Goal: Task Accomplishment & Management: Use online tool/utility

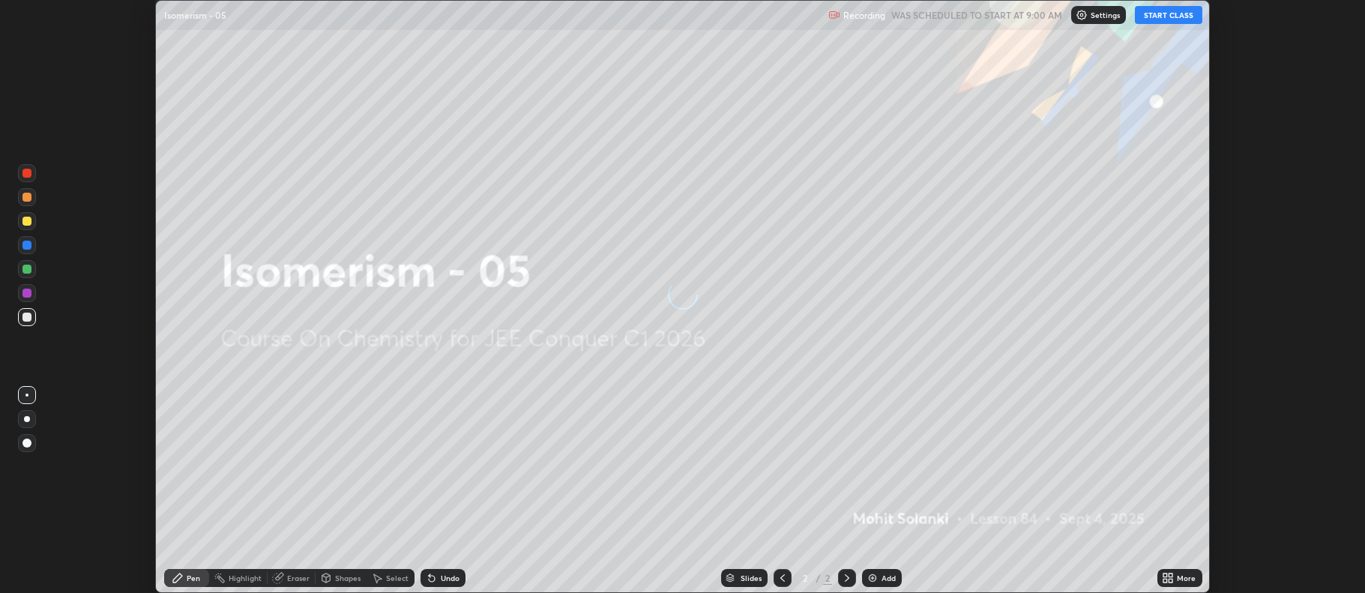
scroll to position [593, 1364]
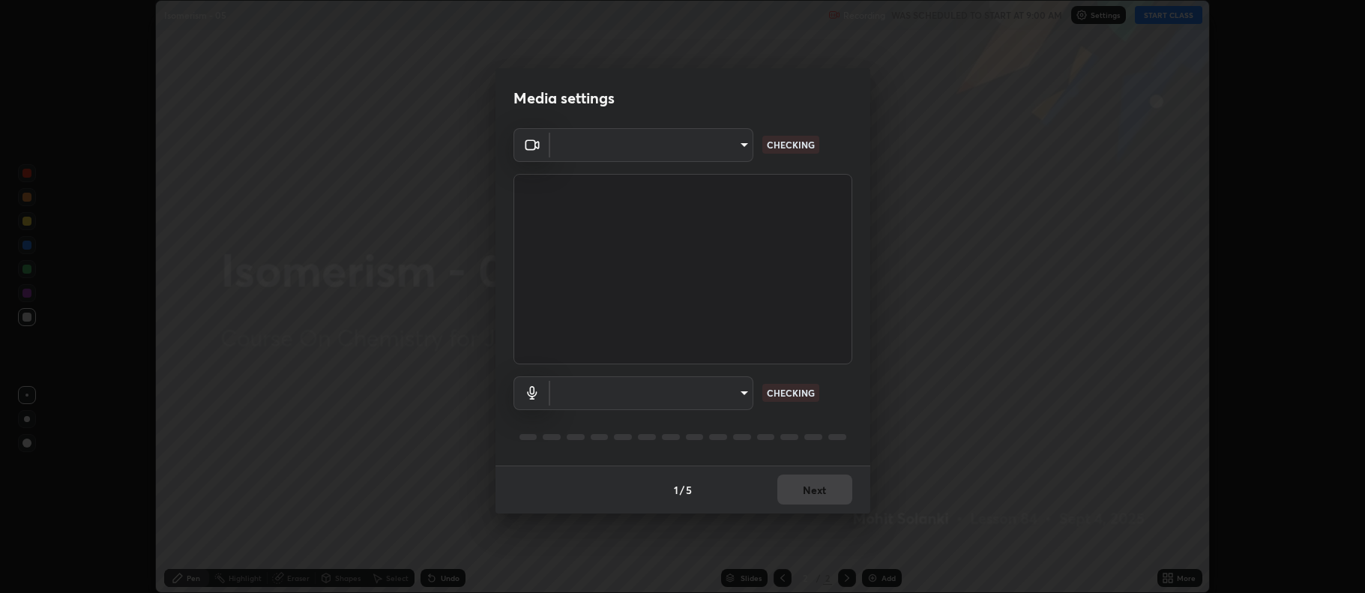
type input "default"
click at [1032, 438] on div "Media settings ​ NOT CONNECTED Default - Capture Input terminal (Digital Array …" at bounding box center [682, 296] width 1365 height 593
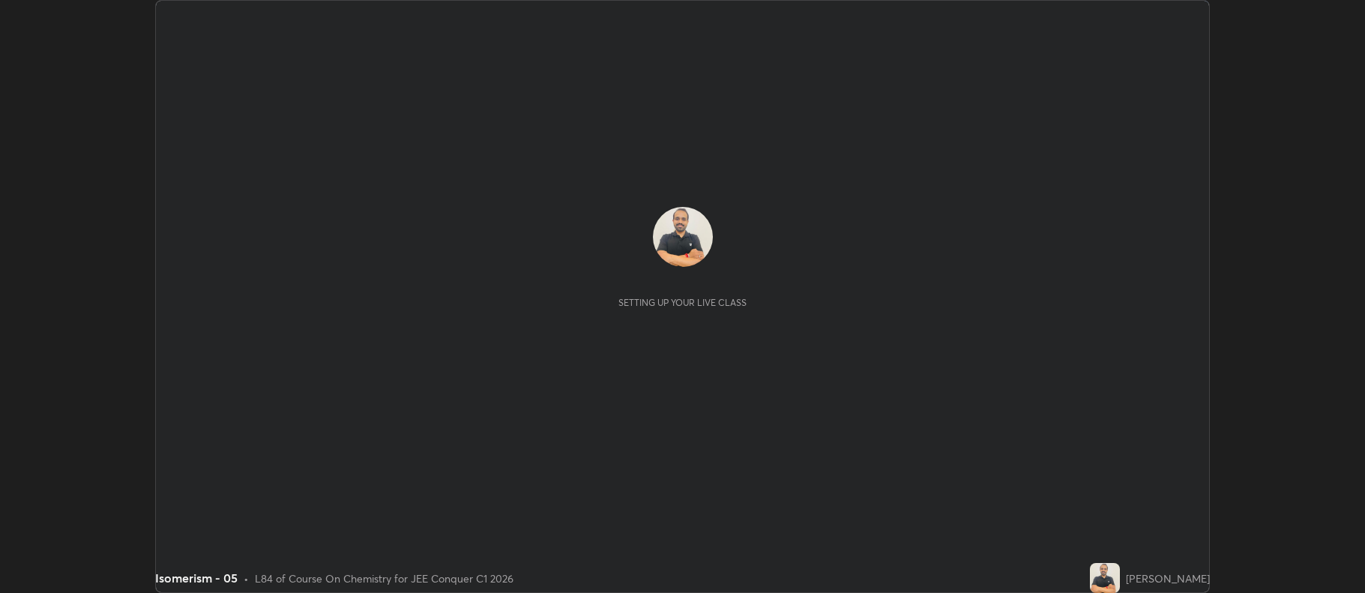
scroll to position [593, 1364]
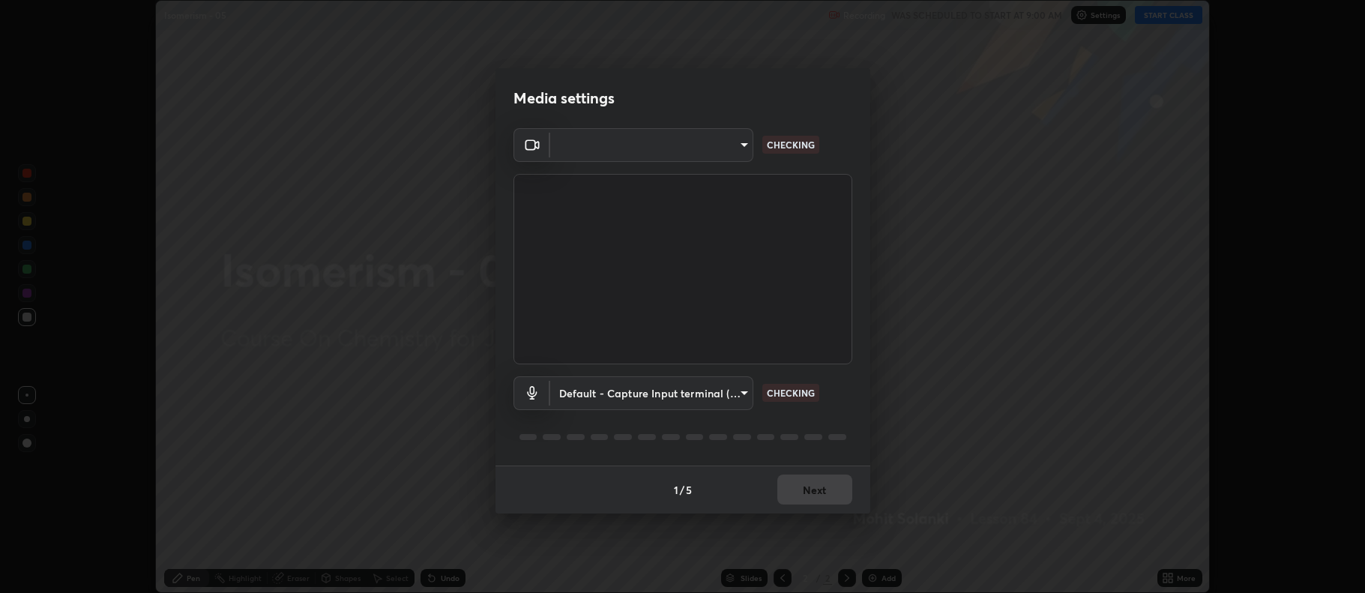
type input "default"
click at [741, 143] on body "Erase all Isomerism - 05 Recording WAS SCHEDULED TO START AT 9:00 AM Settings S…" at bounding box center [682, 296] width 1365 height 593
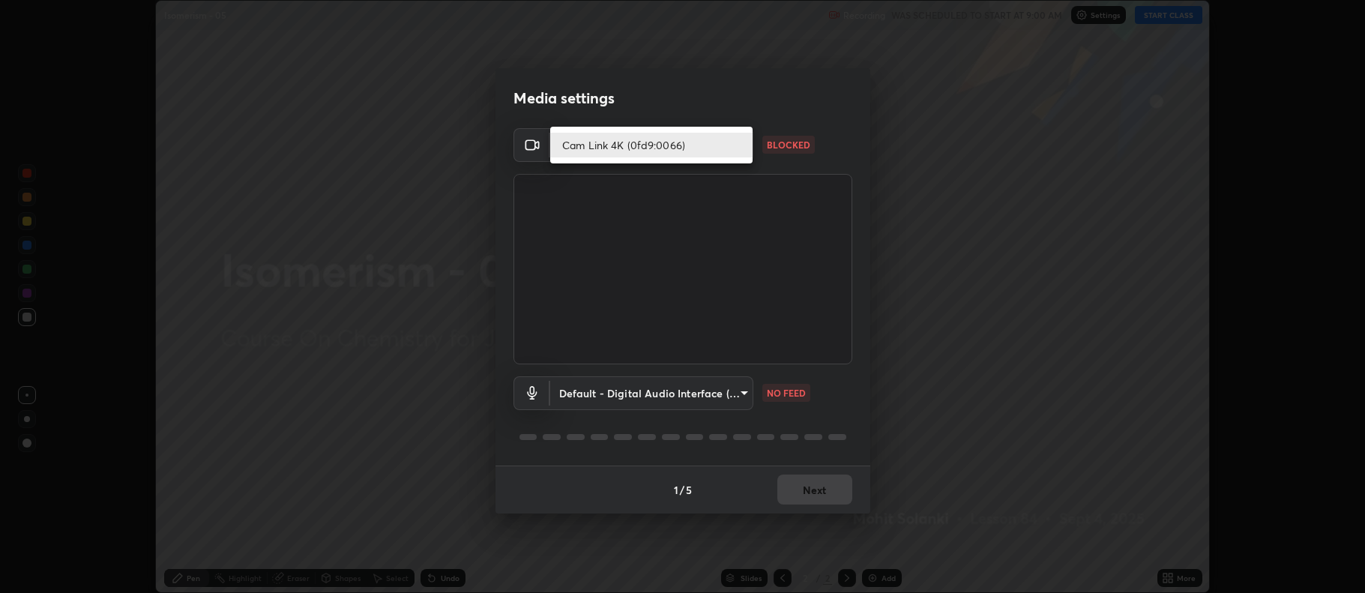
click at [914, 263] on div at bounding box center [682, 296] width 1365 height 593
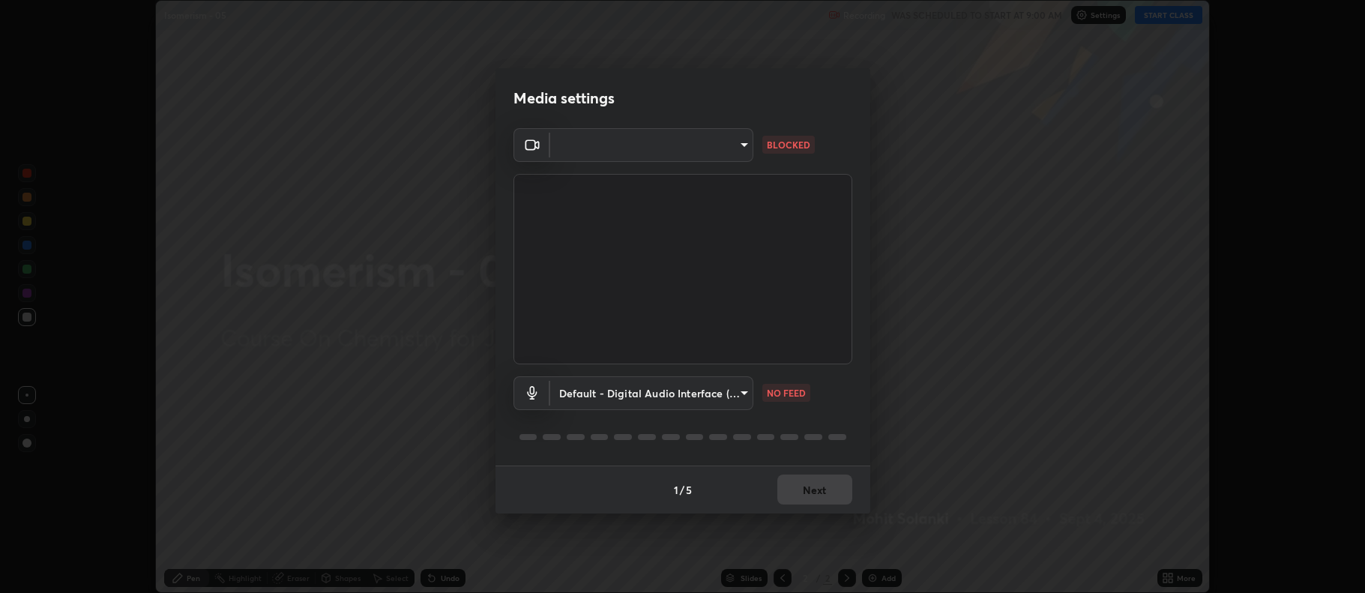
click at [737, 146] on body "Erase all Isomerism - 05 Recording WAS SCHEDULED TO START AT 9:00 AM Settings S…" at bounding box center [682, 296] width 1365 height 593
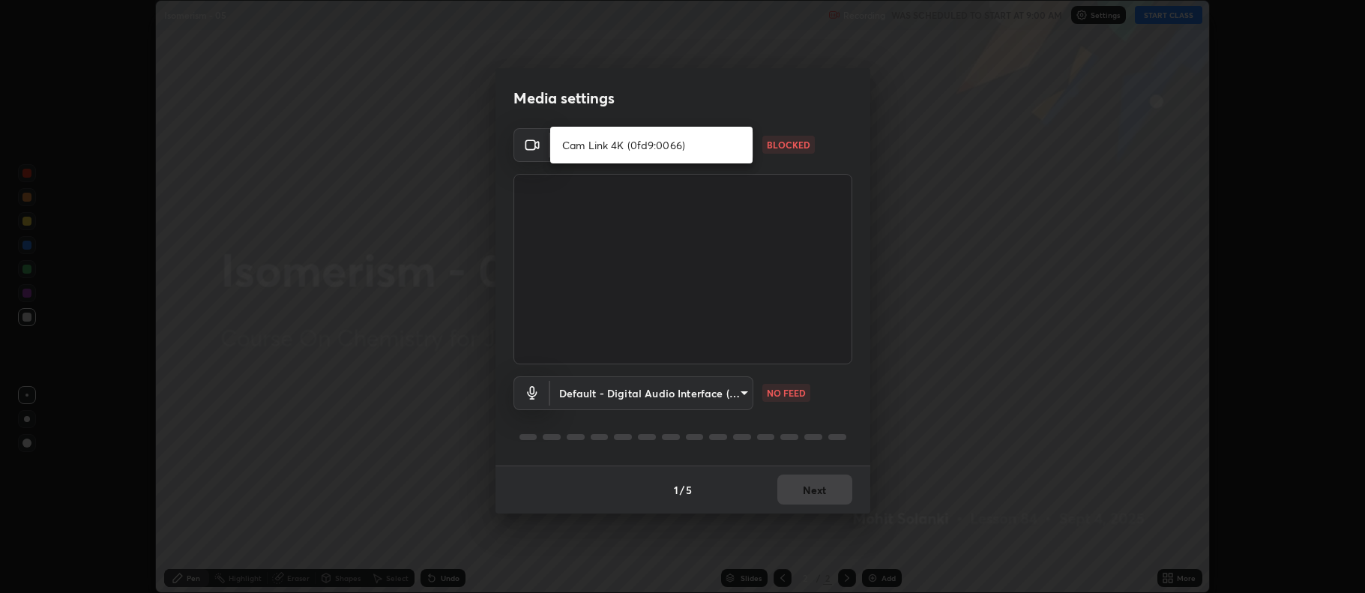
click at [648, 147] on li "Cam Link 4K (0fd9:0066)" at bounding box center [651, 145] width 202 height 25
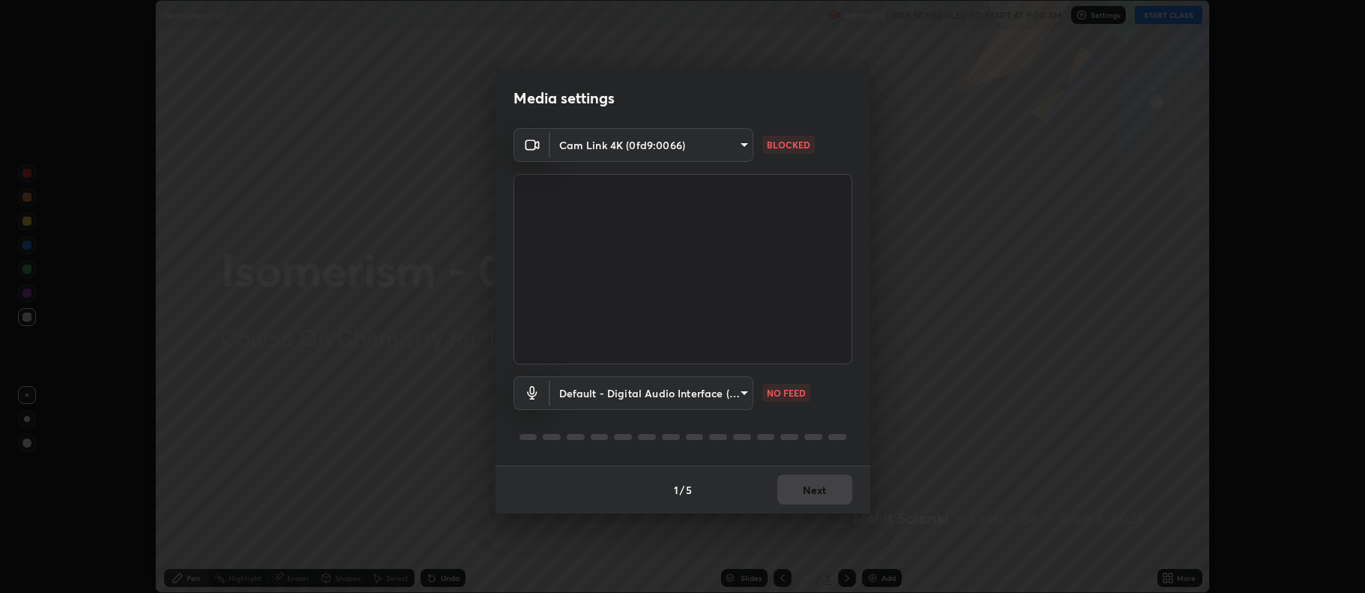
type input "516aff405987d273e063f32cb7a884c6bfcf45826045b825bb1863d7a4804d13"
click at [814, 484] on button "Next" at bounding box center [814, 490] width 75 height 30
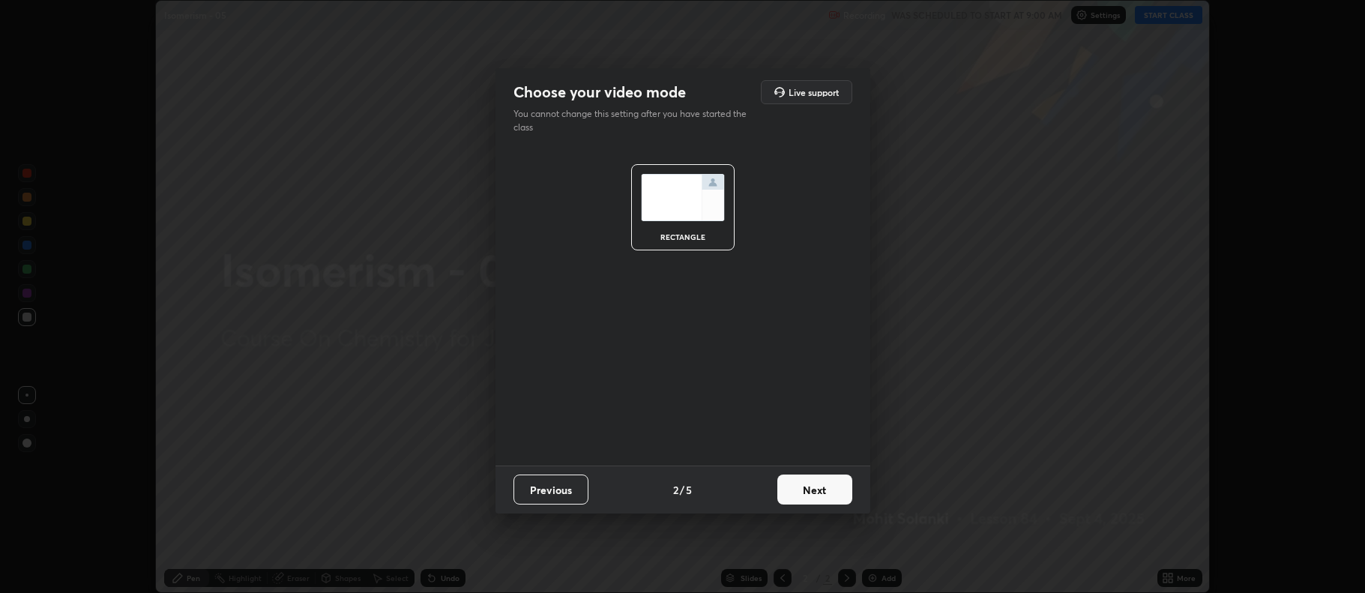
click at [818, 485] on button "Next" at bounding box center [814, 490] width 75 height 30
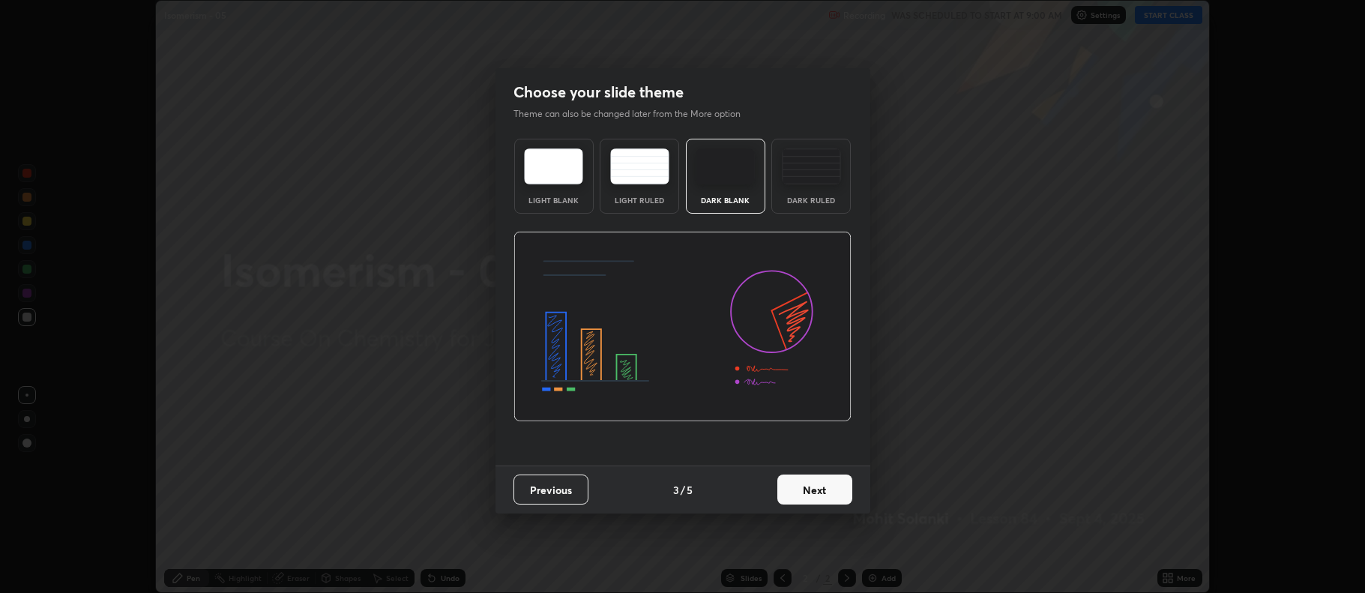
click at [818, 181] on img at bounding box center [811, 166] width 59 height 36
click at [809, 492] on button "Next" at bounding box center [814, 490] width 75 height 30
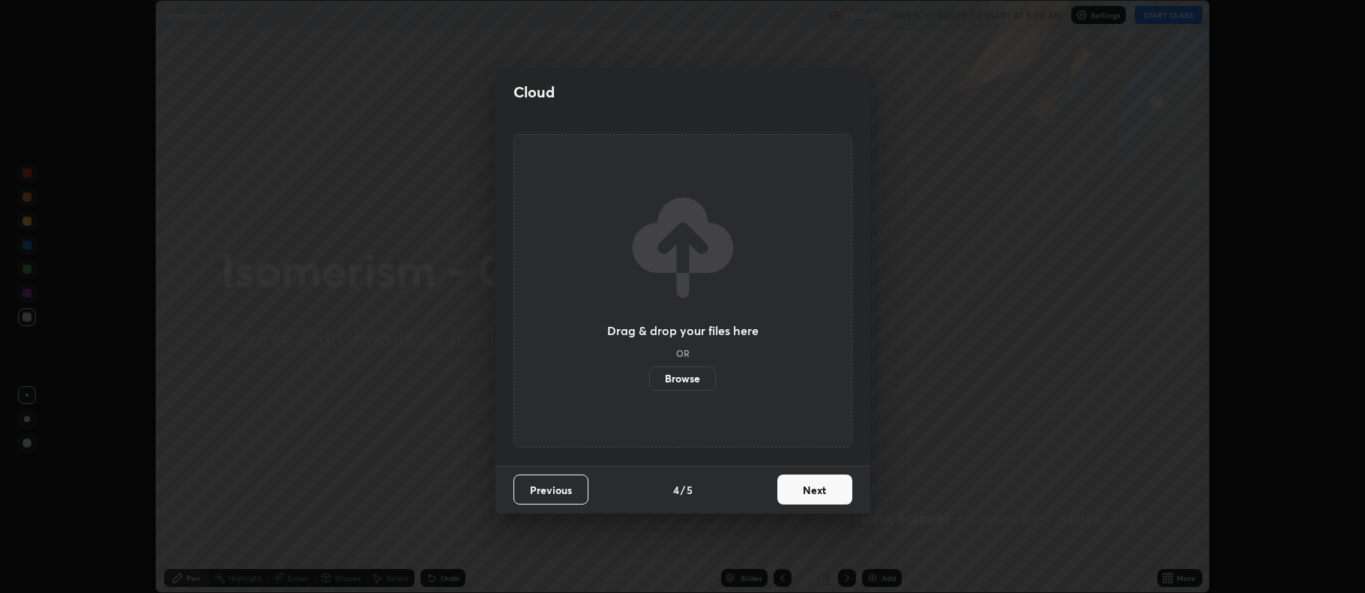
click at [812, 491] on button "Next" at bounding box center [814, 490] width 75 height 30
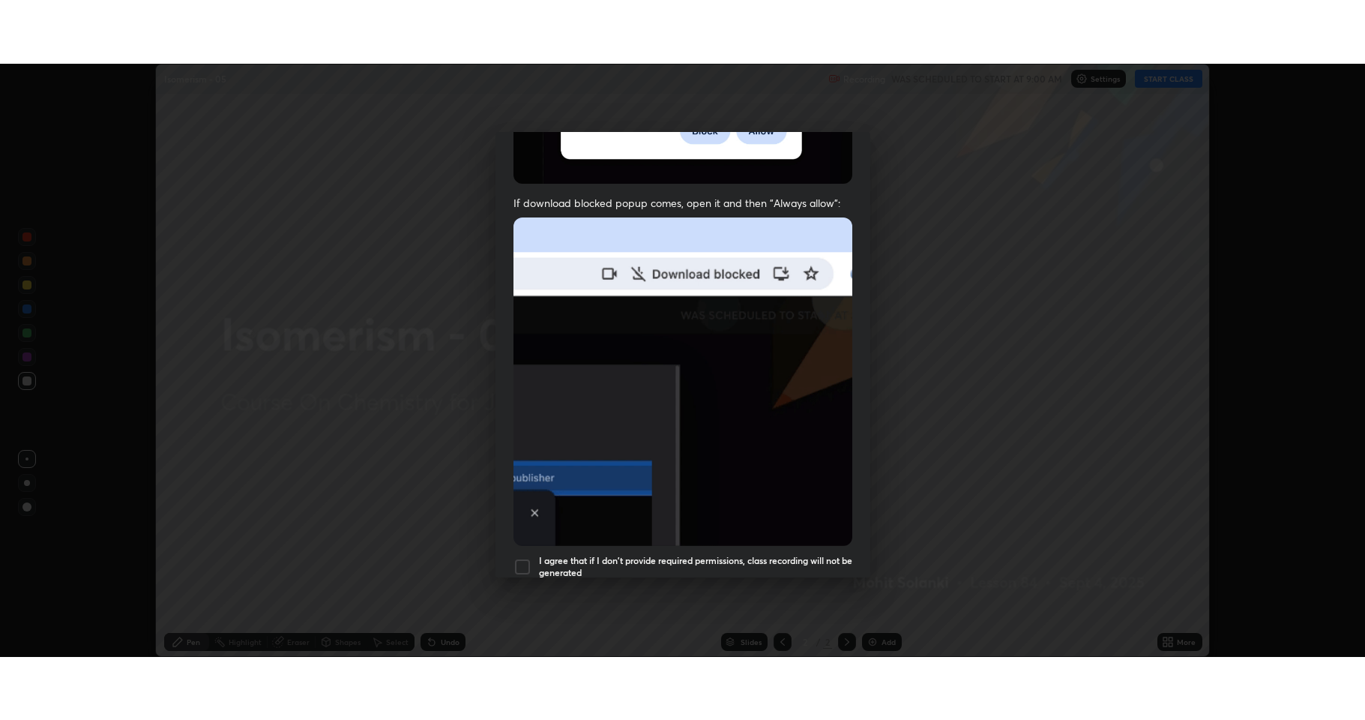
scroll to position [304, 0]
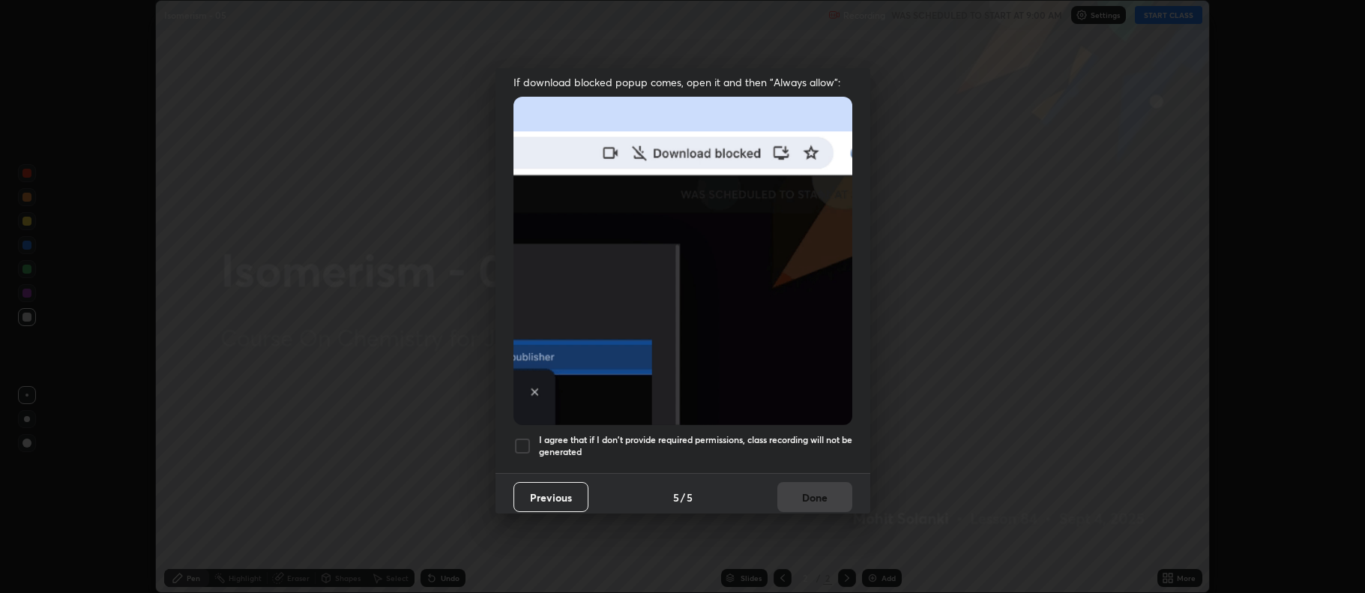
click at [529, 437] on div at bounding box center [523, 446] width 18 height 18
click at [789, 492] on button "Done" at bounding box center [814, 497] width 75 height 30
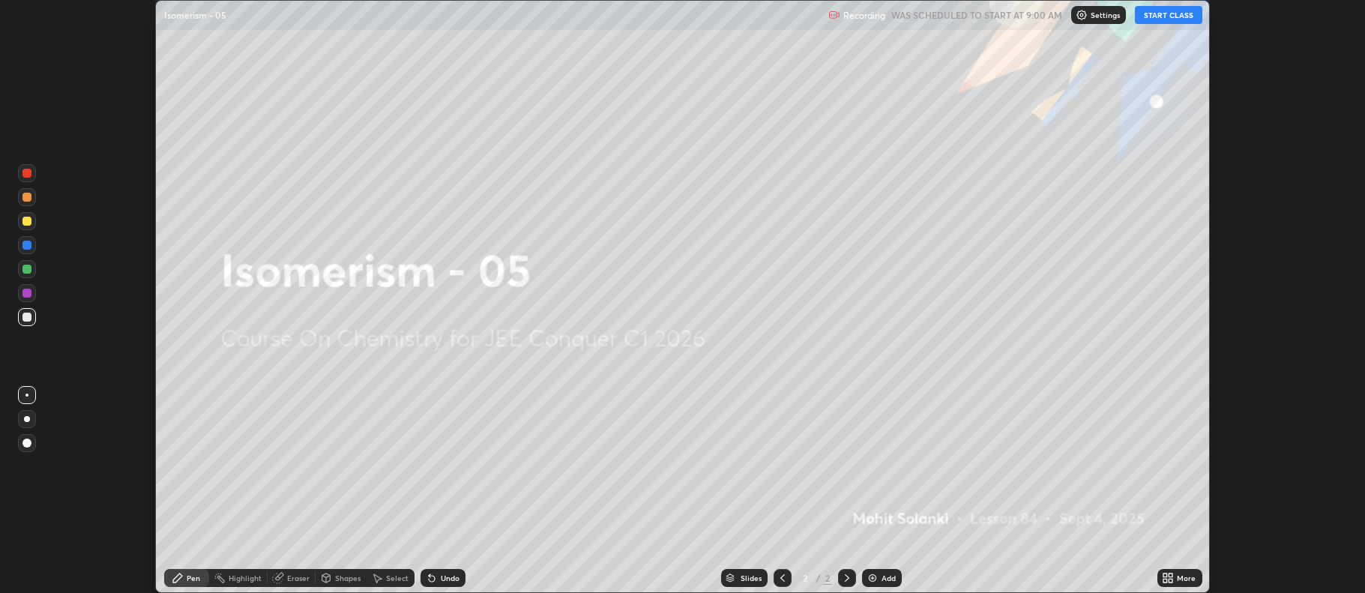
click at [876, 577] on img at bounding box center [873, 578] width 12 height 12
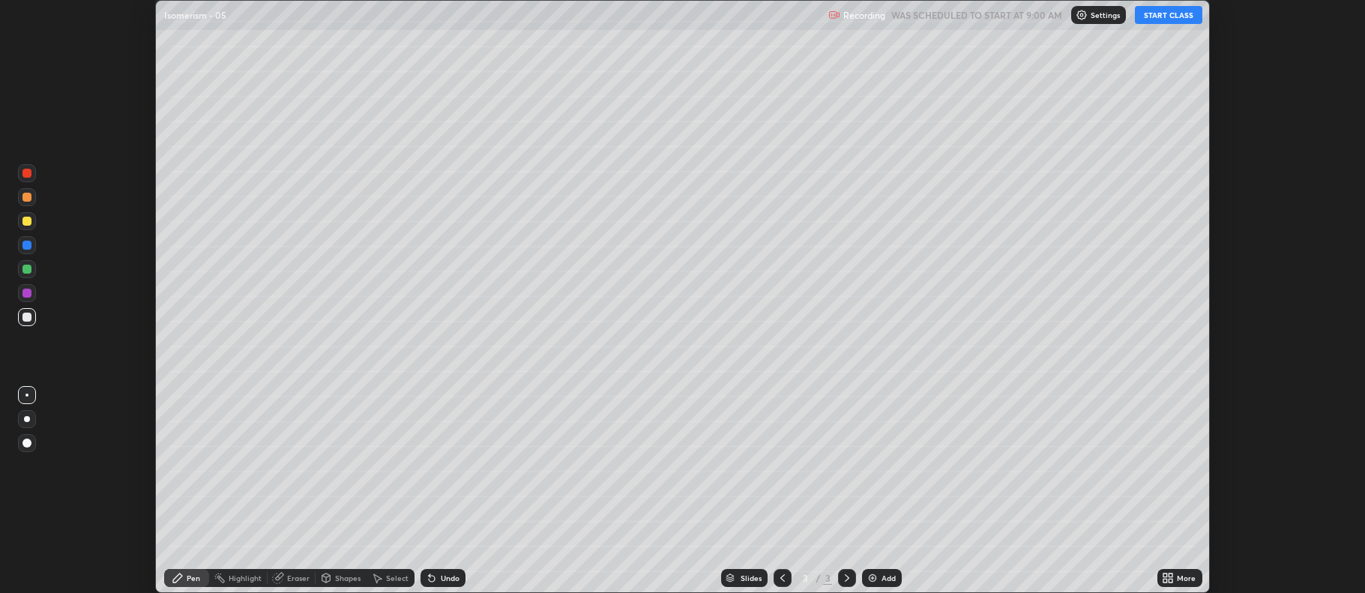
click at [1177, 574] on div "More" at bounding box center [1180, 578] width 45 height 18
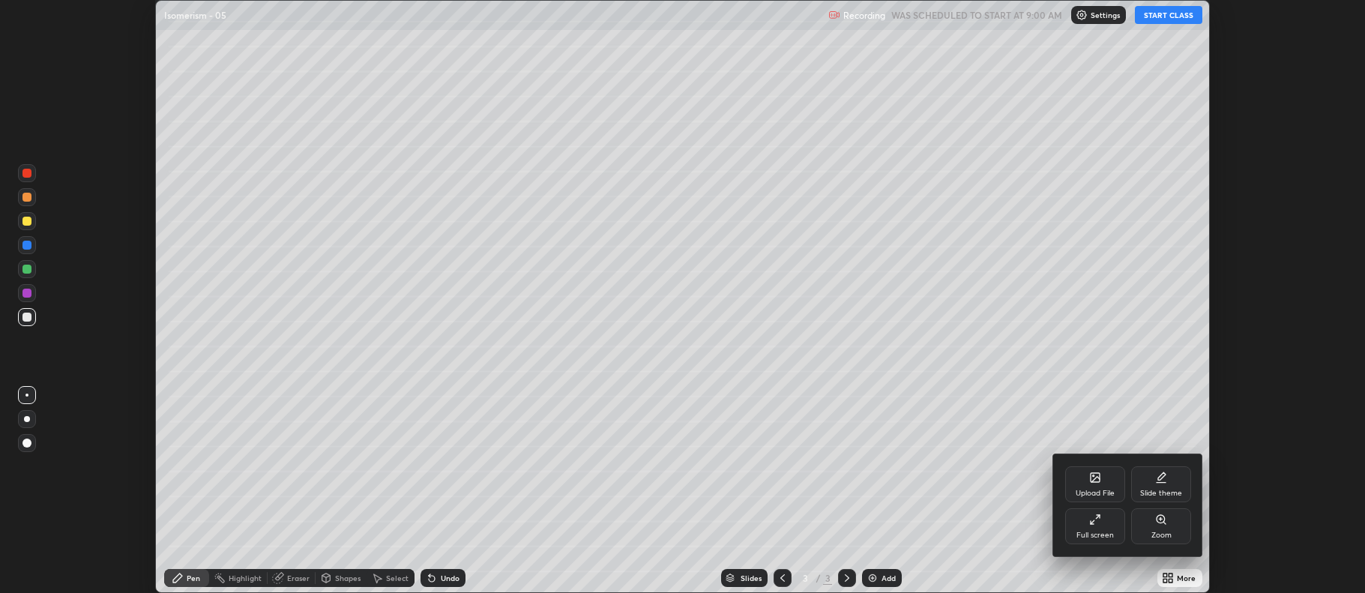
click at [1101, 538] on div "Full screen" at bounding box center [1095, 535] width 37 height 7
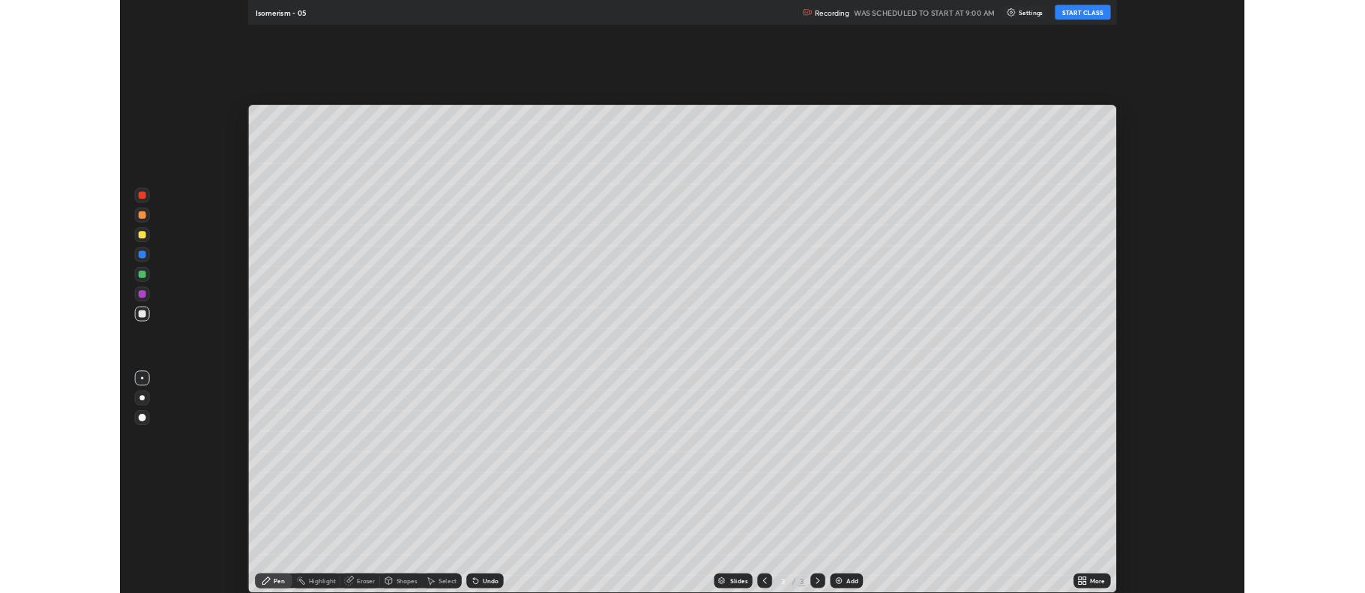
scroll to position [720, 1365]
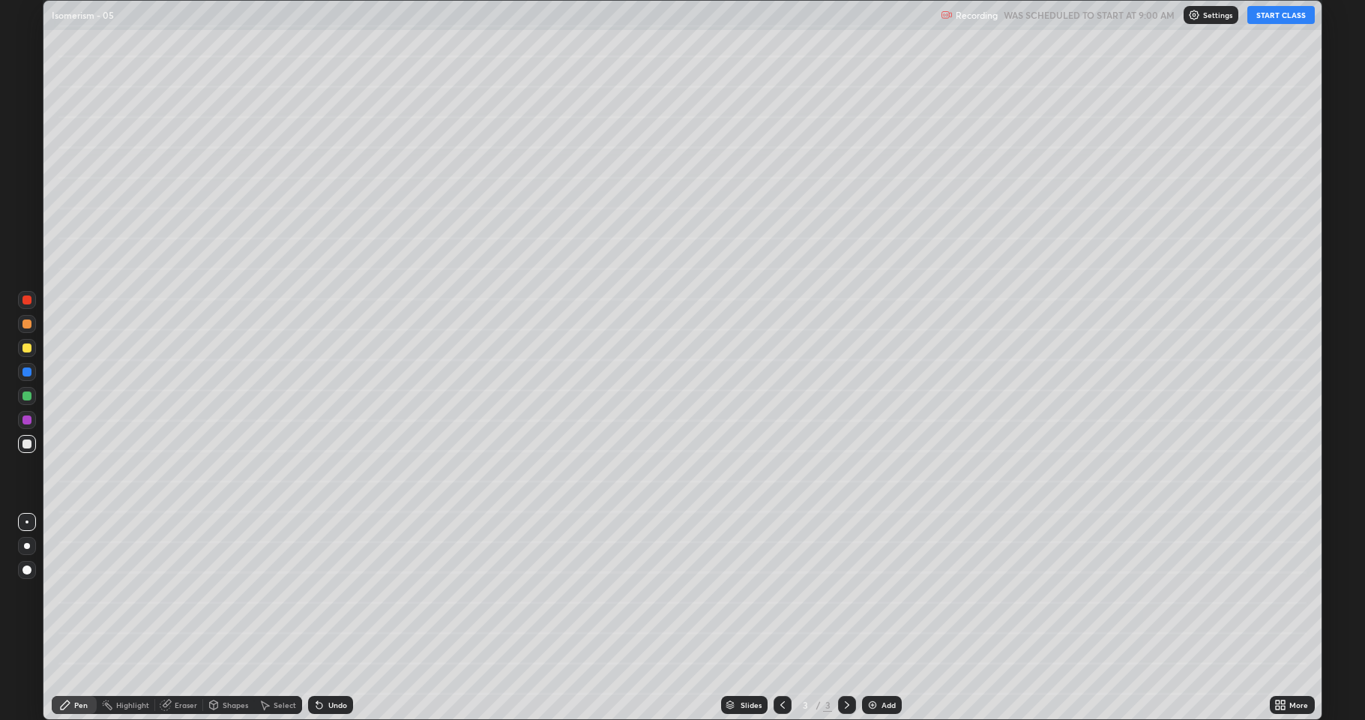
click at [1275, 12] on button "START CLASS" at bounding box center [1280, 15] width 67 height 18
click at [28, 352] on div at bounding box center [26, 347] width 9 height 9
click at [233, 592] on div "Shapes" at bounding box center [235, 704] width 25 height 7
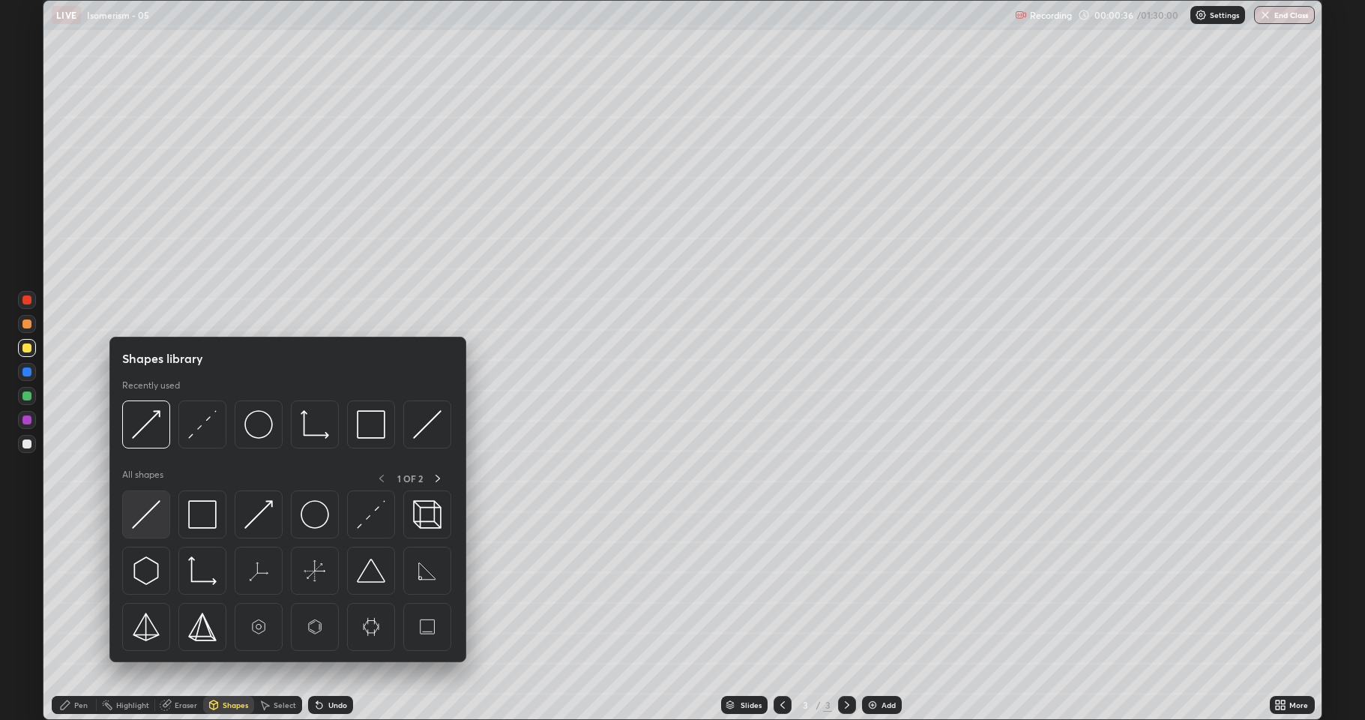
click at [166, 527] on div at bounding box center [146, 514] width 48 height 48
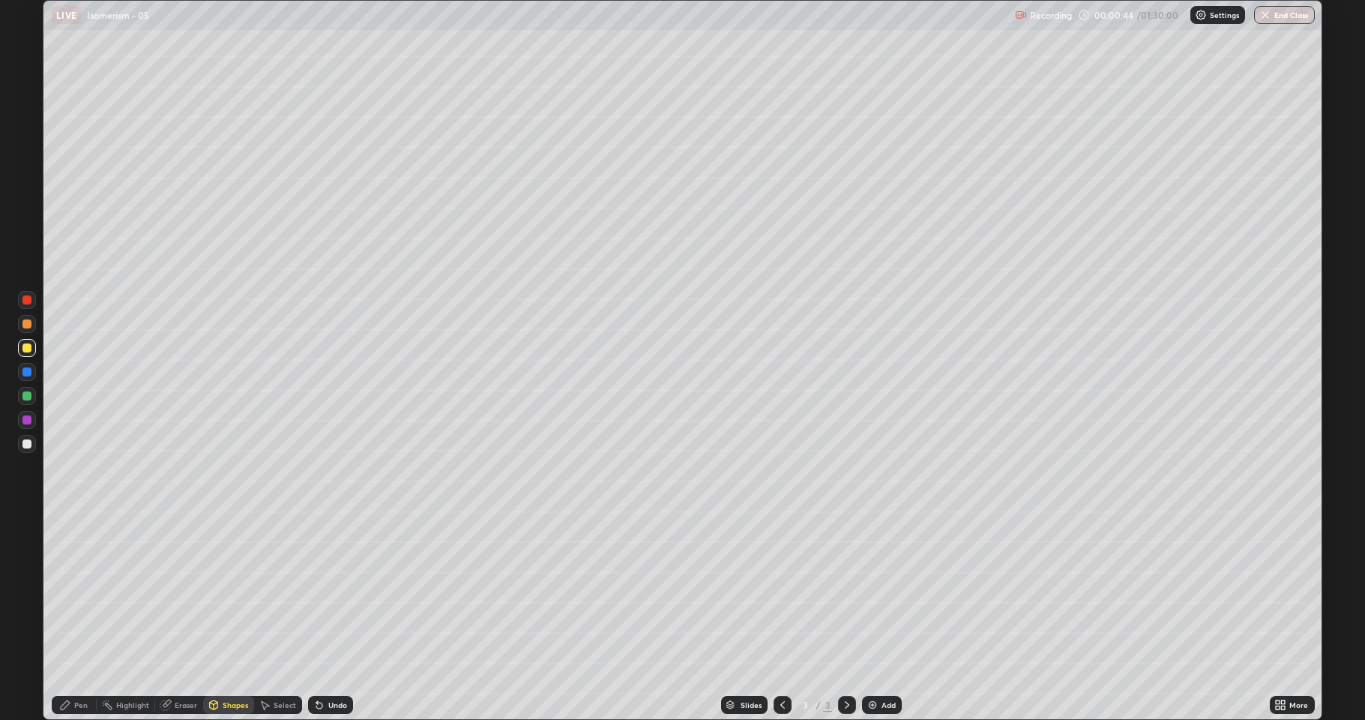
click at [28, 447] on div at bounding box center [26, 443] width 9 height 9
click at [324, 592] on div "Undo" at bounding box center [330, 705] width 45 height 18
click at [85, 592] on div "Pen" at bounding box center [74, 705] width 45 height 18
click at [28, 440] on div at bounding box center [26, 443] width 9 height 9
click at [27, 397] on div at bounding box center [26, 395] width 9 height 9
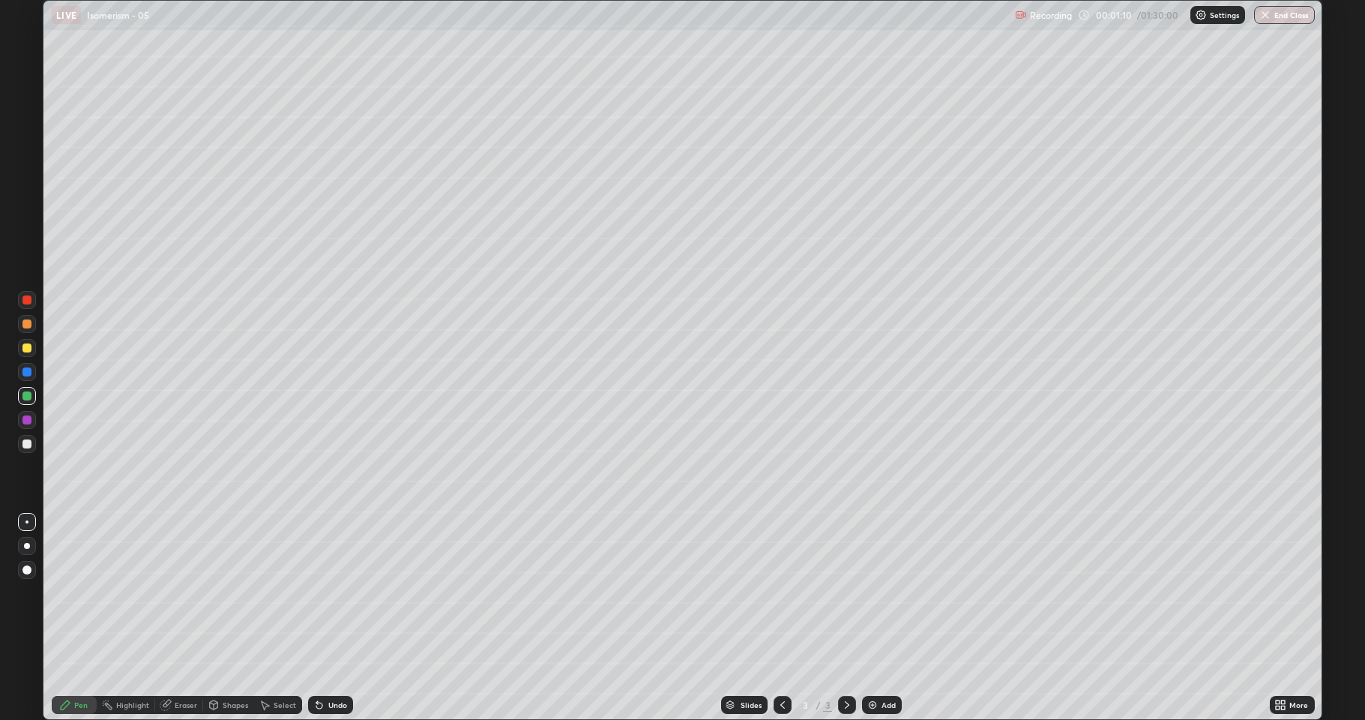
click at [224, 592] on div "Shapes" at bounding box center [228, 705] width 51 height 18
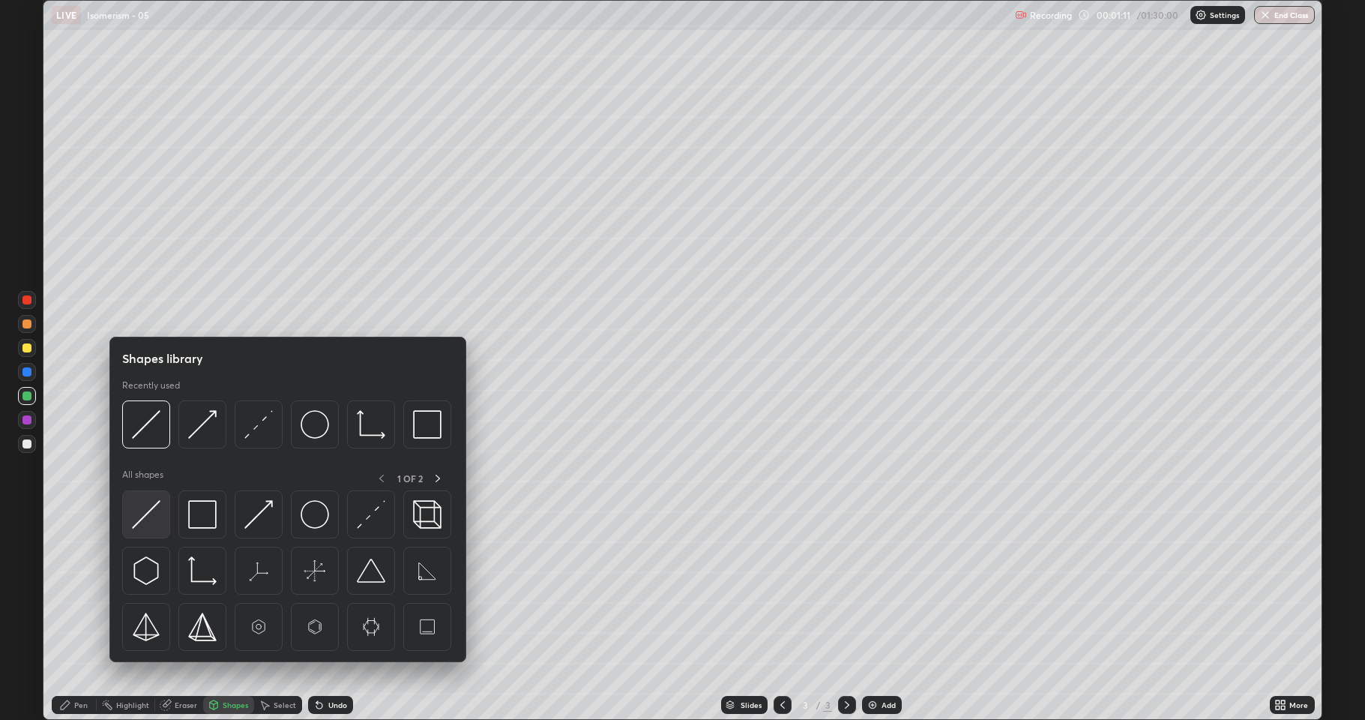
click at [151, 523] on img at bounding box center [146, 514] width 28 height 28
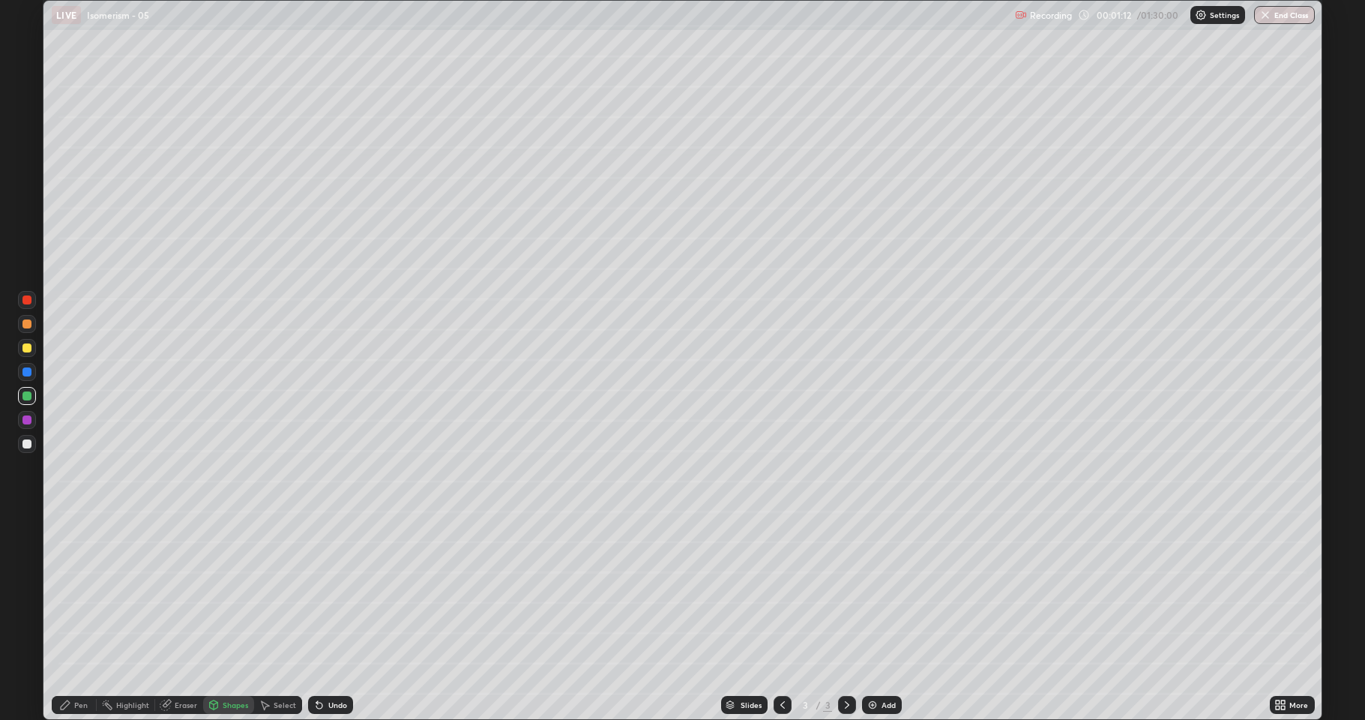
click at [31, 348] on div at bounding box center [27, 348] width 18 height 18
click at [27, 400] on div at bounding box center [26, 395] width 9 height 9
click at [26, 421] on div at bounding box center [26, 419] width 9 height 9
click at [332, 592] on div "Undo" at bounding box center [337, 704] width 19 height 7
click at [88, 592] on div "Pen" at bounding box center [74, 705] width 45 height 18
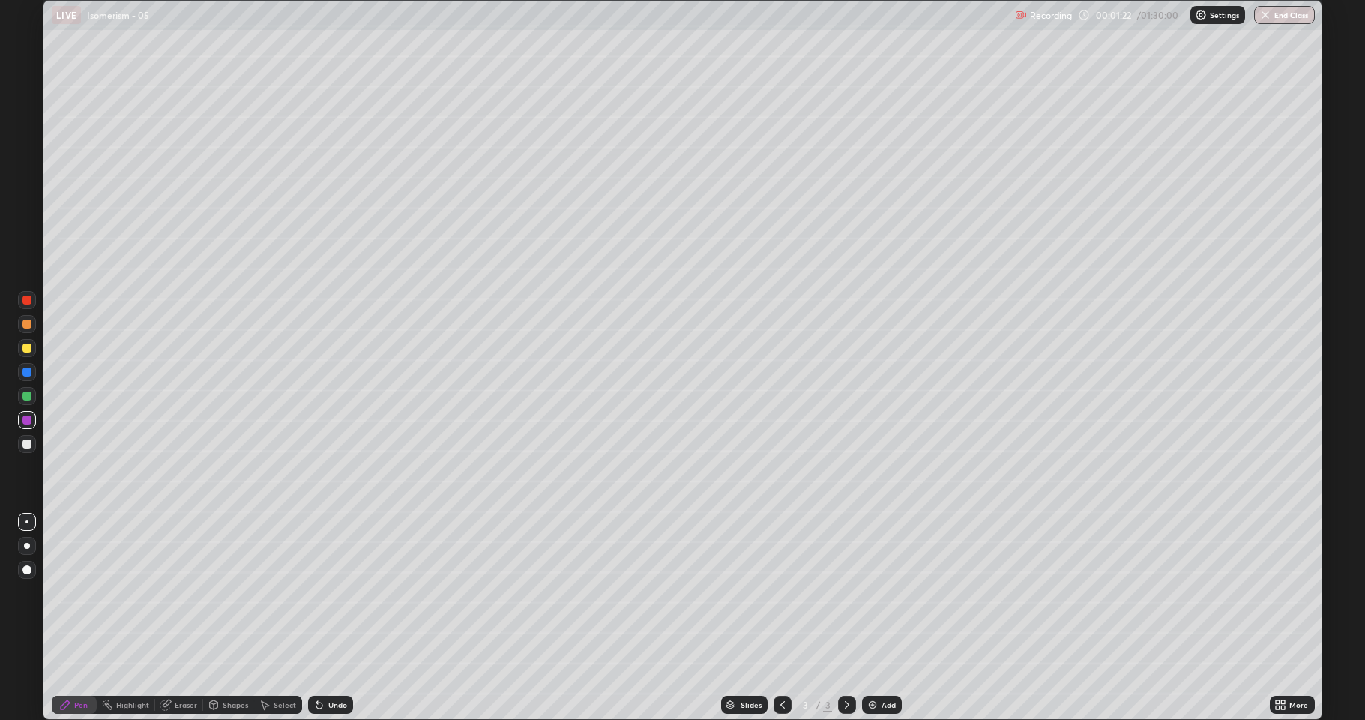
click at [26, 449] on div at bounding box center [27, 444] width 18 height 18
click at [27, 377] on div at bounding box center [27, 372] width 18 height 18
click at [309, 592] on div "Undo" at bounding box center [330, 705] width 45 height 18
click at [25, 399] on div at bounding box center [26, 395] width 9 height 9
click at [26, 446] on div at bounding box center [26, 443] width 9 height 9
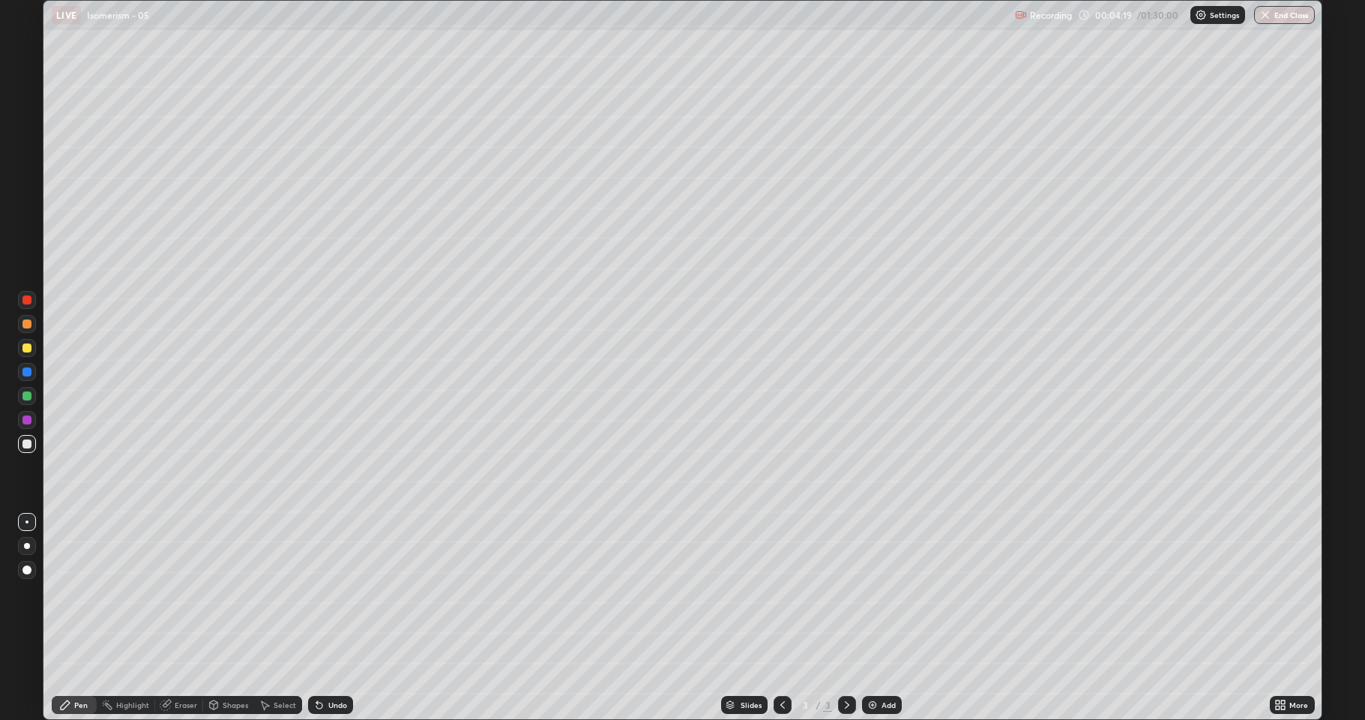
click at [334, 592] on div "Undo" at bounding box center [337, 704] width 19 height 7
click at [233, 592] on div "Shapes" at bounding box center [235, 704] width 25 height 7
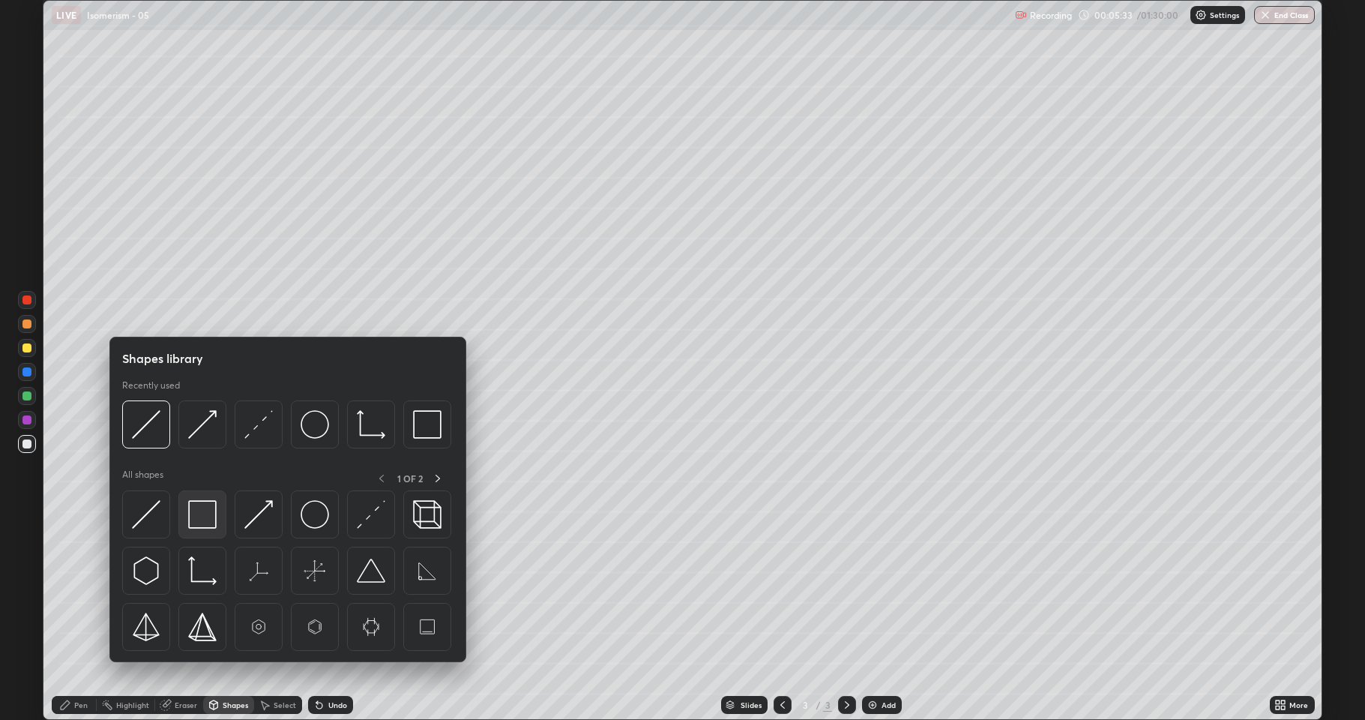
click at [204, 525] on img at bounding box center [202, 514] width 28 height 28
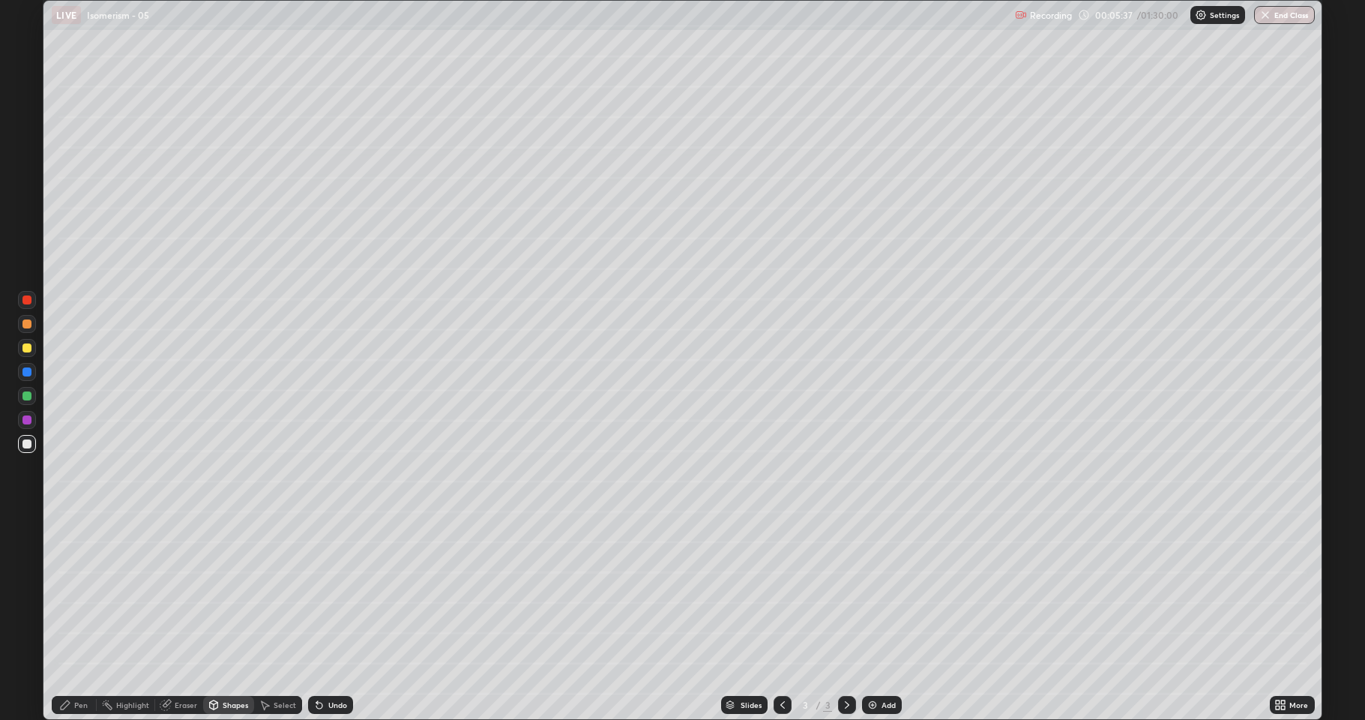
click at [30, 348] on div at bounding box center [26, 347] width 9 height 9
click at [324, 592] on div "Undo" at bounding box center [330, 705] width 45 height 18
click at [85, 592] on div "Pen" at bounding box center [80, 704] width 13 height 7
click at [846, 592] on icon at bounding box center [847, 705] width 12 height 12
click at [781, 592] on icon at bounding box center [782, 704] width 4 height 7
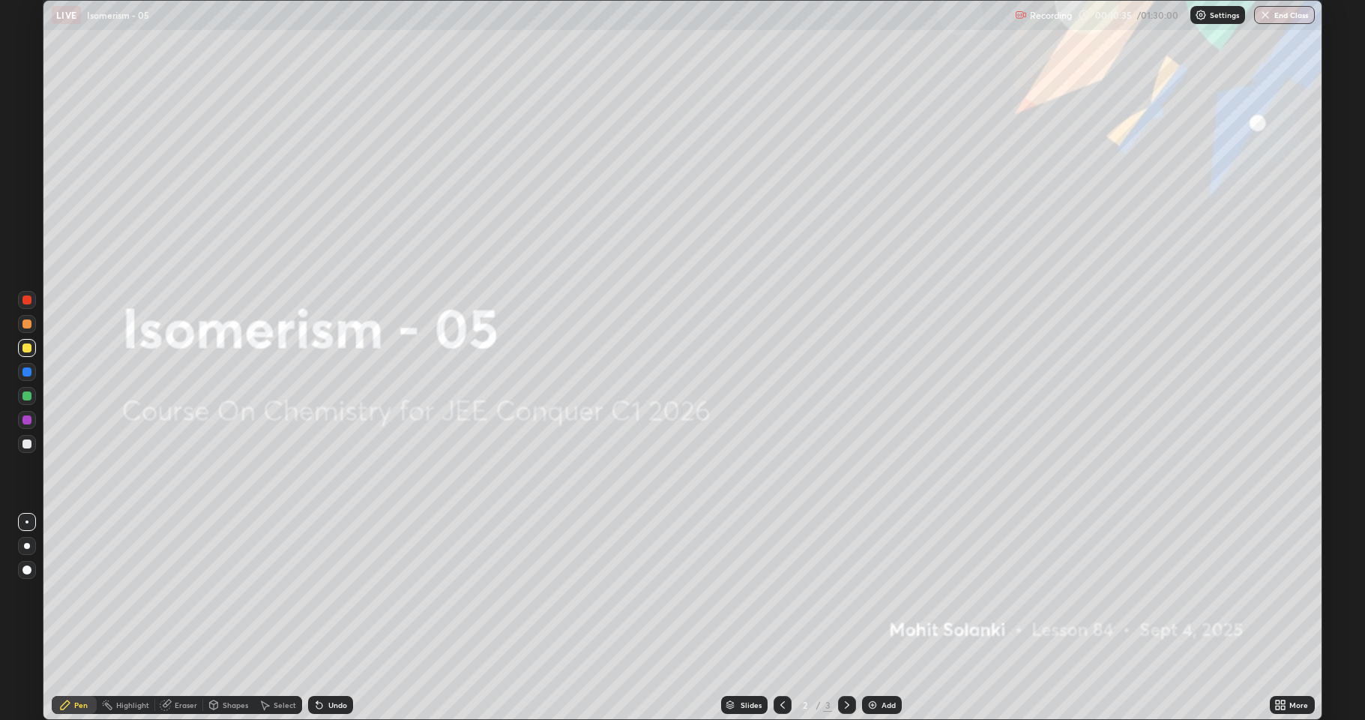
click at [843, 592] on icon at bounding box center [847, 705] width 12 height 12
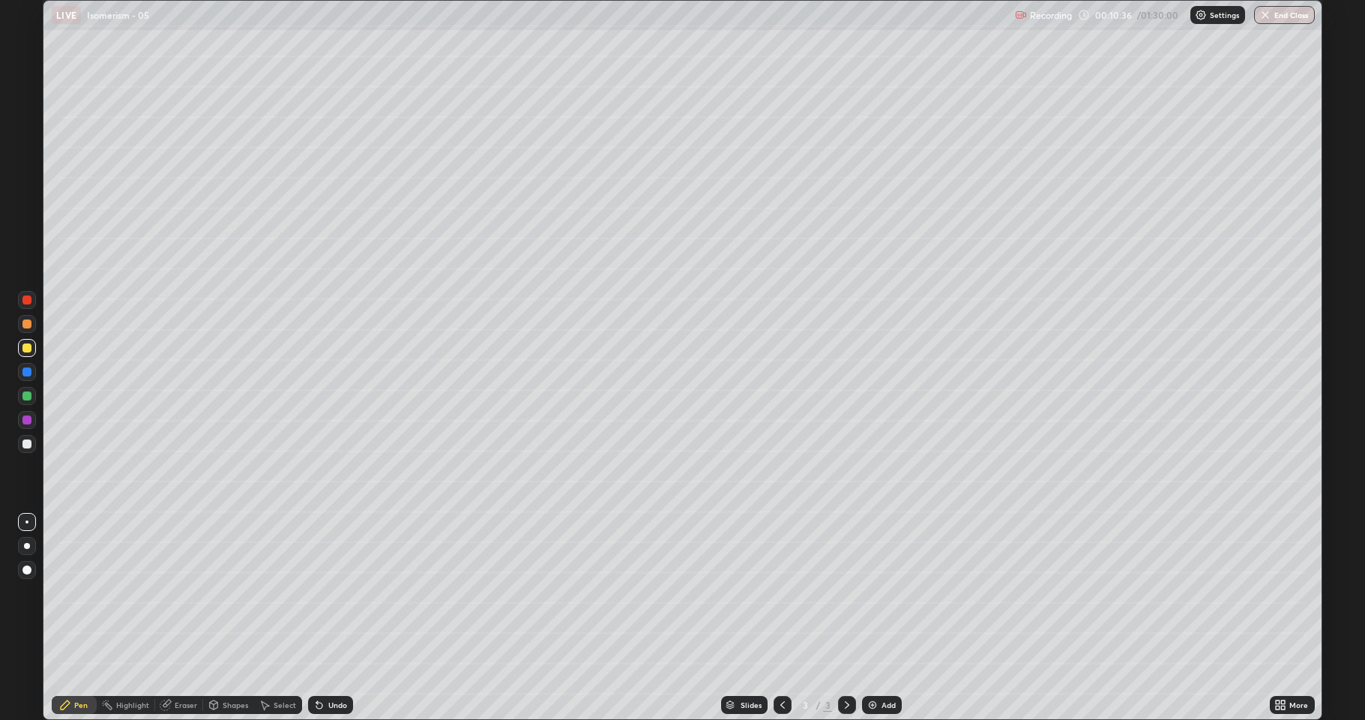
click at [870, 592] on img at bounding box center [873, 705] width 12 height 12
click at [27, 448] on div at bounding box center [26, 443] width 9 height 9
click at [225, 592] on div "Shapes" at bounding box center [235, 704] width 25 height 7
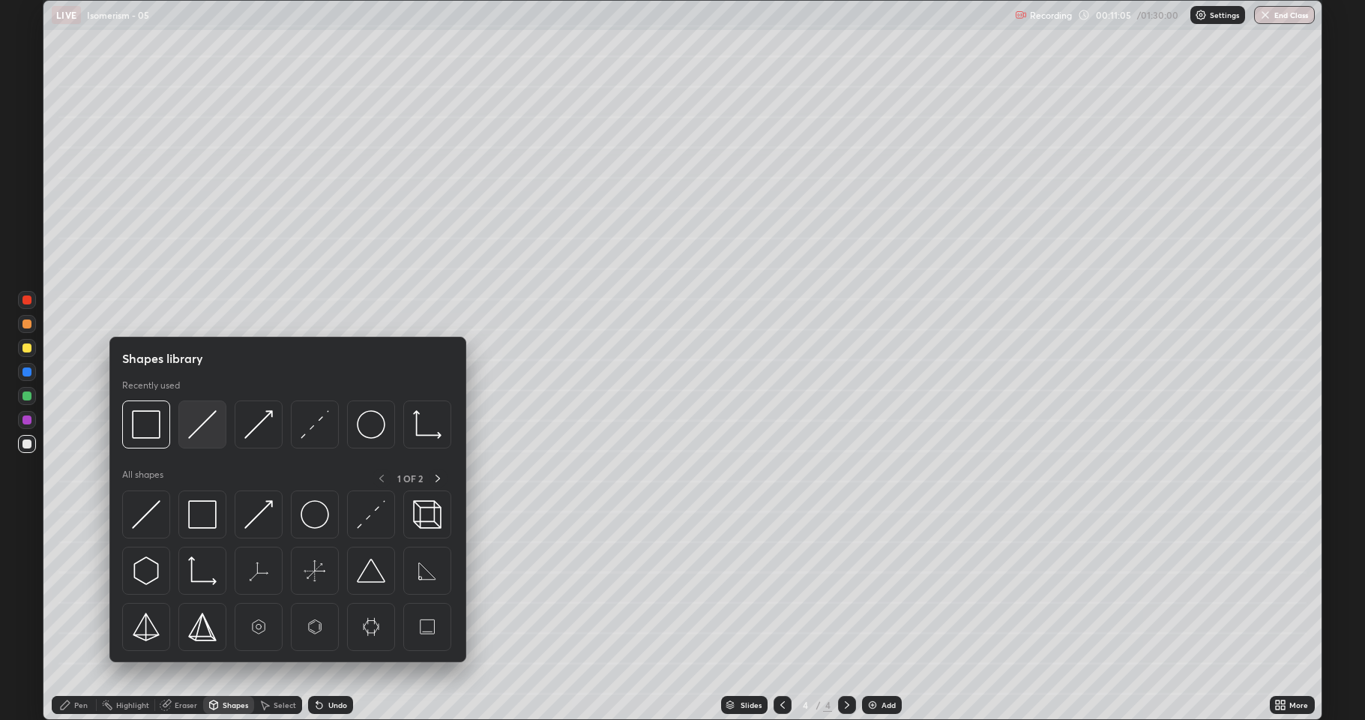
click at [199, 439] on div at bounding box center [202, 424] width 48 height 48
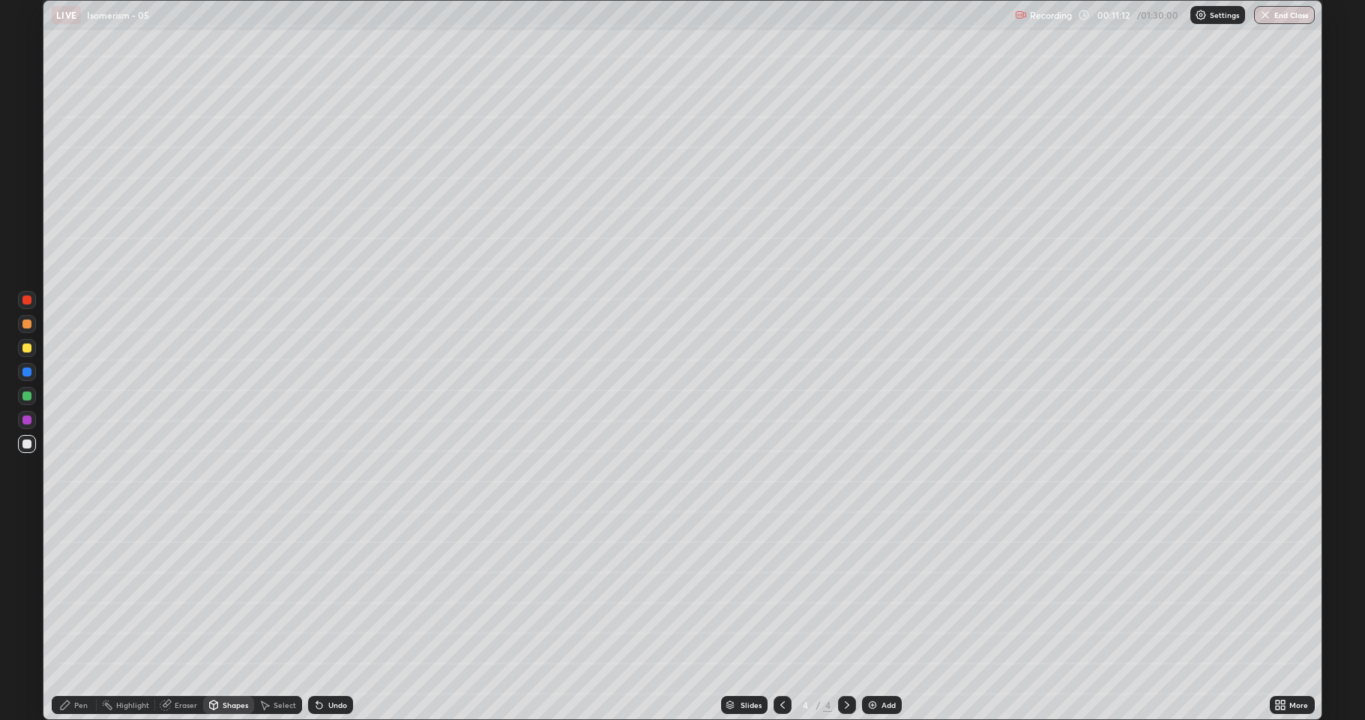
click at [25, 349] on div at bounding box center [26, 347] width 9 height 9
click at [318, 592] on icon at bounding box center [319, 705] width 6 height 6
click at [75, 592] on div "Pen" at bounding box center [74, 705] width 45 height 30
click at [24, 444] on div at bounding box center [26, 443] width 9 height 9
click at [23, 396] on div at bounding box center [26, 395] width 9 height 9
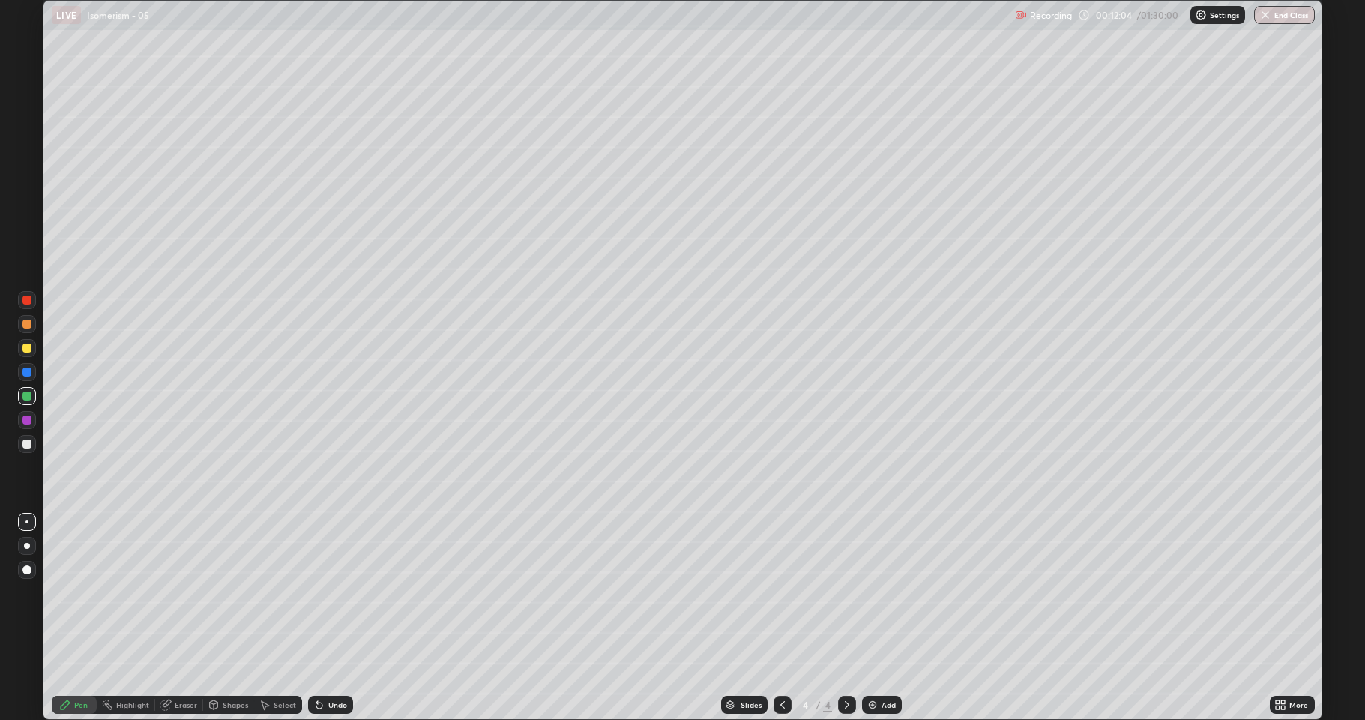
click at [26, 444] on div at bounding box center [26, 443] width 9 height 9
click at [30, 352] on div at bounding box center [26, 347] width 9 height 9
click at [30, 440] on div at bounding box center [26, 443] width 9 height 9
click at [27, 400] on div at bounding box center [26, 395] width 9 height 9
click at [25, 423] on div at bounding box center [26, 419] width 9 height 9
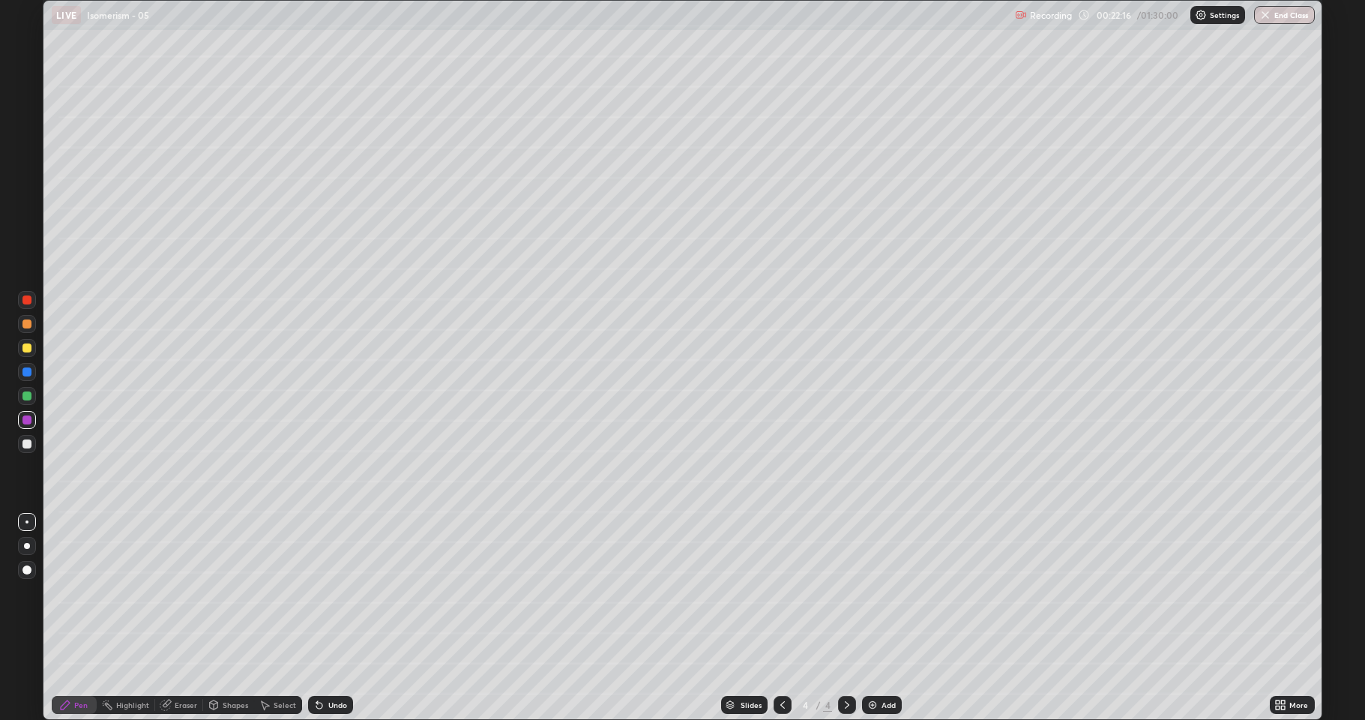
click at [870, 592] on img at bounding box center [873, 705] width 12 height 12
click at [233, 592] on div "Shapes" at bounding box center [235, 704] width 25 height 7
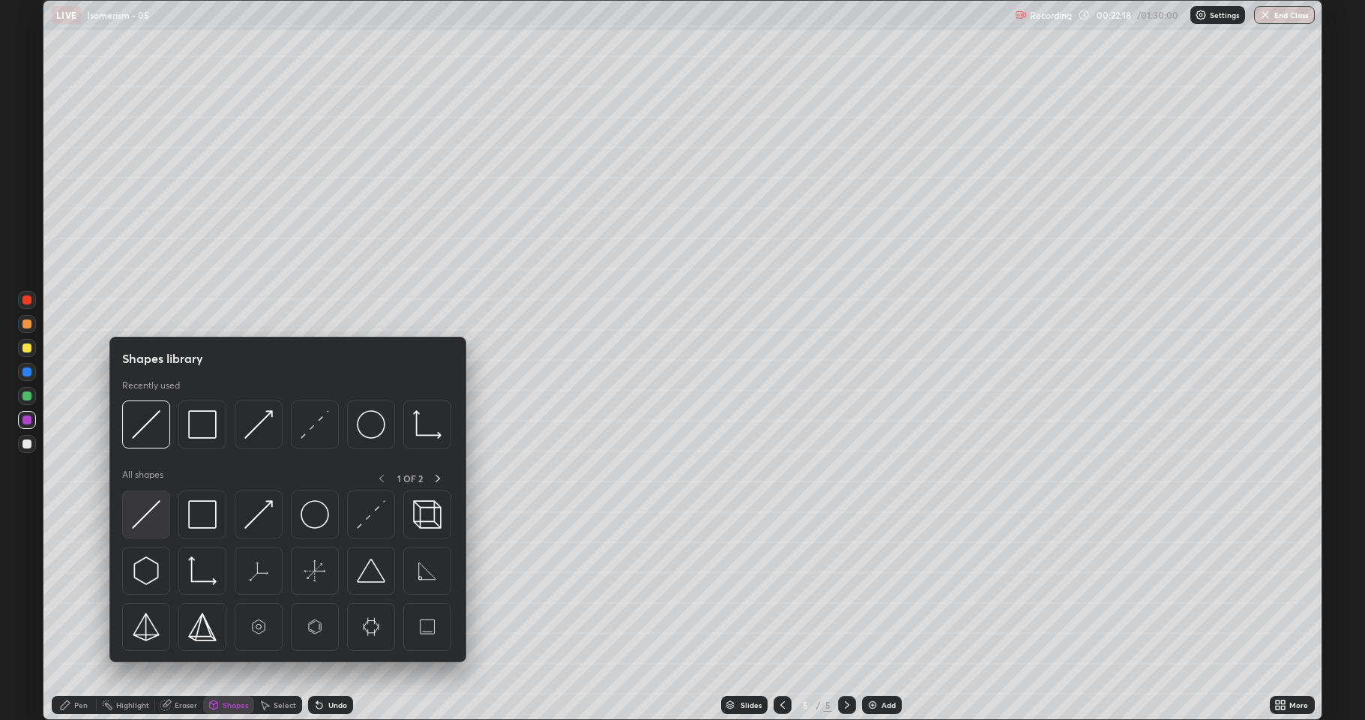
click at [148, 514] on img at bounding box center [146, 514] width 28 height 28
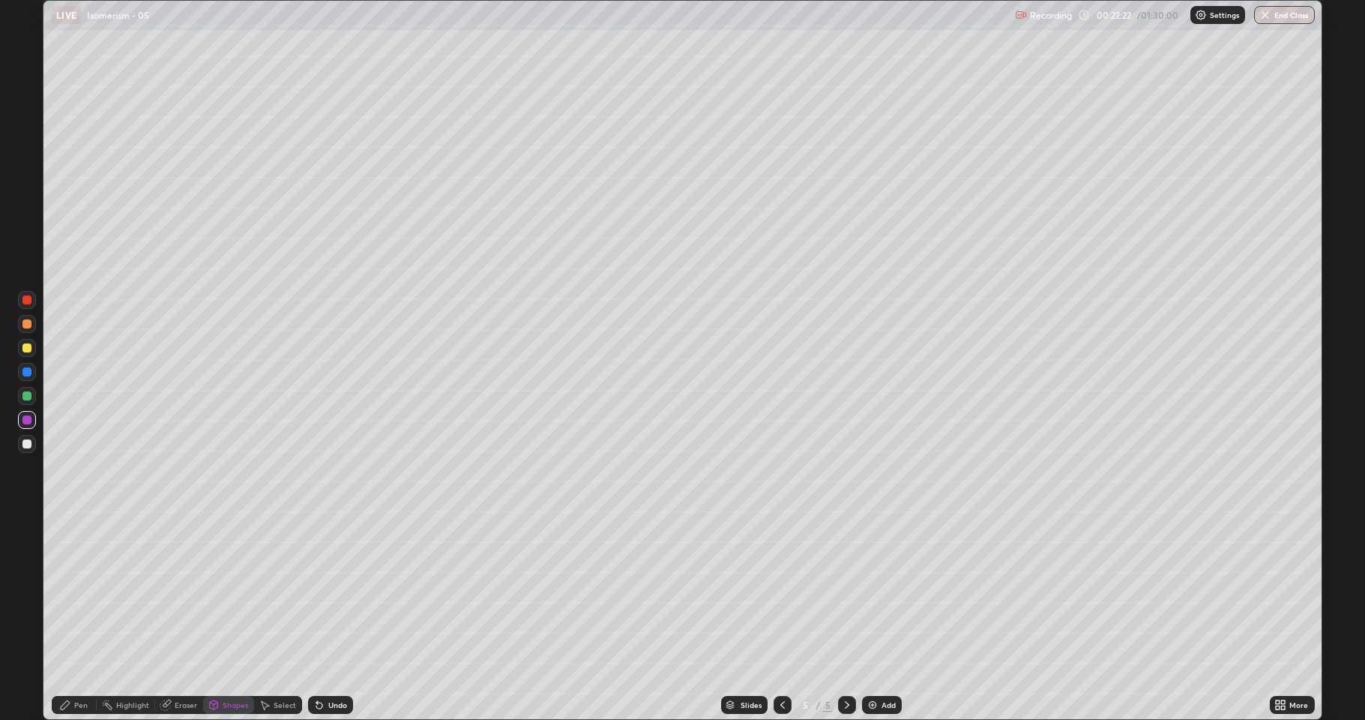
click at [81, 592] on div "Pen" at bounding box center [80, 704] width 13 height 7
click at [30, 445] on div at bounding box center [26, 443] width 9 height 9
click at [19, 396] on div at bounding box center [27, 396] width 18 height 18
click at [29, 350] on div at bounding box center [26, 347] width 9 height 9
click at [26, 444] on div at bounding box center [26, 443] width 9 height 9
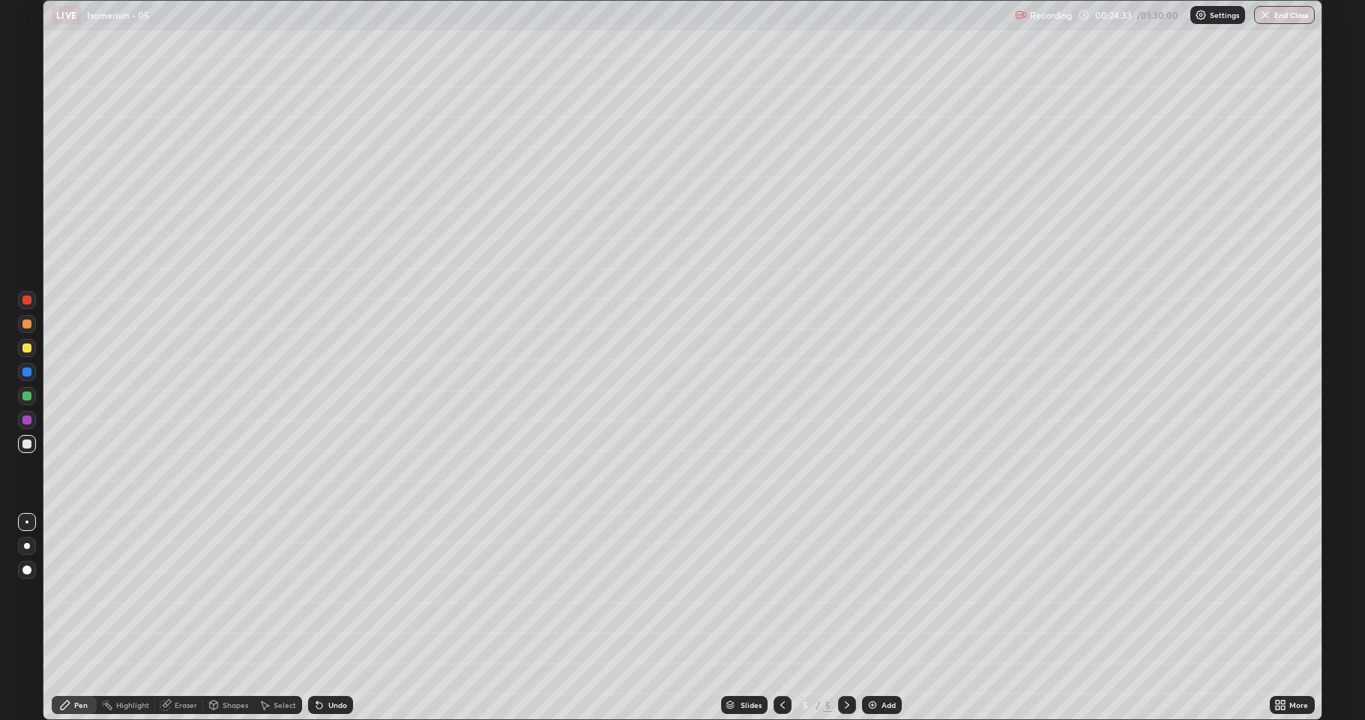
click at [27, 397] on div at bounding box center [26, 395] width 9 height 9
click at [333, 592] on div "Undo" at bounding box center [330, 705] width 45 height 18
click at [329, 592] on div "Undo" at bounding box center [337, 704] width 19 height 7
click at [336, 592] on div "Undo" at bounding box center [337, 704] width 19 height 7
click at [335, 592] on div "Undo" at bounding box center [337, 704] width 19 height 7
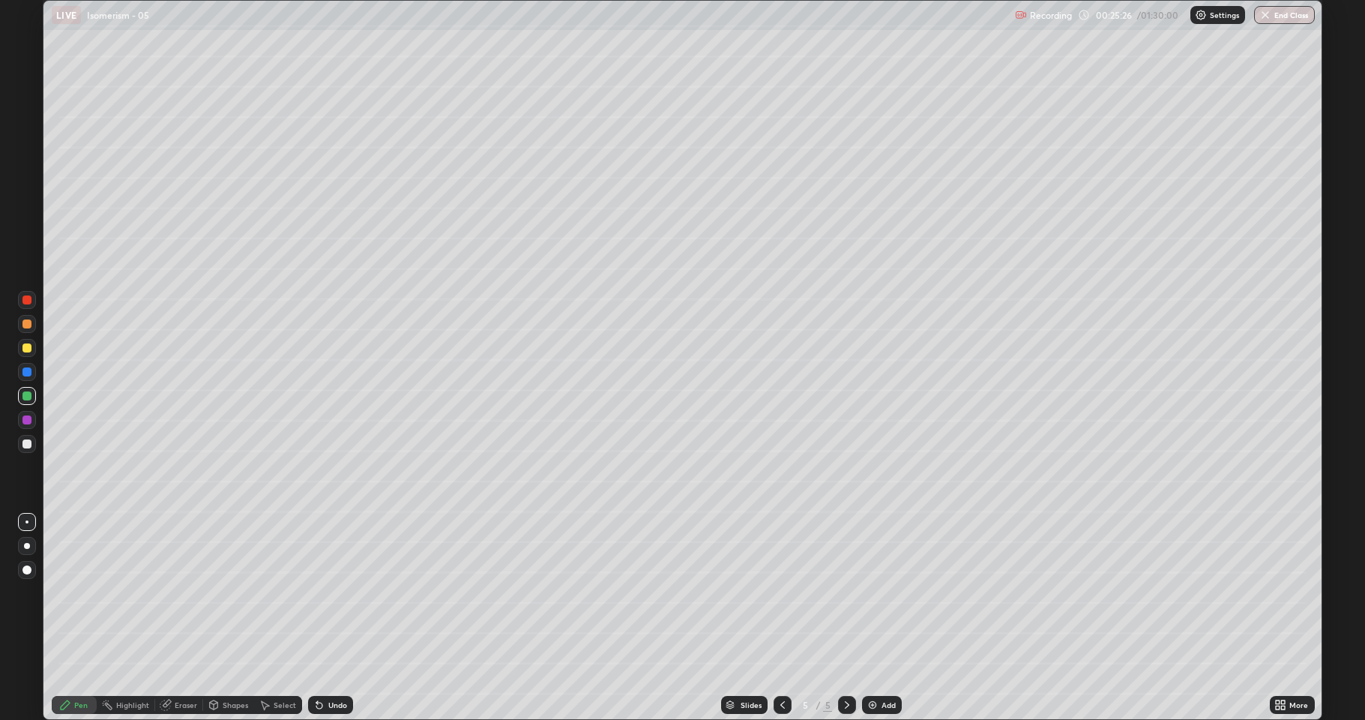
click at [340, 592] on div "Undo" at bounding box center [337, 704] width 19 height 7
click at [29, 349] on div at bounding box center [26, 347] width 9 height 9
click at [25, 448] on div at bounding box center [26, 443] width 9 height 9
click at [192, 592] on div "Eraser" at bounding box center [186, 704] width 22 height 7
click at [82, 592] on div "Pen" at bounding box center [80, 704] width 13 height 7
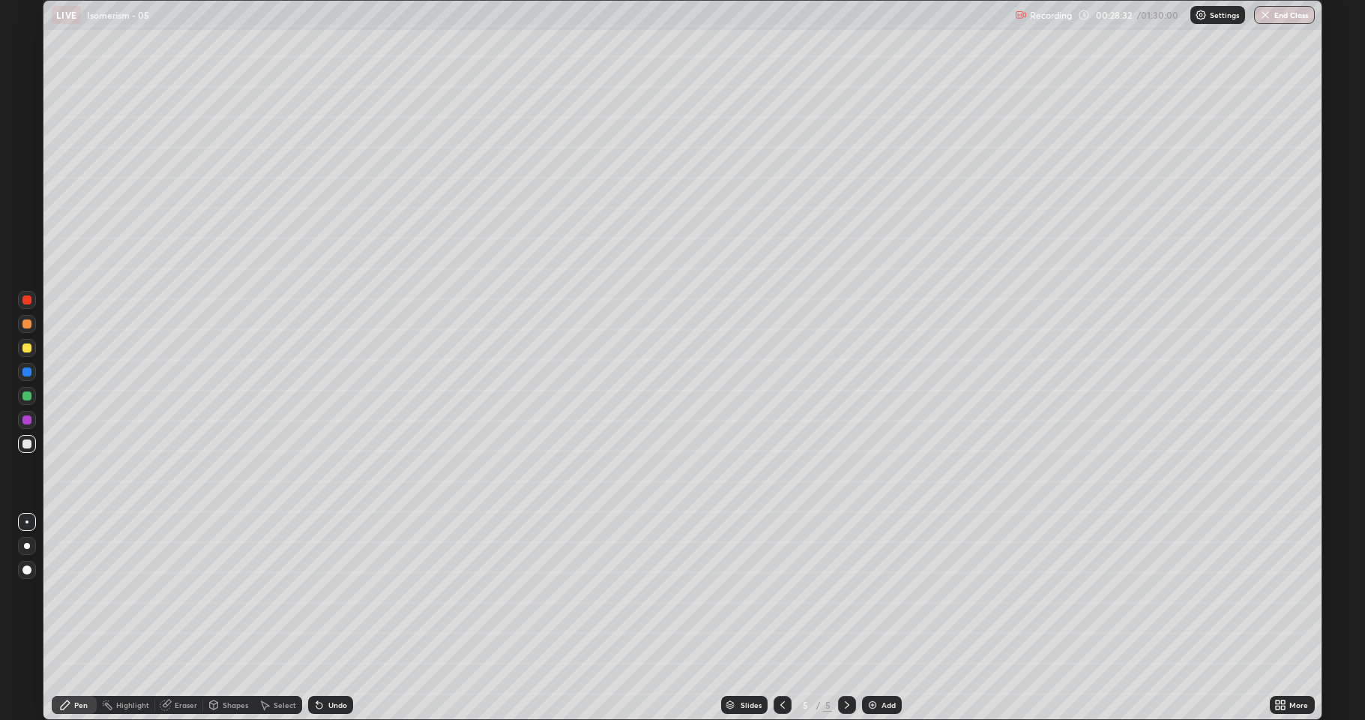
click at [28, 421] on div at bounding box center [26, 419] width 9 height 9
click at [31, 397] on div at bounding box center [26, 395] width 9 height 9
click at [184, 592] on div "Eraser" at bounding box center [186, 704] width 22 height 7
click at [79, 592] on div "Pen" at bounding box center [80, 704] width 13 height 7
click at [29, 448] on div at bounding box center [26, 443] width 9 height 9
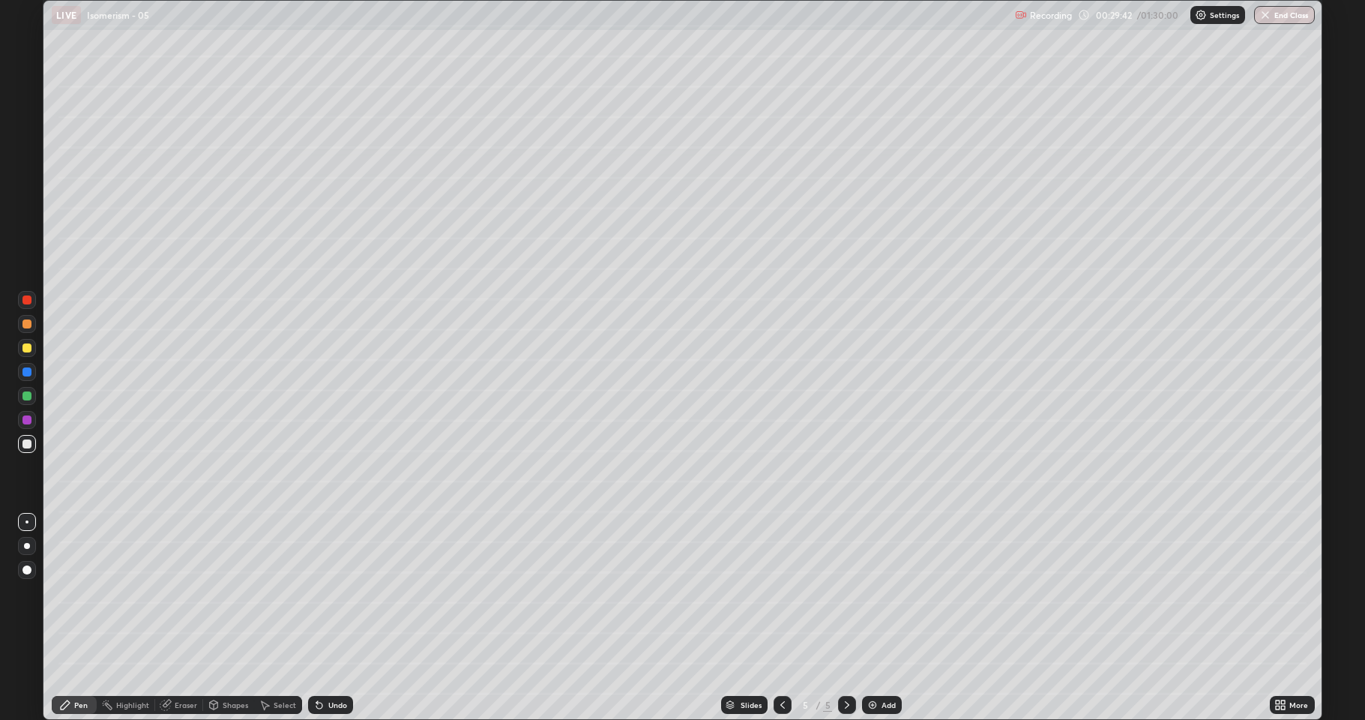
click at [24, 421] on div at bounding box center [26, 419] width 9 height 9
click at [186, 592] on div "Eraser" at bounding box center [186, 704] width 22 height 7
click at [93, 592] on div "Pen" at bounding box center [74, 705] width 45 height 18
click at [29, 447] on div at bounding box center [26, 443] width 9 height 9
click at [226, 592] on div "Shapes" at bounding box center [235, 704] width 25 height 7
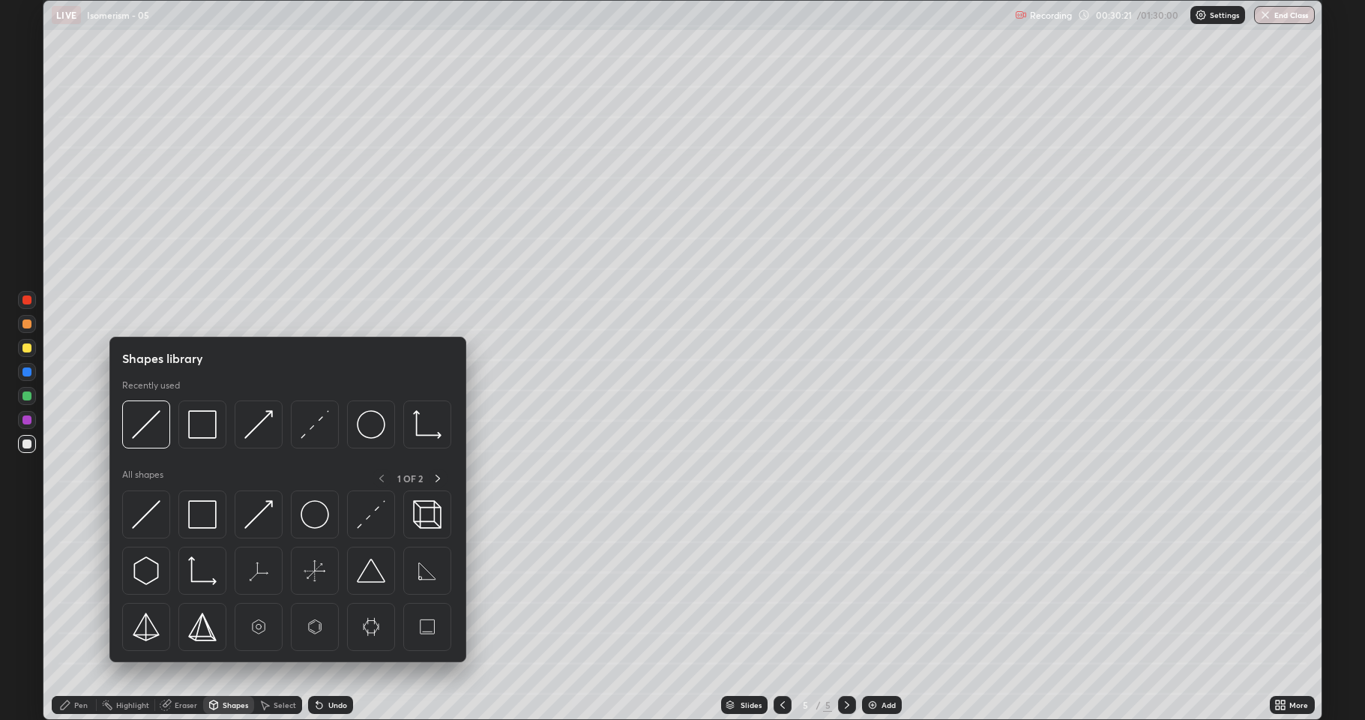
click at [269, 592] on icon at bounding box center [265, 705] width 12 height 12
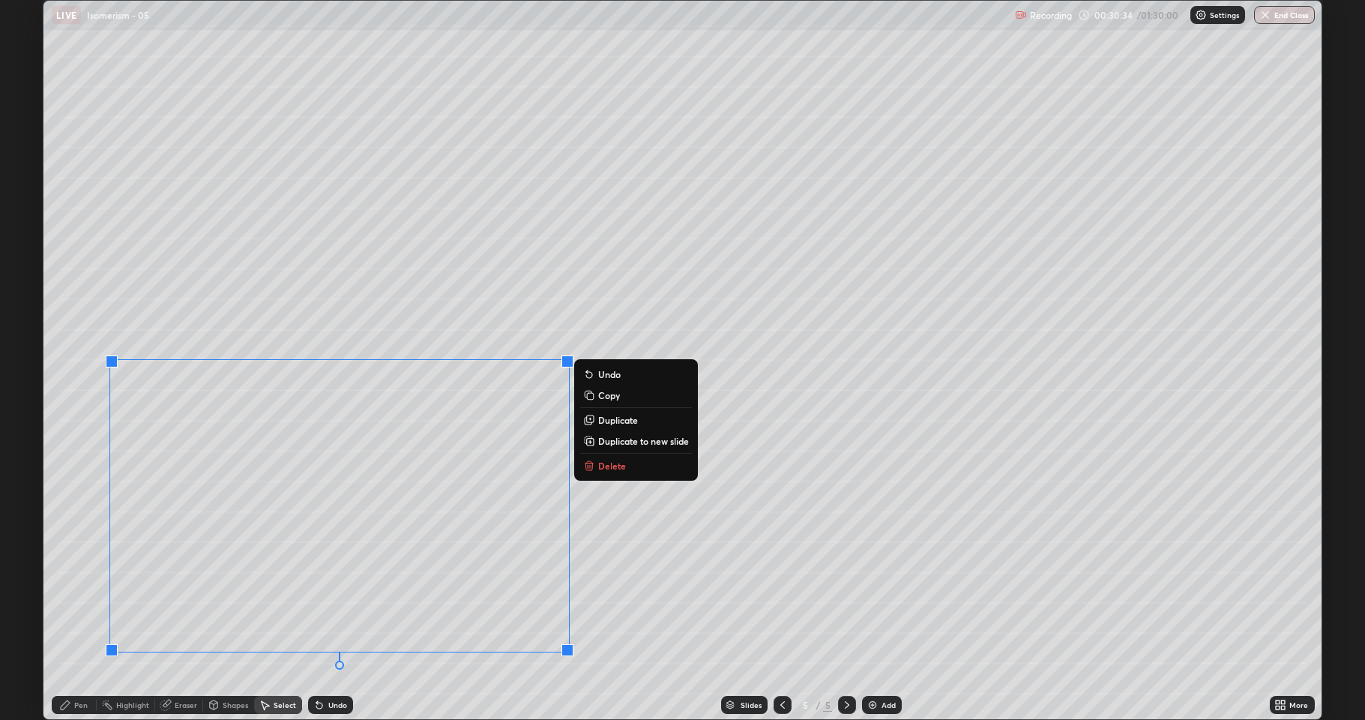
click at [84, 523] on div "0 ° Undo Copy Duplicate Duplicate to new slide Delete" at bounding box center [682, 360] width 1278 height 718
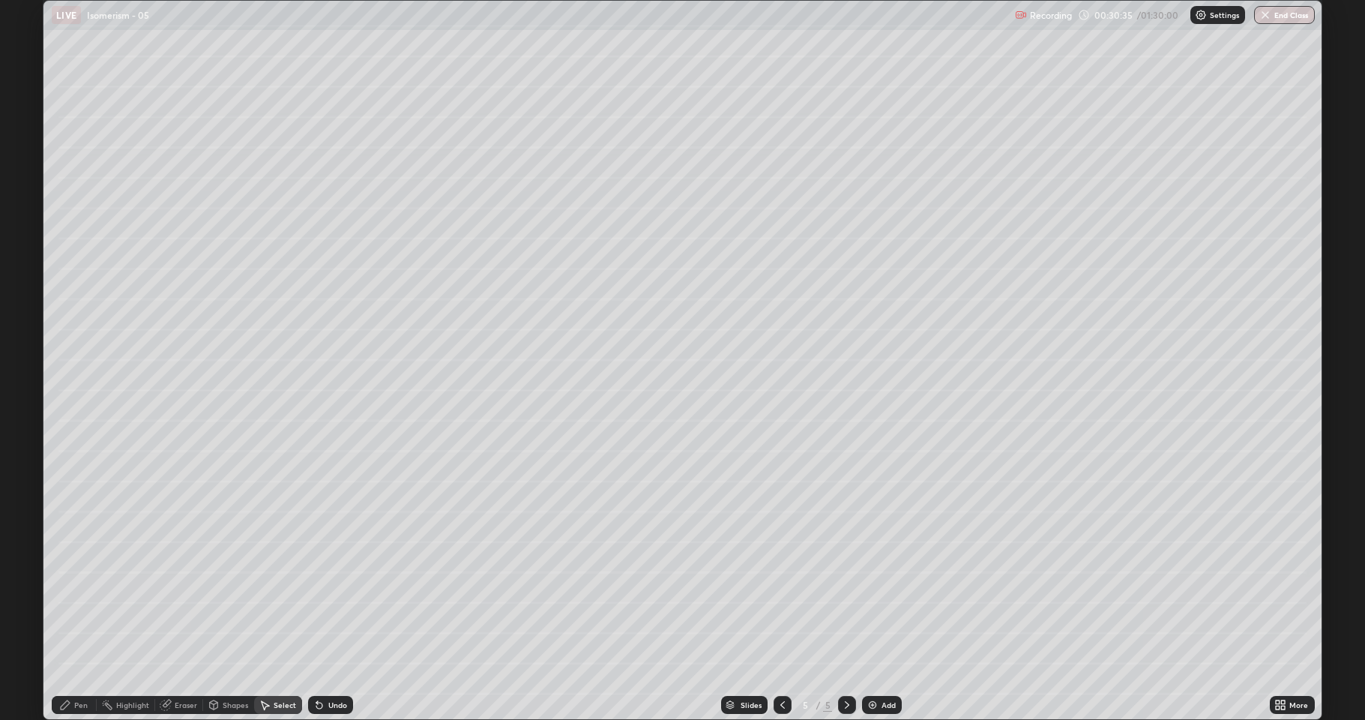
click at [226, 592] on div "Shapes" at bounding box center [235, 704] width 25 height 7
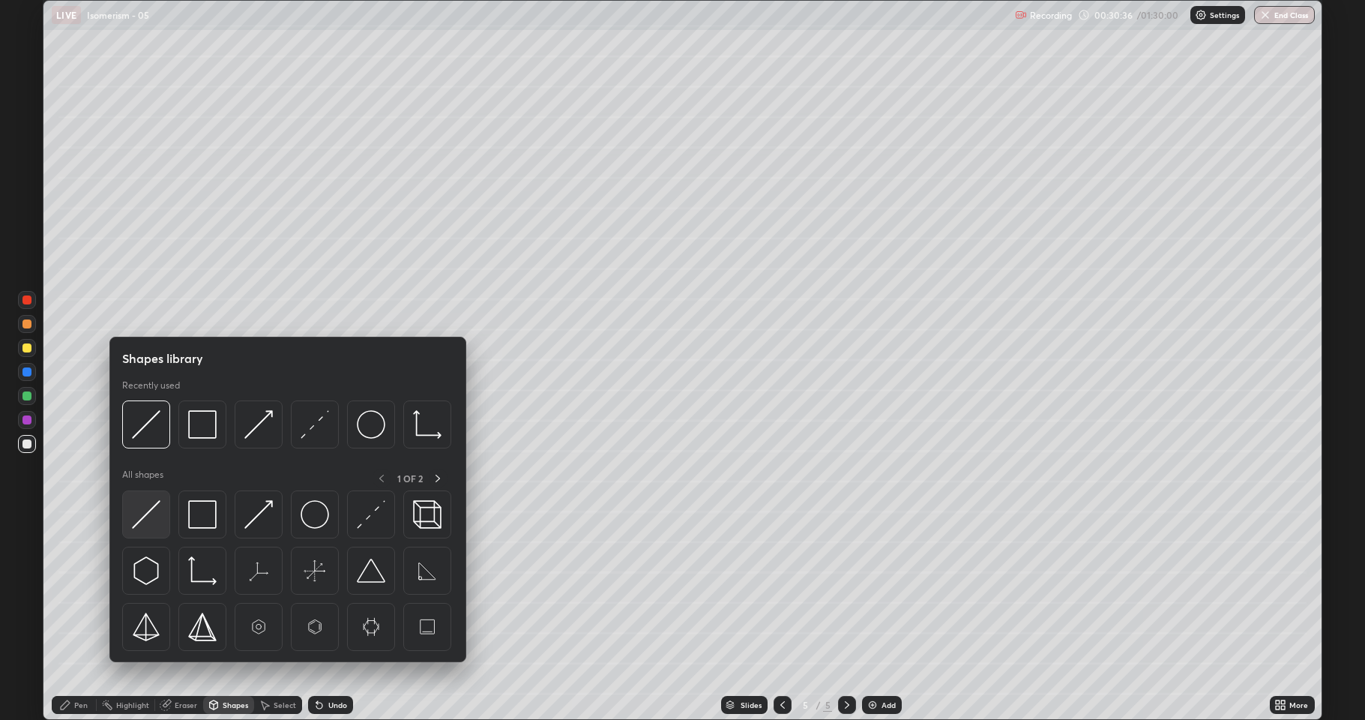
click at [147, 511] on img at bounding box center [146, 514] width 28 height 28
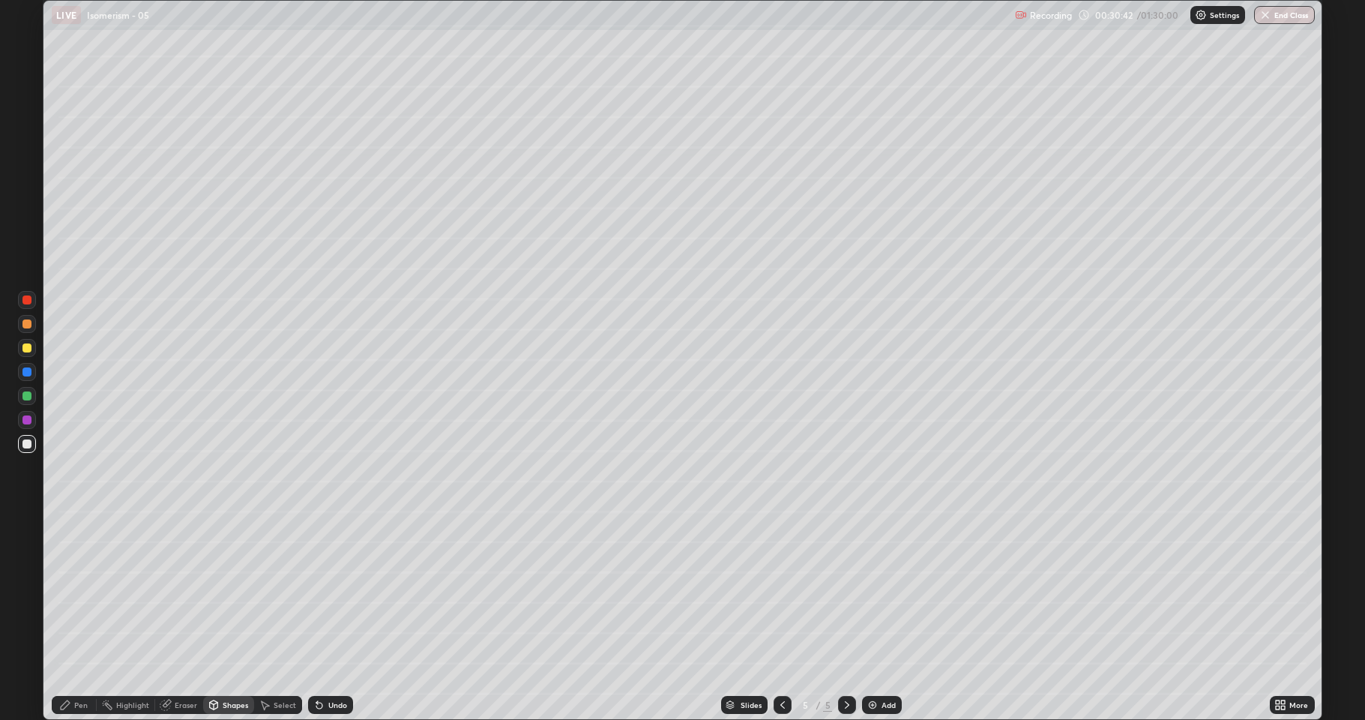
click at [25, 400] on div at bounding box center [26, 395] width 9 height 9
click at [185, 592] on div "Eraser" at bounding box center [186, 704] width 22 height 7
click at [63, 592] on icon at bounding box center [65, 705] width 12 height 12
click at [23, 443] on div at bounding box center [26, 443] width 9 height 9
click at [25, 421] on div at bounding box center [26, 419] width 9 height 9
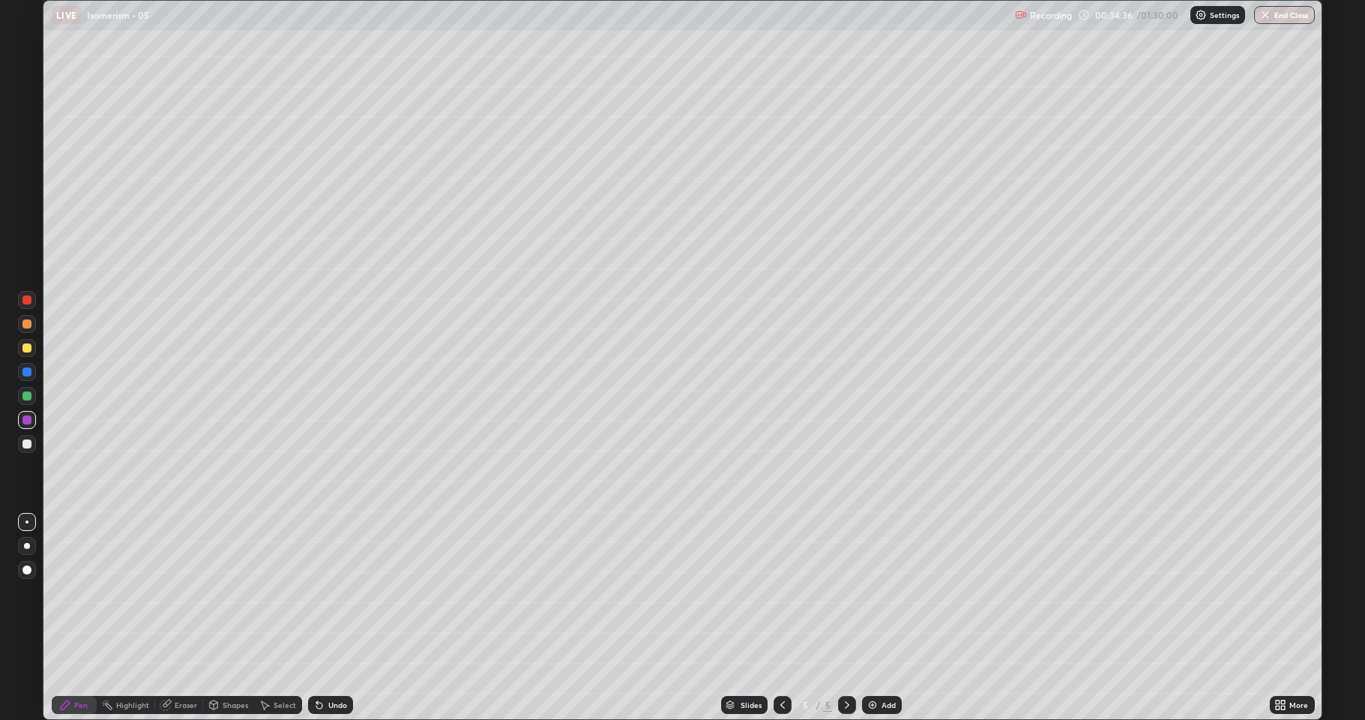
click at [867, 592] on img at bounding box center [873, 705] width 12 height 12
click at [220, 592] on div "Shapes" at bounding box center [228, 705] width 51 height 30
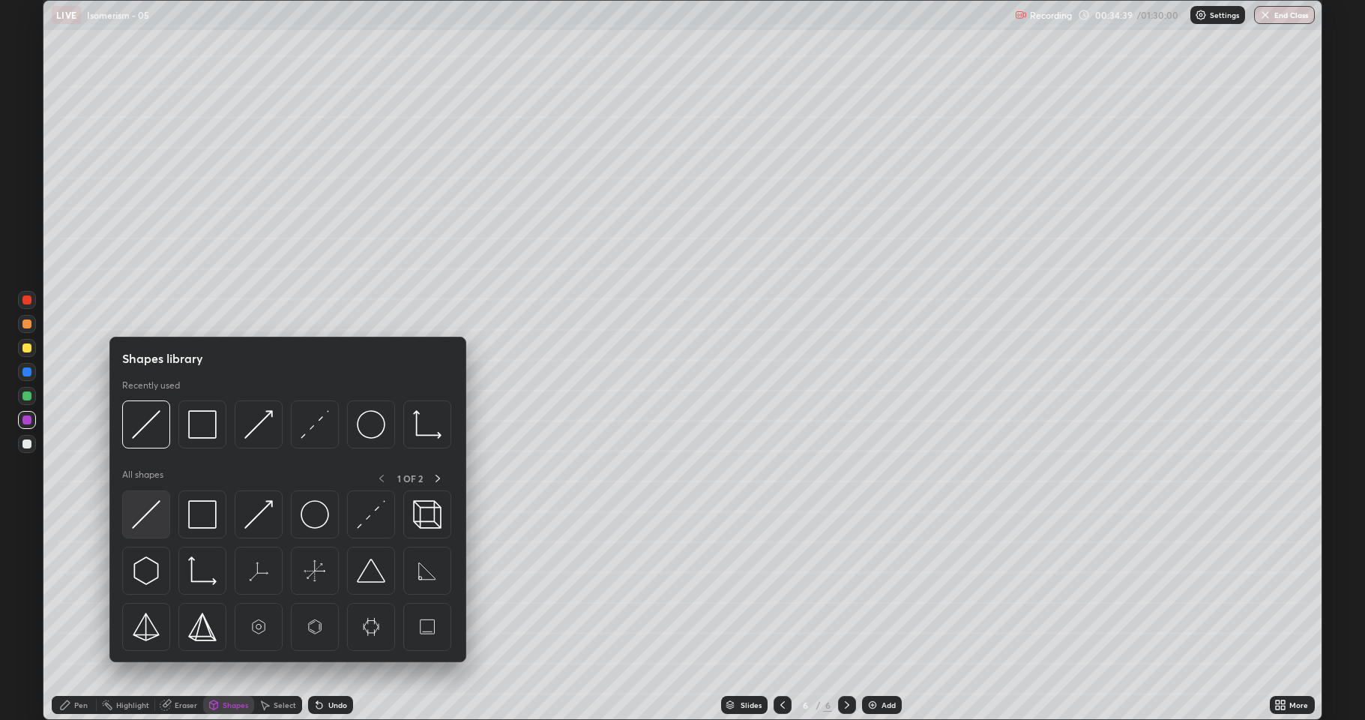
click at [148, 529] on div at bounding box center [146, 514] width 48 height 48
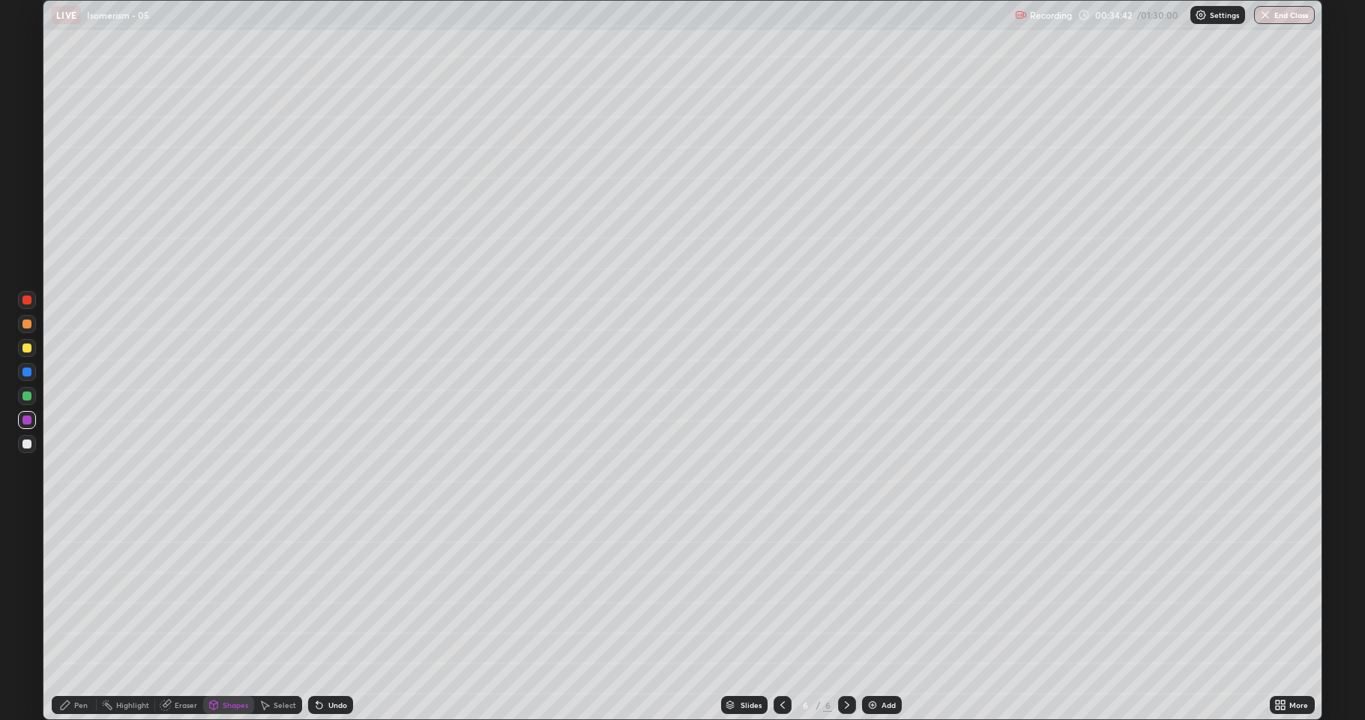
click at [87, 592] on div "Pen" at bounding box center [74, 705] width 45 height 18
click at [26, 448] on div at bounding box center [26, 443] width 9 height 9
click at [225, 592] on div "Shapes" at bounding box center [235, 704] width 25 height 7
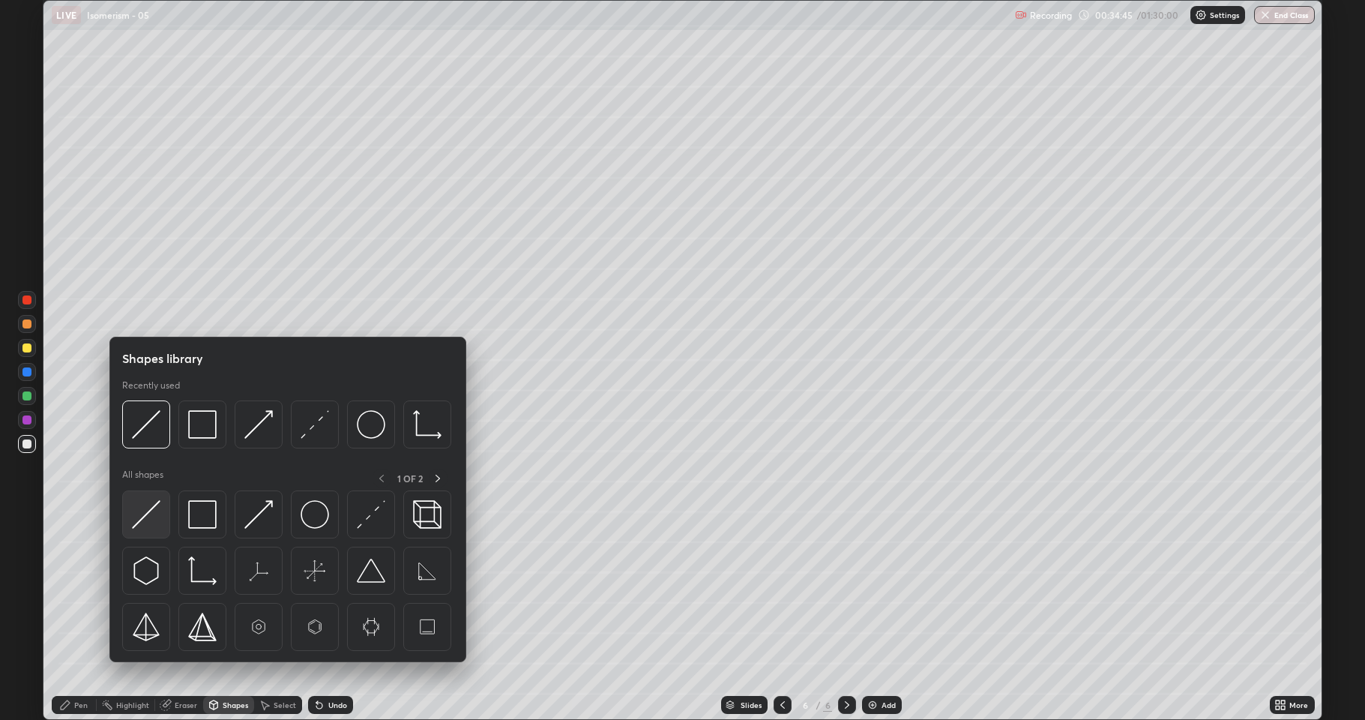
click at [152, 520] on img at bounding box center [146, 514] width 28 height 28
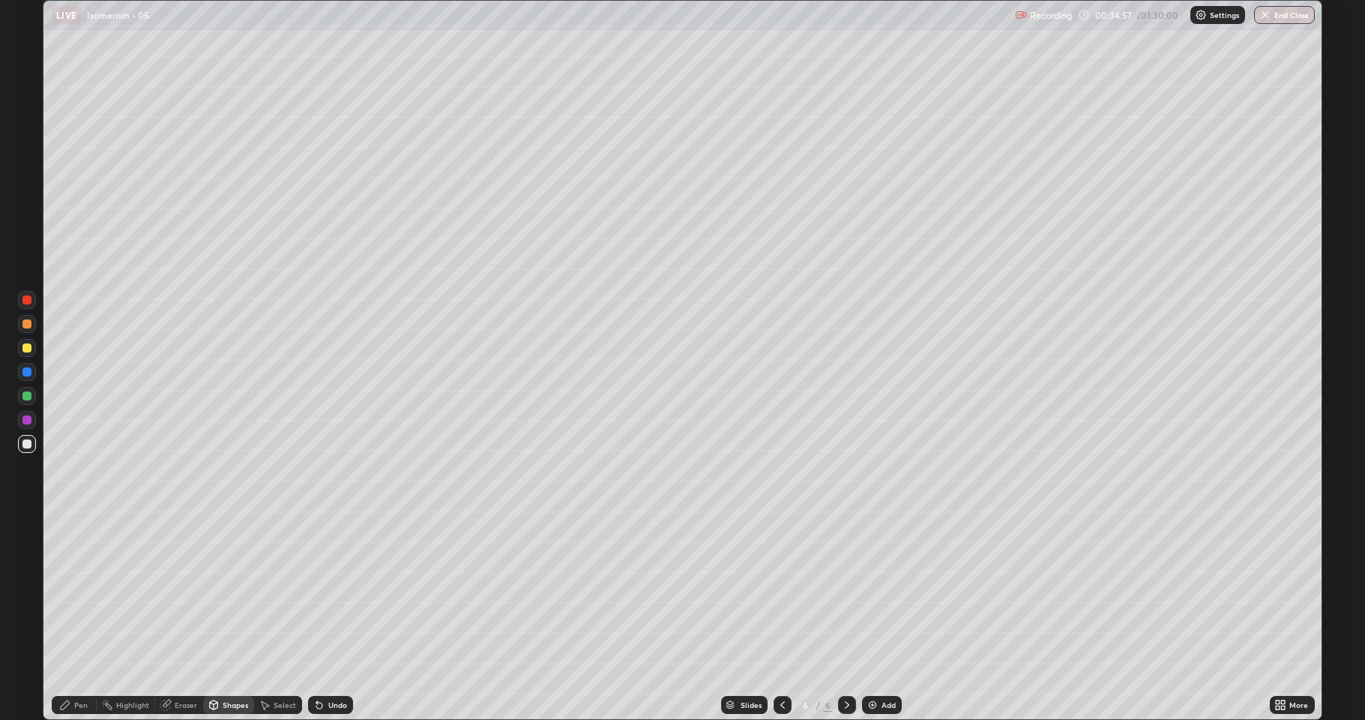
click at [28, 355] on div at bounding box center [27, 348] width 18 height 18
click at [316, 592] on icon at bounding box center [319, 705] width 12 height 12
click at [85, 592] on div "Pen" at bounding box center [80, 704] width 13 height 7
click at [265, 592] on icon at bounding box center [266, 705] width 8 height 9
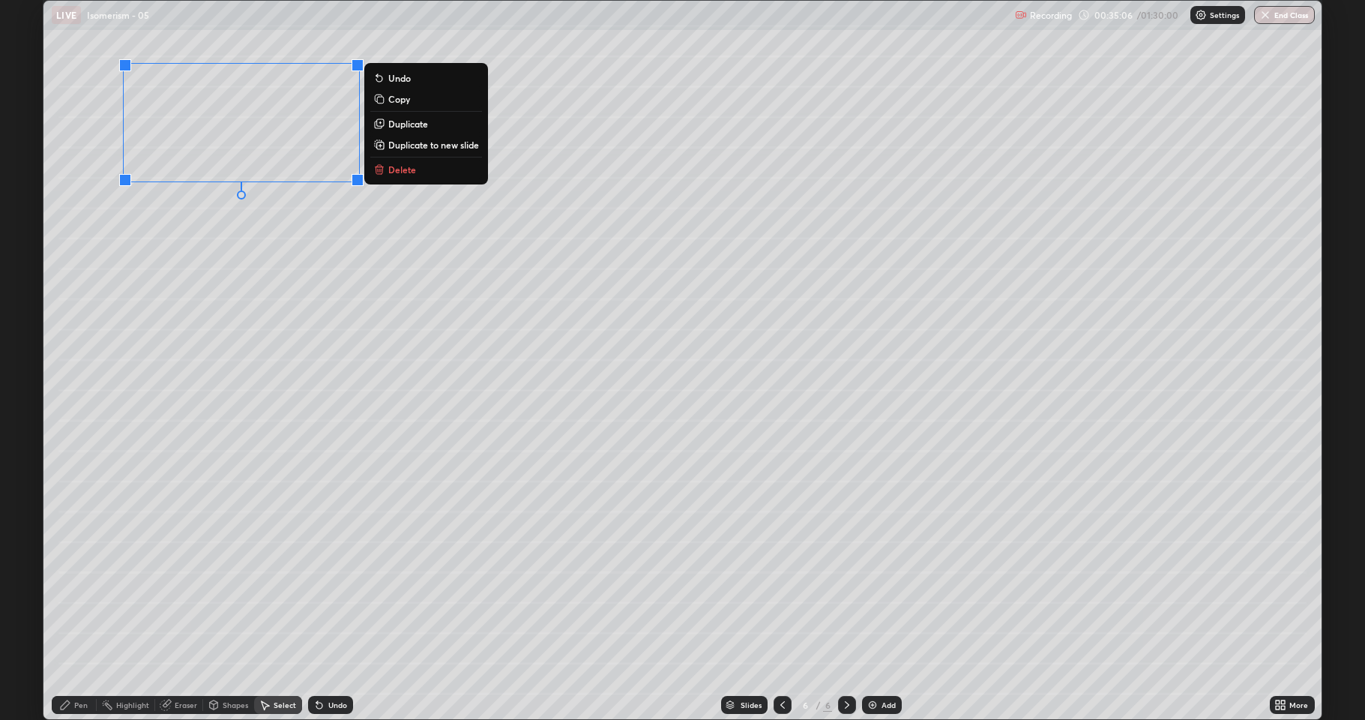
click at [418, 124] on p "Duplicate" at bounding box center [408, 124] width 40 height 12
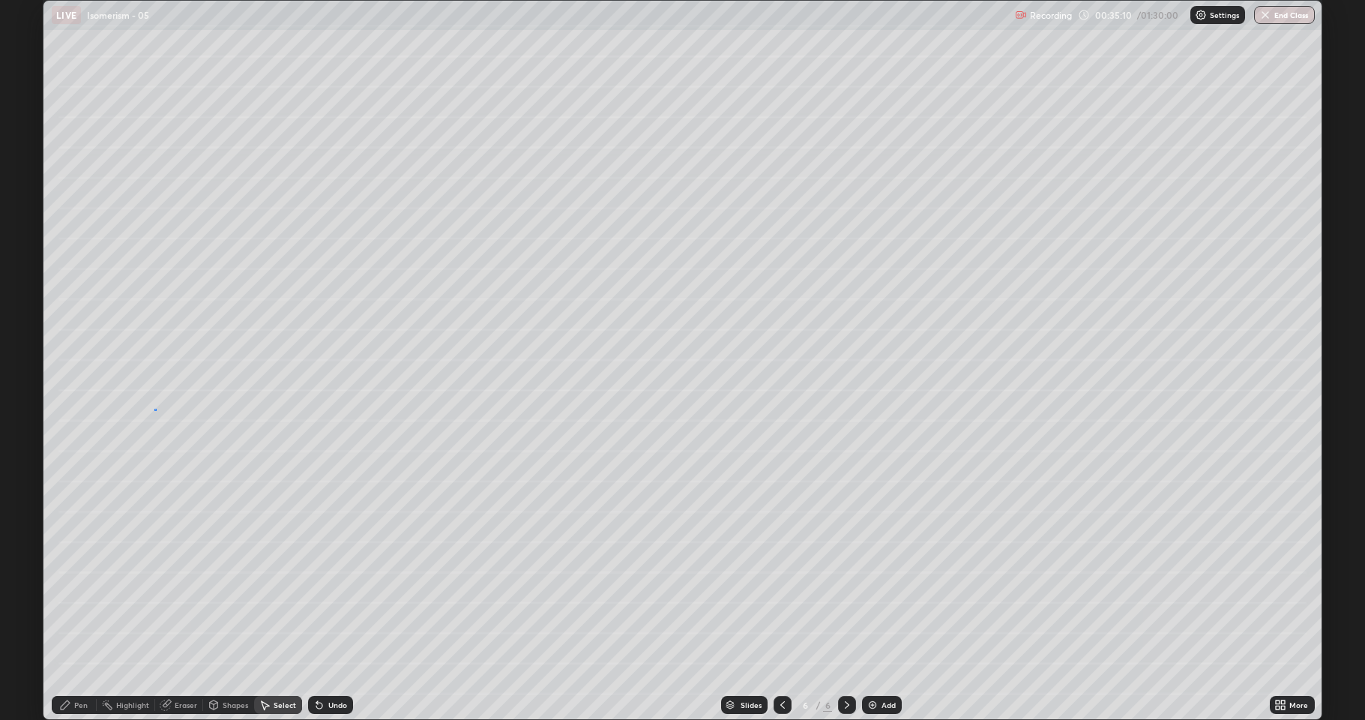
click at [153, 409] on div "0 ° Undo Copy Duplicate Duplicate to new slide Delete" at bounding box center [682, 360] width 1278 height 718
click at [82, 592] on div "Pen" at bounding box center [74, 705] width 45 height 18
click at [30, 444] on div at bounding box center [26, 443] width 9 height 9
click at [31, 349] on div at bounding box center [26, 347] width 9 height 9
click at [27, 419] on div at bounding box center [26, 419] width 9 height 9
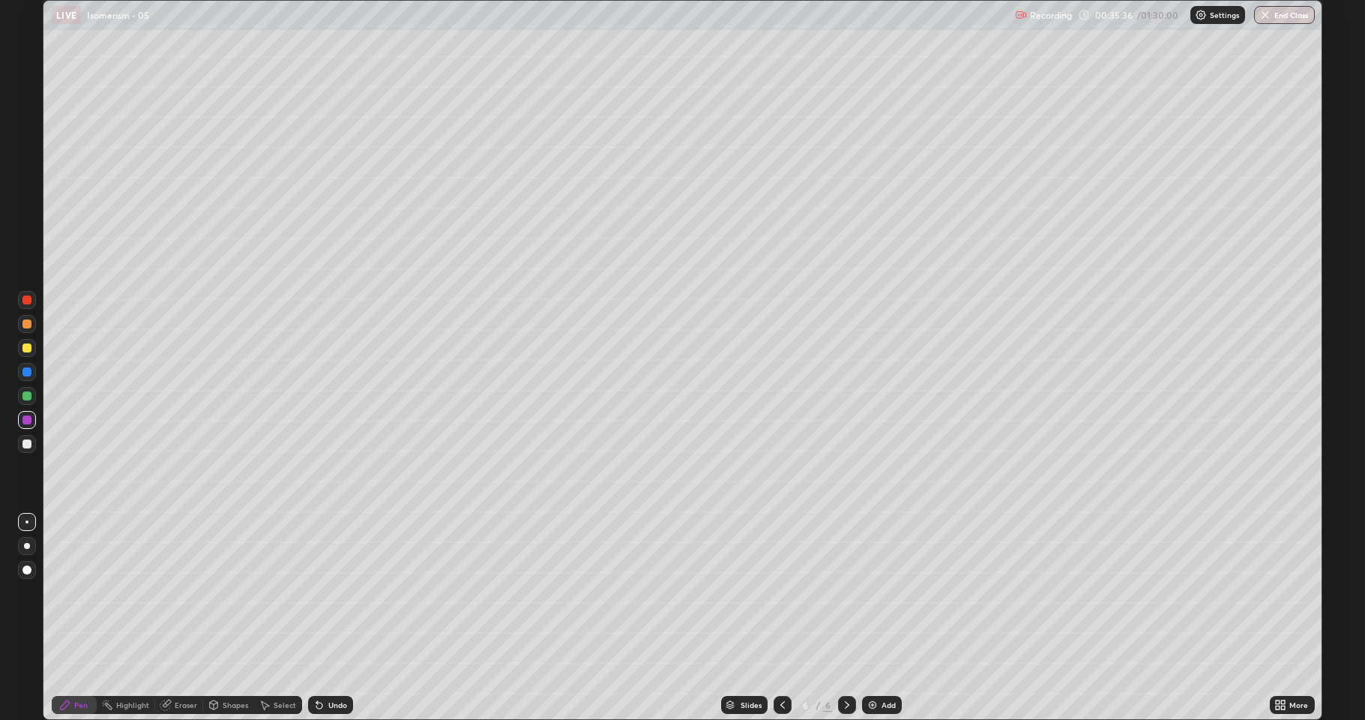
click at [24, 444] on div at bounding box center [26, 443] width 9 height 9
click at [25, 348] on div at bounding box center [26, 347] width 9 height 9
click at [780, 592] on icon at bounding box center [783, 705] width 12 height 12
click at [844, 592] on icon at bounding box center [847, 705] width 12 height 12
click at [27, 444] on div at bounding box center [26, 443] width 9 height 9
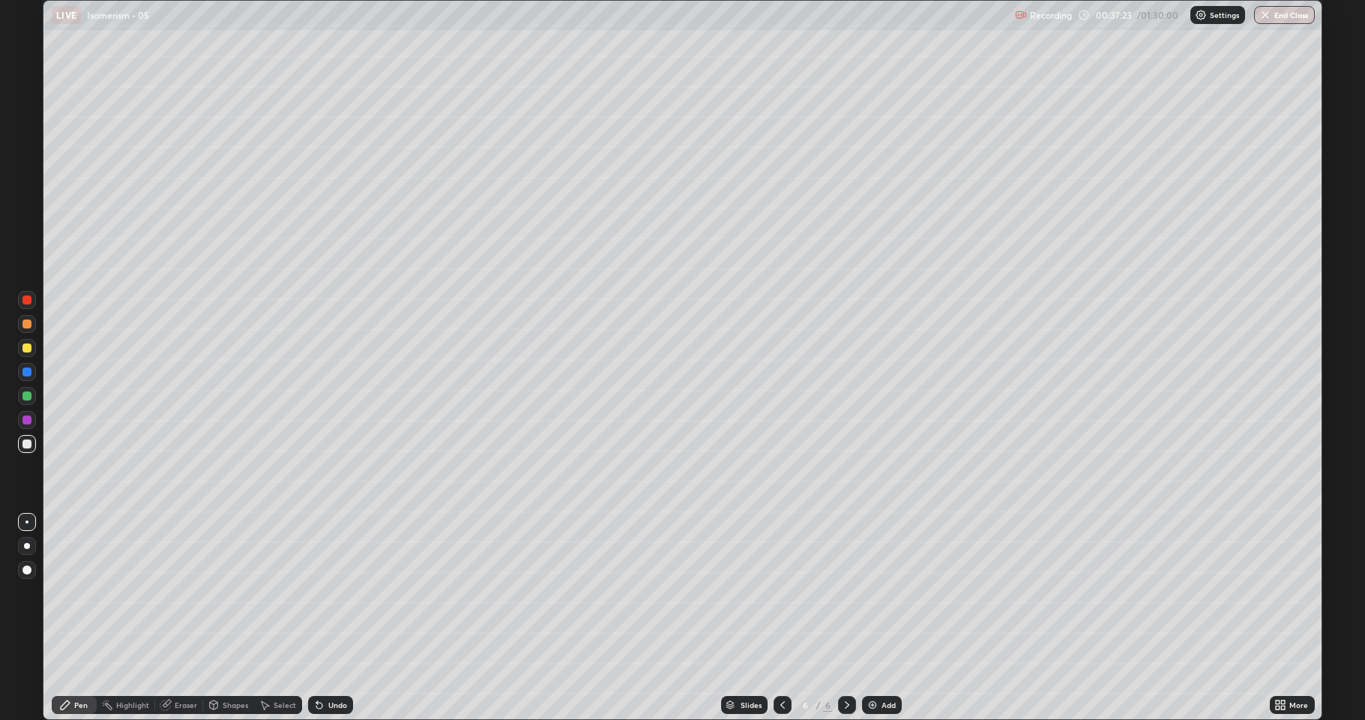
click at [33, 349] on div at bounding box center [27, 348] width 18 height 18
click at [30, 400] on div at bounding box center [27, 396] width 18 height 18
click at [28, 354] on div at bounding box center [27, 348] width 18 height 18
click at [28, 400] on div at bounding box center [27, 396] width 18 height 18
click at [28, 350] on div at bounding box center [26, 347] width 9 height 9
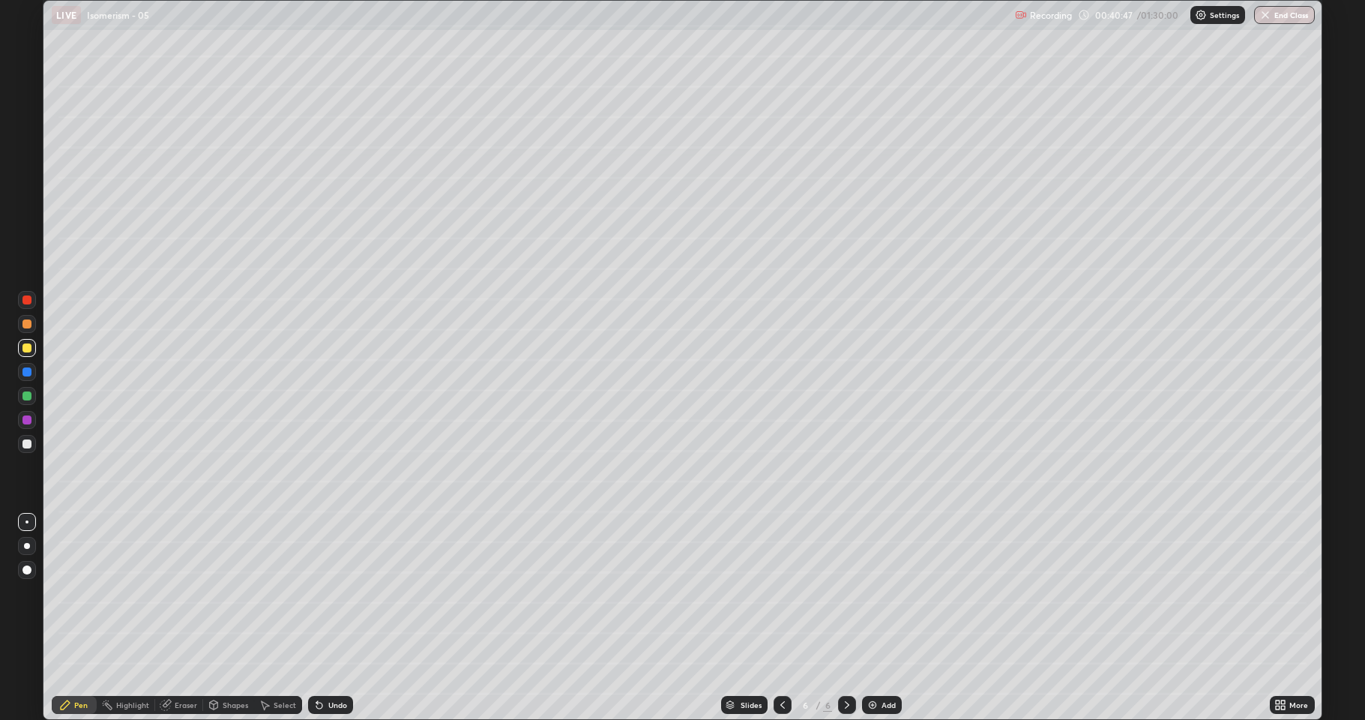
click at [25, 399] on div at bounding box center [26, 395] width 9 height 9
click at [24, 444] on div at bounding box center [26, 443] width 9 height 9
click at [843, 592] on icon at bounding box center [847, 705] width 12 height 12
click at [876, 592] on img at bounding box center [873, 705] width 12 height 12
click at [28, 349] on div at bounding box center [26, 347] width 9 height 9
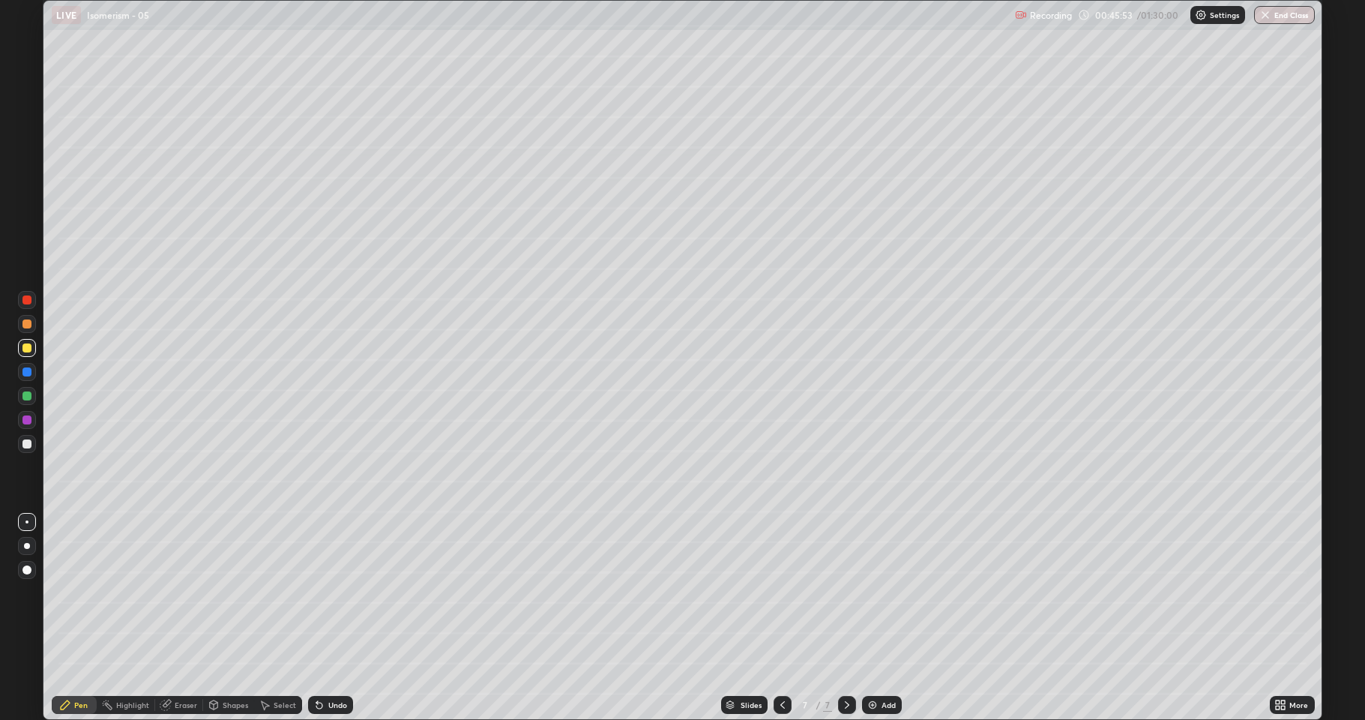
click at [25, 421] on div at bounding box center [26, 419] width 9 height 9
click at [27, 444] on div at bounding box center [26, 443] width 9 height 9
click at [28, 397] on div at bounding box center [26, 395] width 9 height 9
click at [29, 442] on div at bounding box center [26, 443] width 9 height 9
click at [328, 592] on div "Undo" at bounding box center [337, 704] width 19 height 7
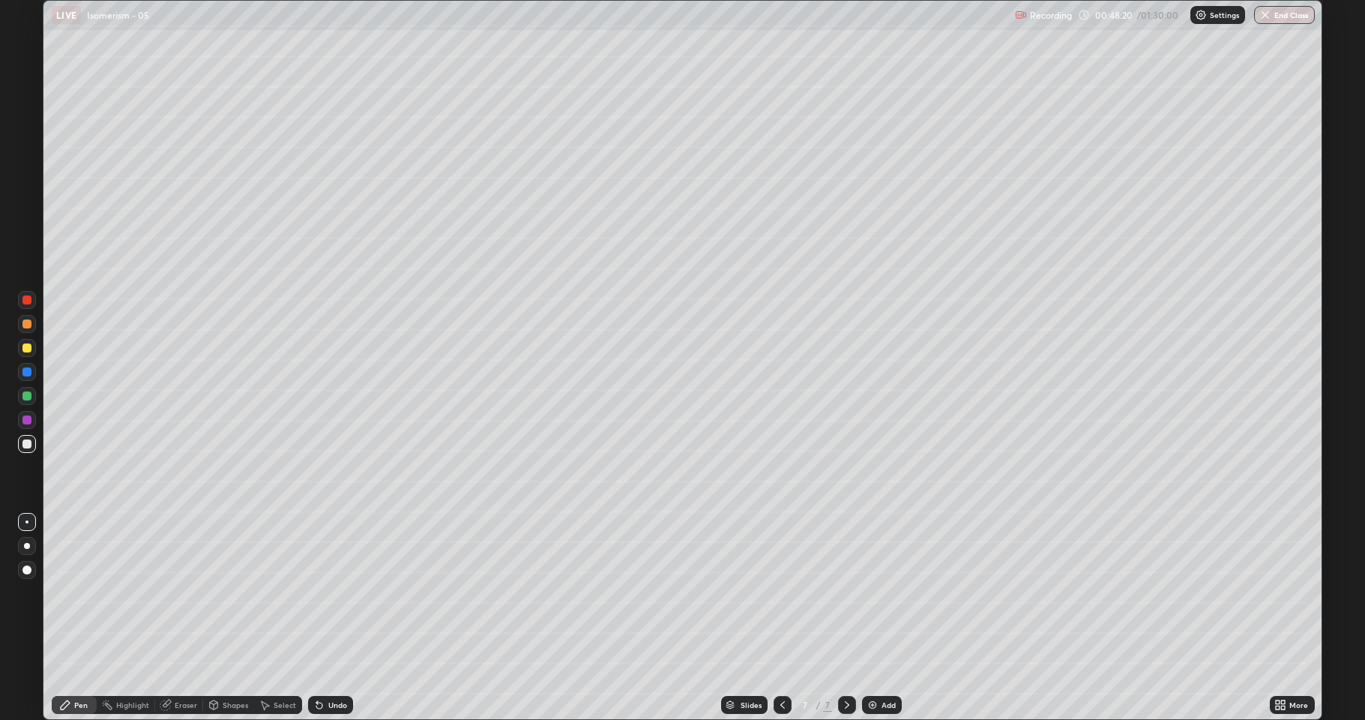
click at [328, 592] on div "Undo" at bounding box center [337, 704] width 19 height 7
click at [276, 592] on div "Select" at bounding box center [285, 704] width 22 height 7
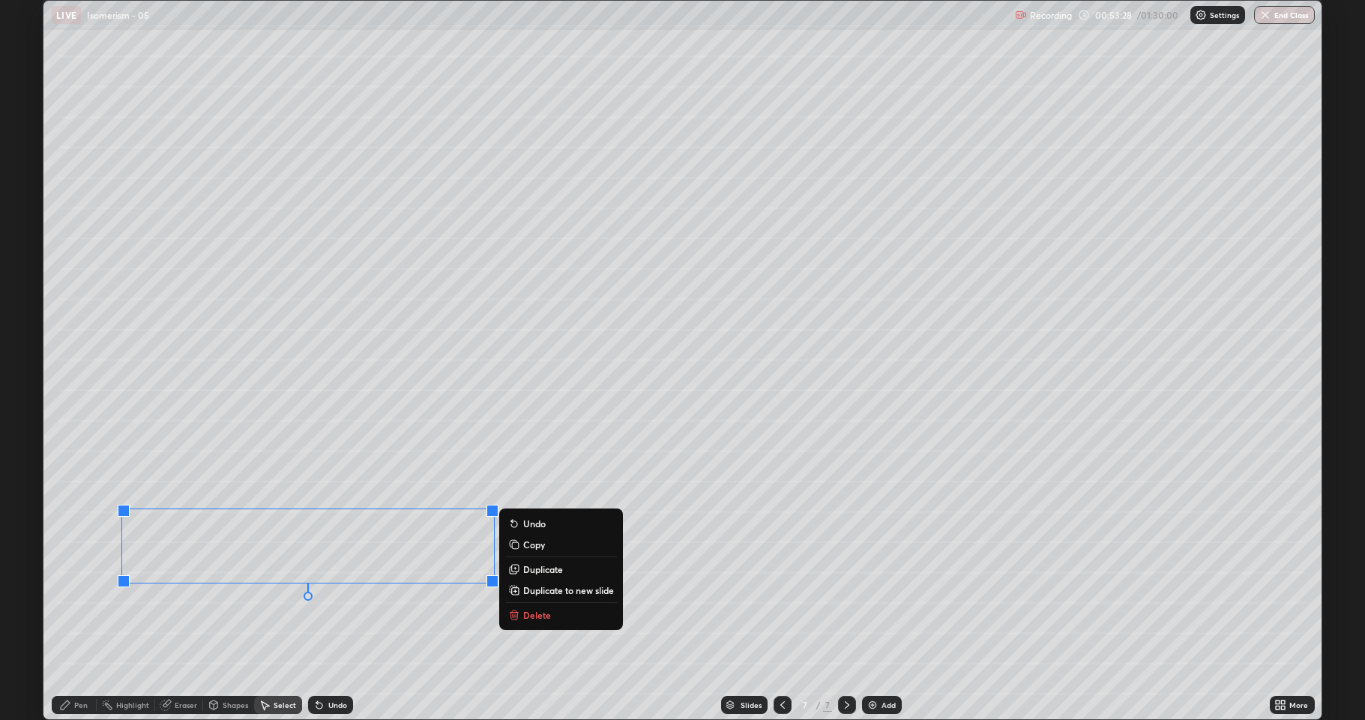
click at [547, 592] on p "Duplicate to new slide" at bounding box center [568, 590] width 91 height 12
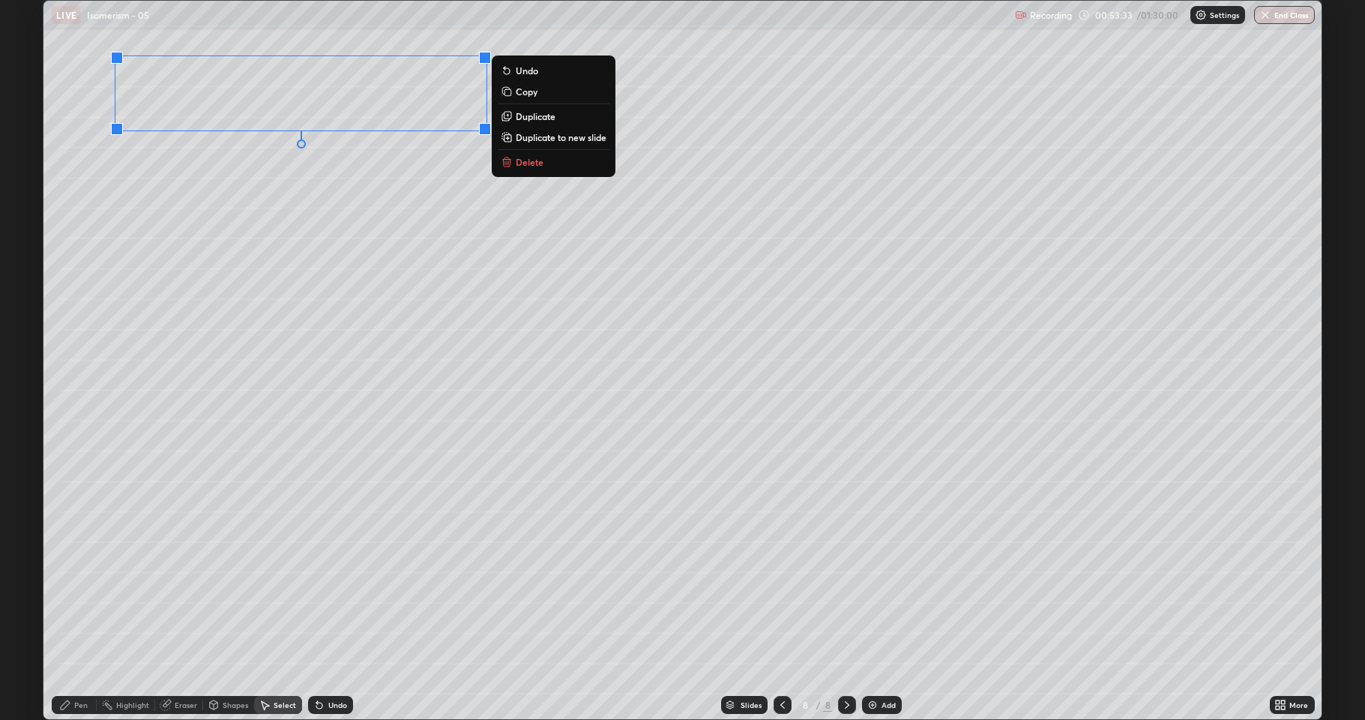
click at [78, 592] on div "Pen" at bounding box center [80, 704] width 13 height 7
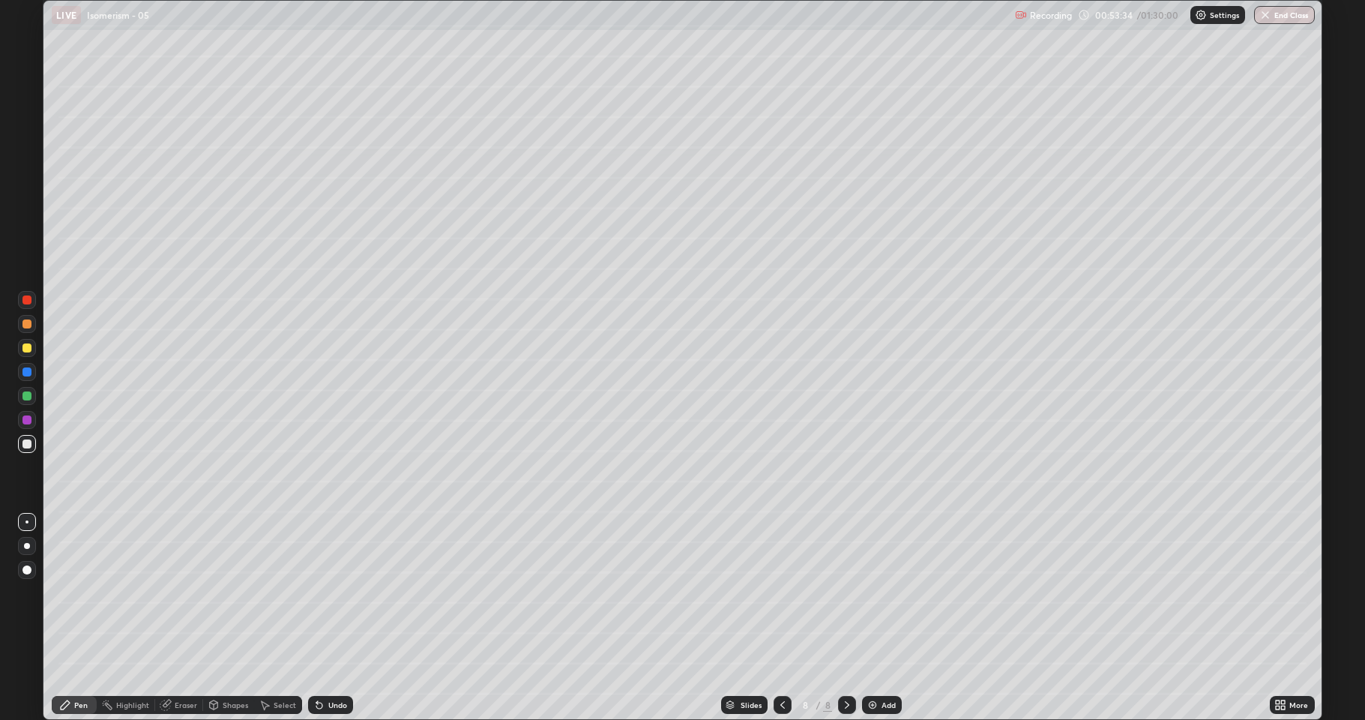
click at [27, 346] on div at bounding box center [26, 347] width 9 height 9
click at [272, 592] on div "Select" at bounding box center [278, 705] width 48 height 18
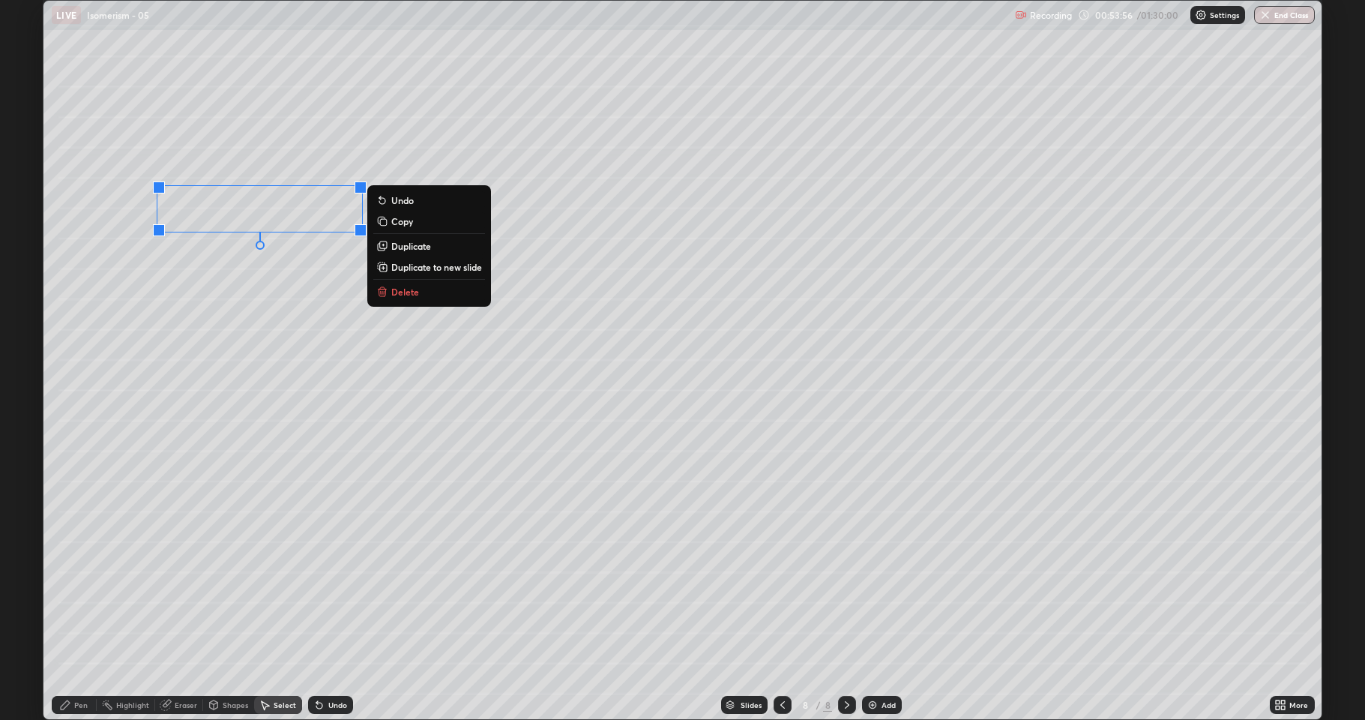
click at [408, 248] on p "Duplicate" at bounding box center [411, 246] width 40 height 12
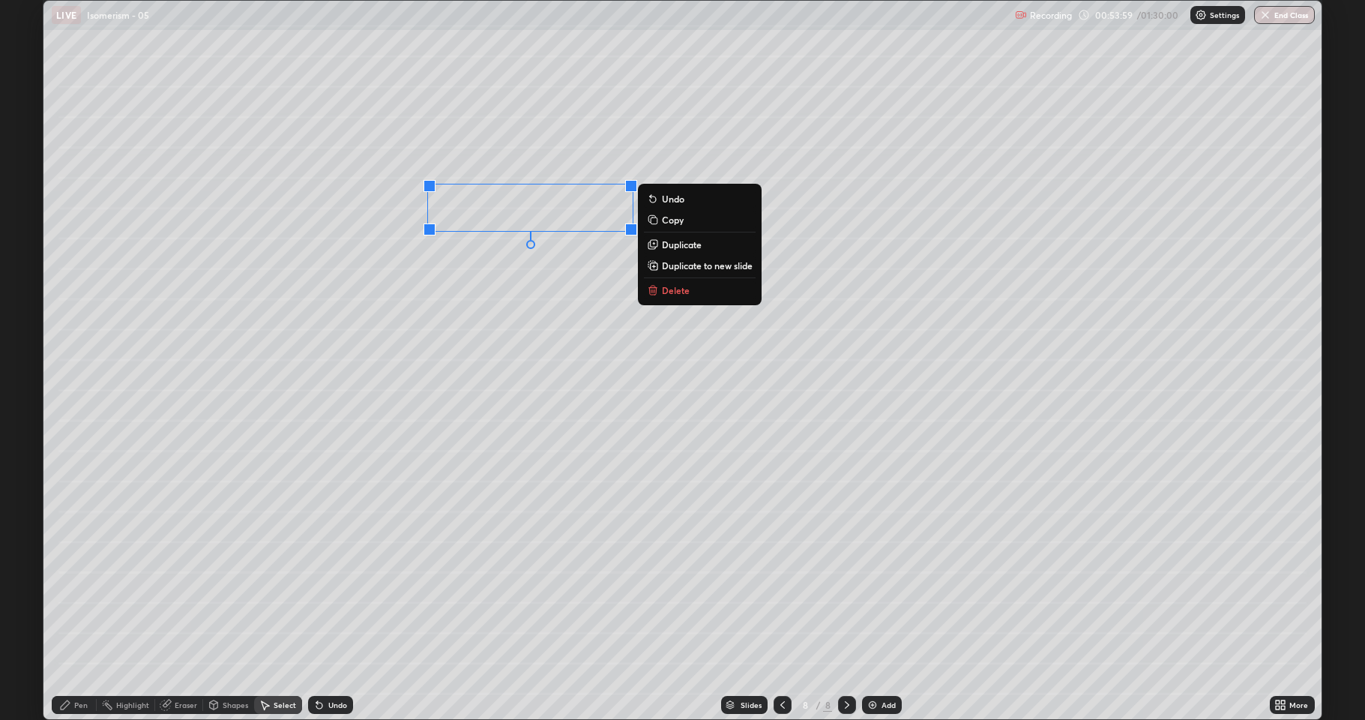
click at [669, 245] on p "Duplicate" at bounding box center [682, 244] width 40 height 12
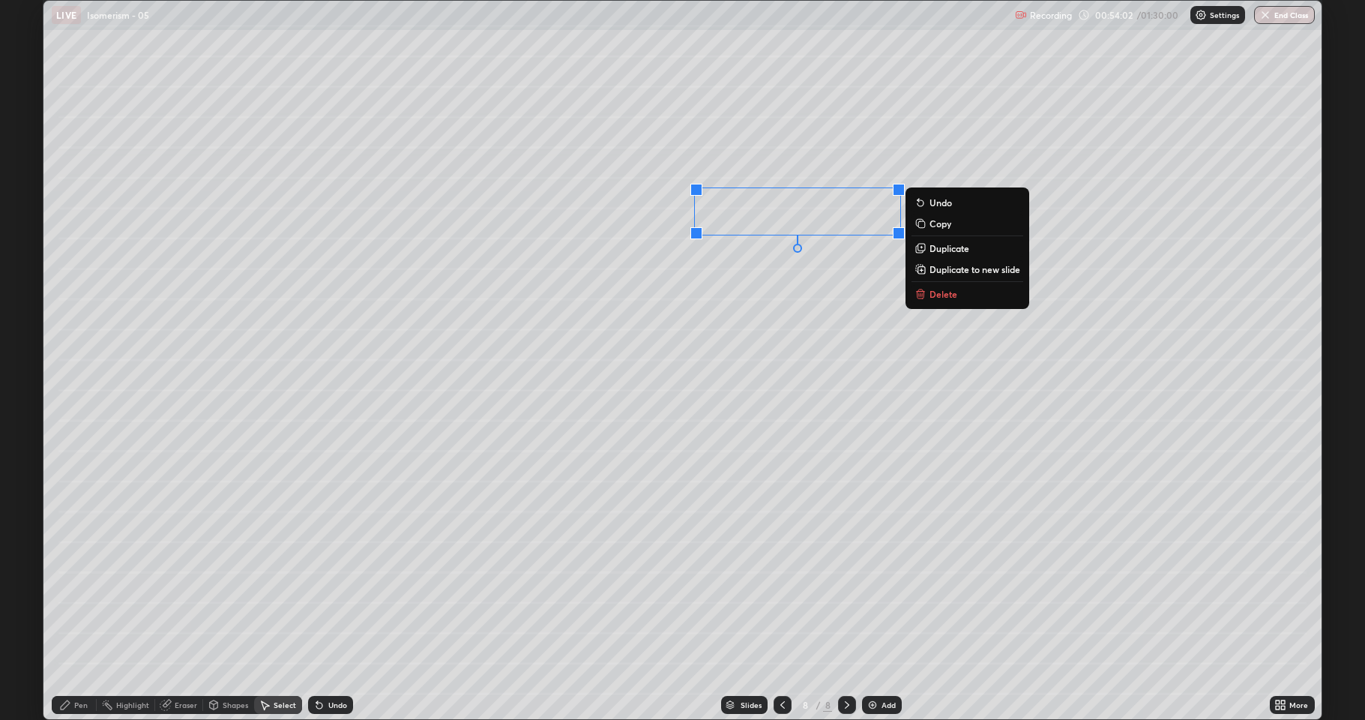
click at [947, 251] on p "Duplicate" at bounding box center [950, 248] width 40 height 12
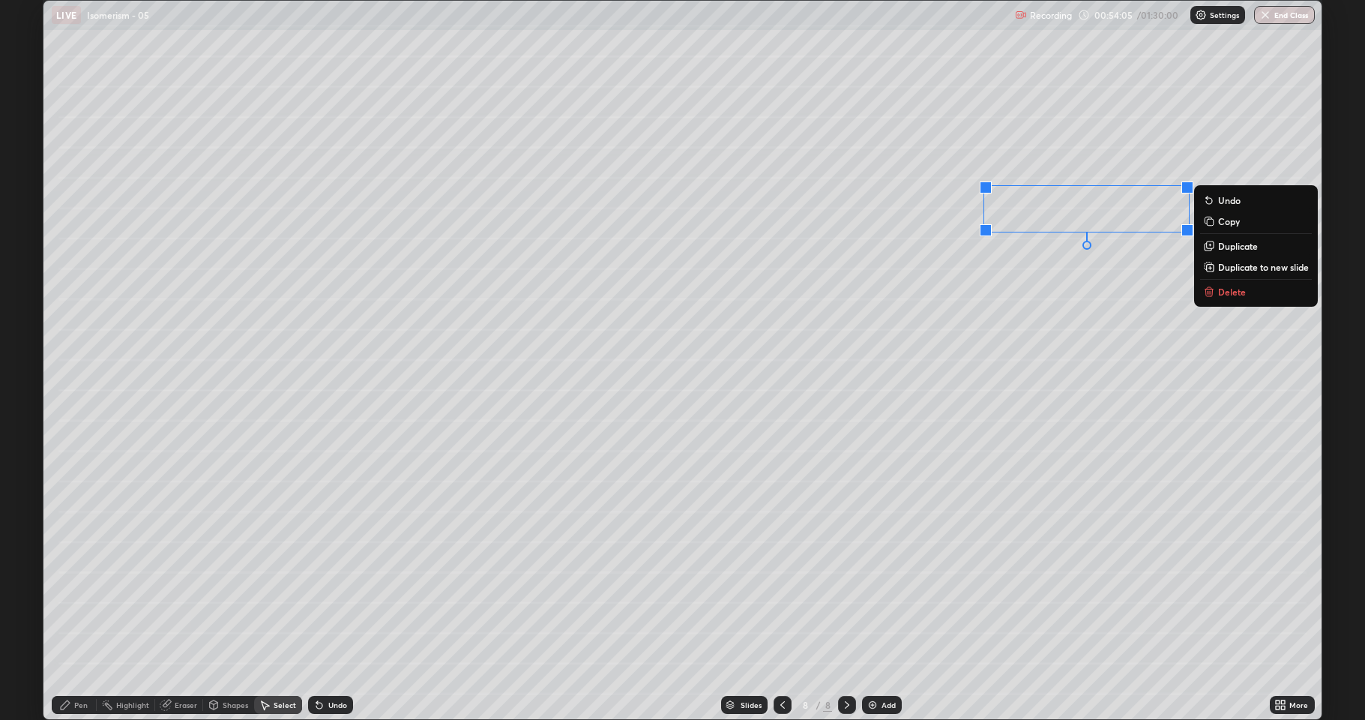
click at [85, 592] on div "Pen" at bounding box center [80, 704] width 13 height 7
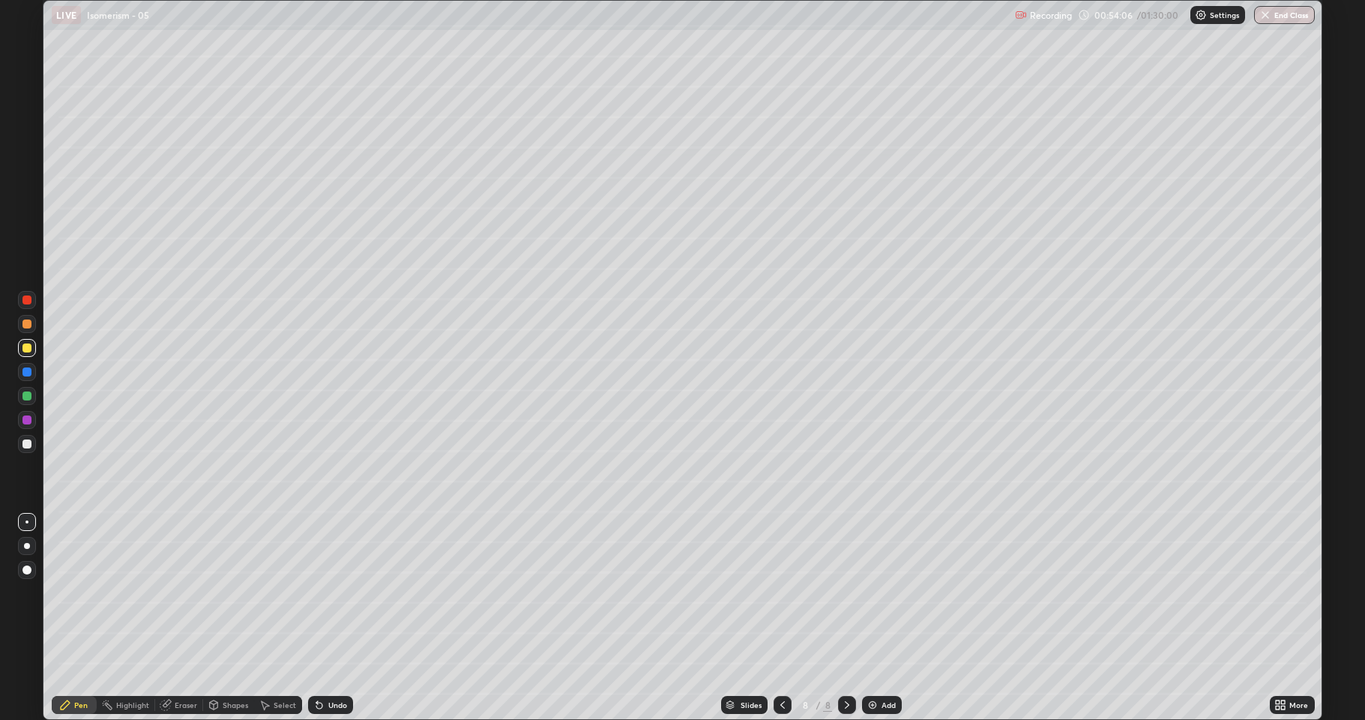
click at [29, 397] on div at bounding box center [26, 395] width 9 height 9
click at [25, 421] on div at bounding box center [26, 419] width 9 height 9
click at [25, 349] on div at bounding box center [26, 347] width 9 height 9
click at [28, 397] on div at bounding box center [26, 395] width 9 height 9
click at [26, 448] on div at bounding box center [26, 443] width 9 height 9
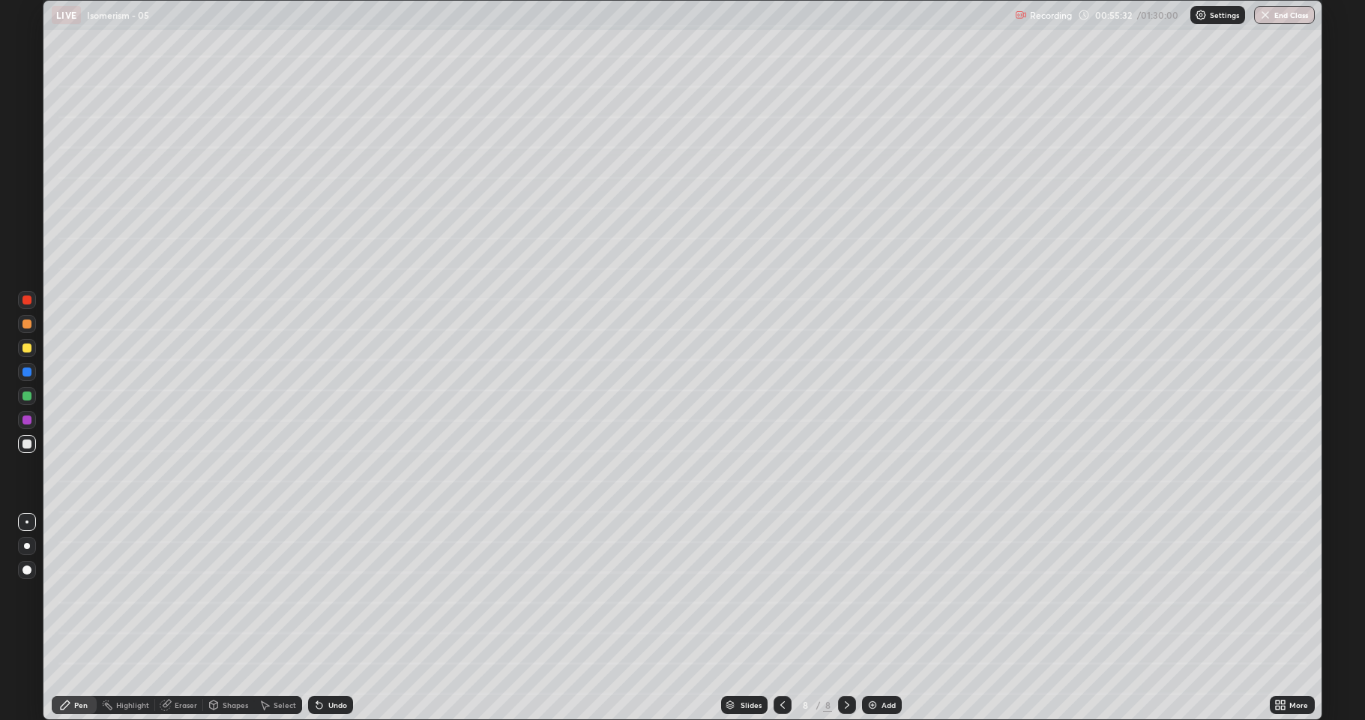
click at [27, 351] on div at bounding box center [26, 347] width 9 height 9
click at [25, 443] on div at bounding box center [26, 443] width 9 height 9
click at [22, 400] on div at bounding box center [27, 396] width 18 height 18
click at [876, 592] on img at bounding box center [873, 705] width 12 height 12
click at [30, 352] on div at bounding box center [27, 348] width 18 height 18
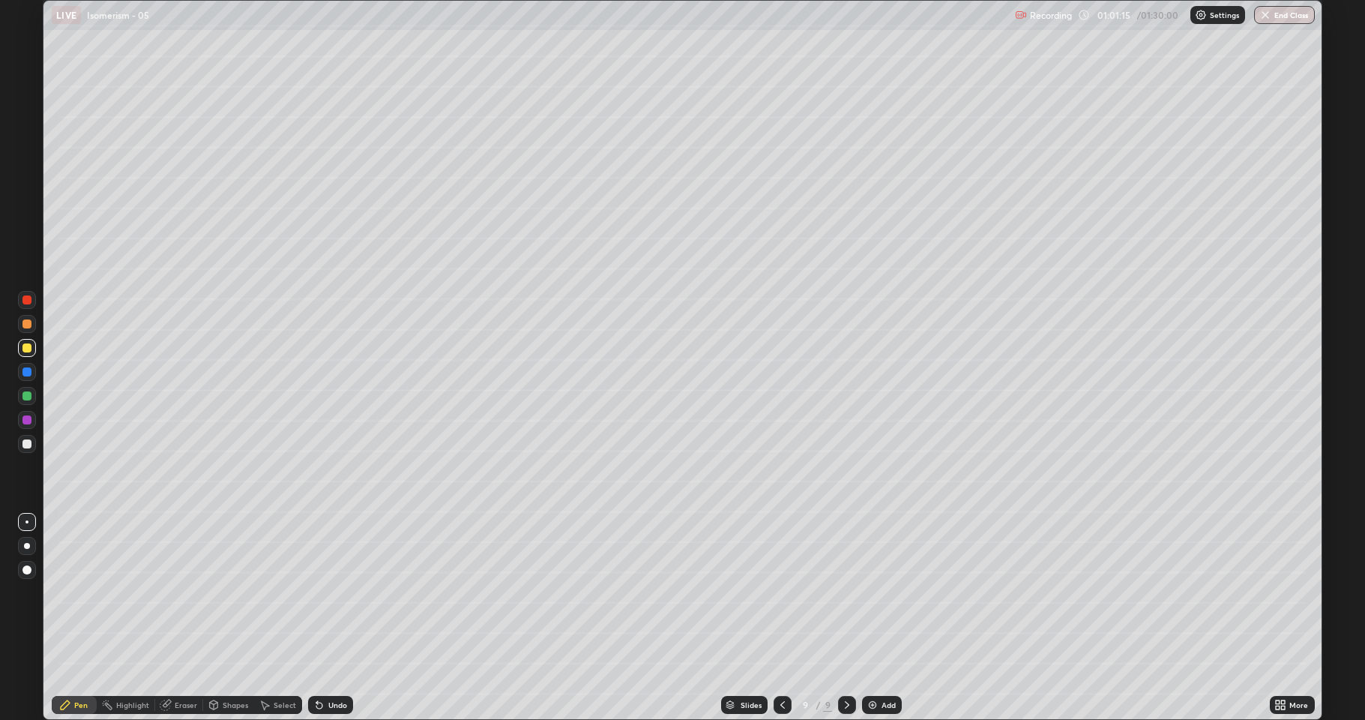
click at [28, 444] on div at bounding box center [26, 443] width 9 height 9
click at [185, 592] on div "Eraser" at bounding box center [186, 704] width 22 height 7
click at [81, 592] on div "Pen" at bounding box center [80, 704] width 13 height 7
click at [29, 397] on div at bounding box center [26, 395] width 9 height 9
click at [30, 446] on div at bounding box center [26, 443] width 9 height 9
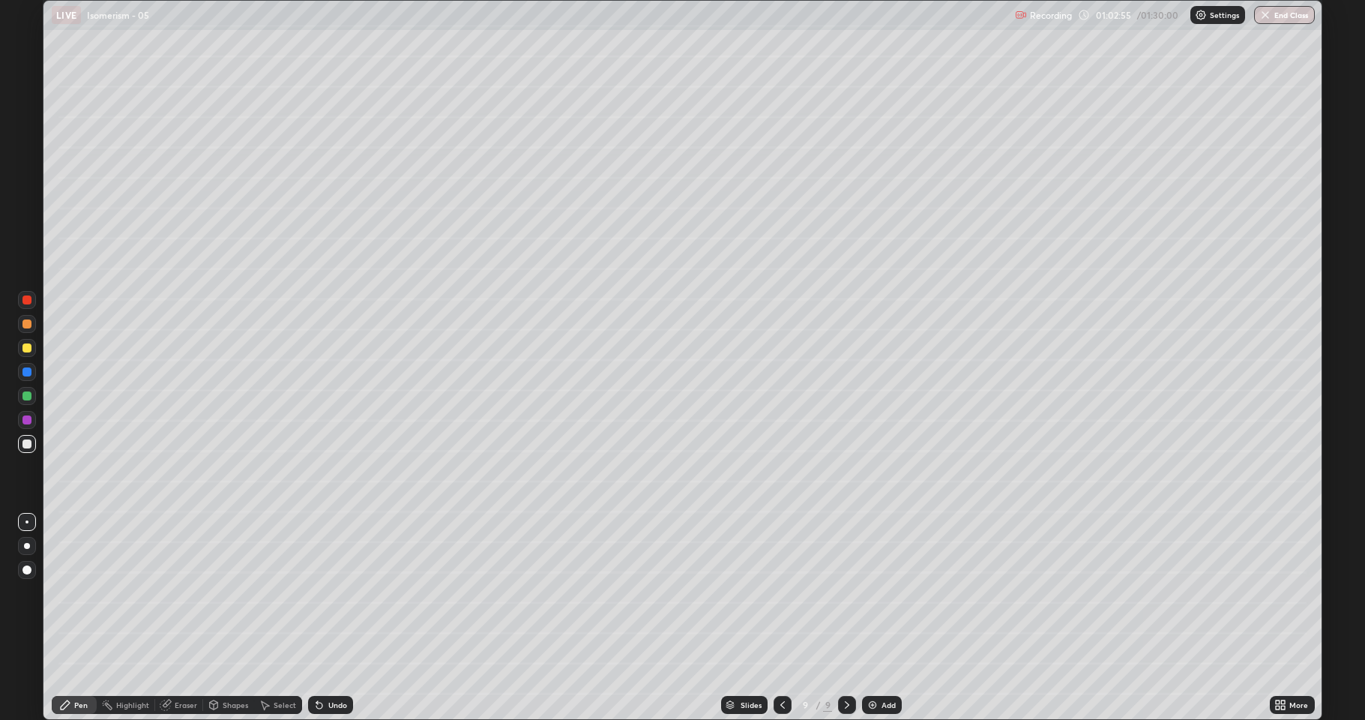
click at [277, 592] on div "Select" at bounding box center [278, 705] width 48 height 18
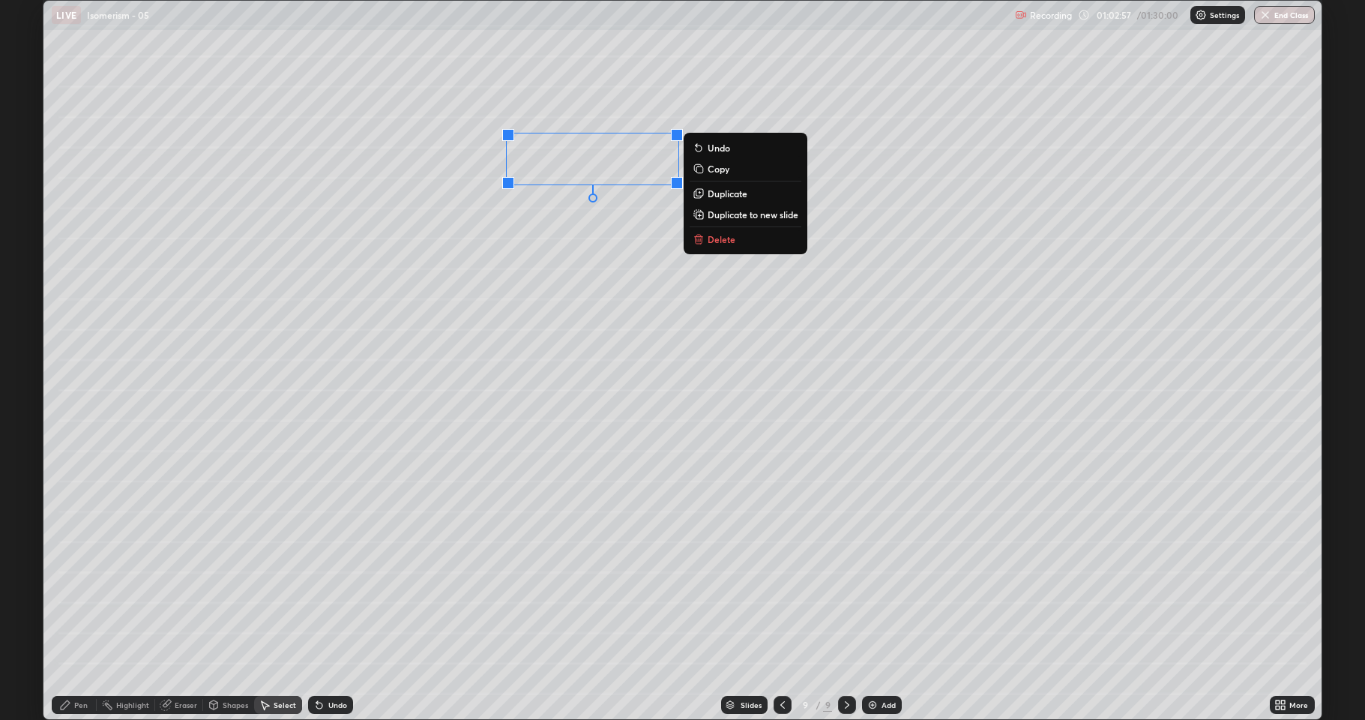
click at [723, 190] on p "Duplicate" at bounding box center [728, 193] width 40 height 12
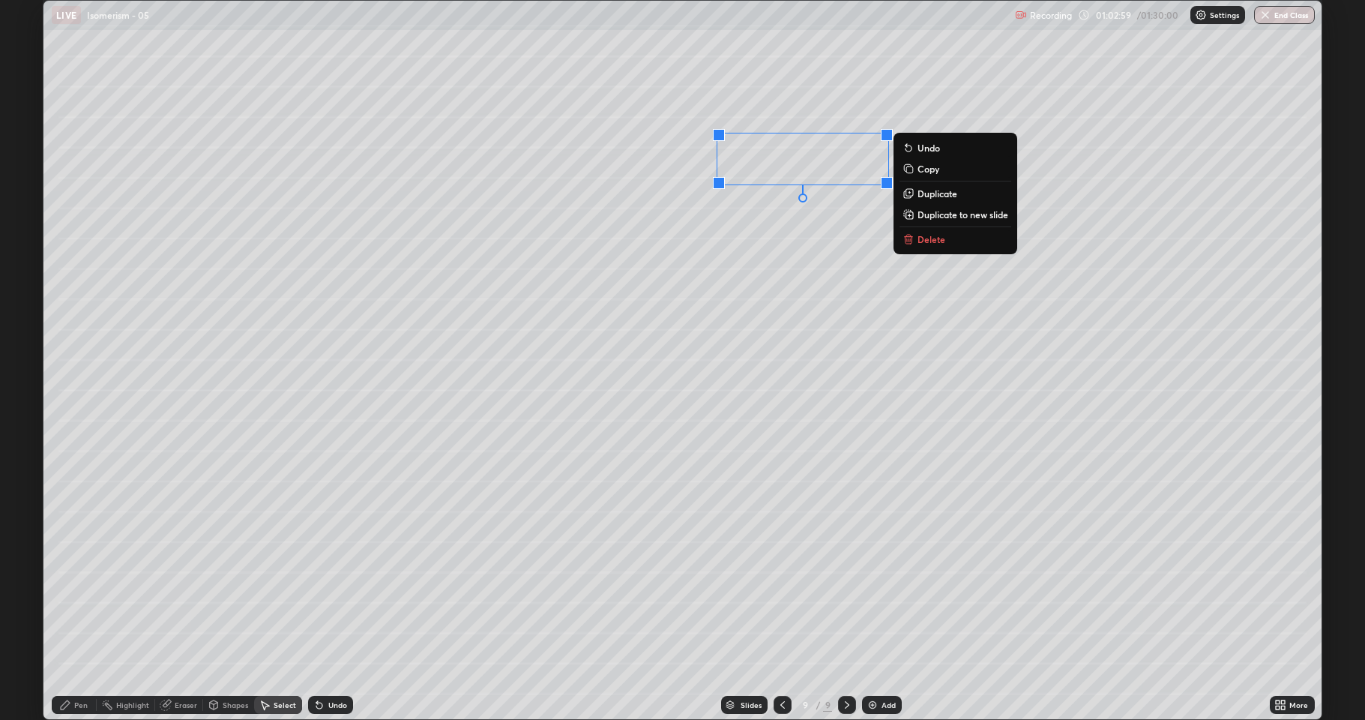
click at [927, 193] on p "Duplicate" at bounding box center [938, 193] width 40 height 12
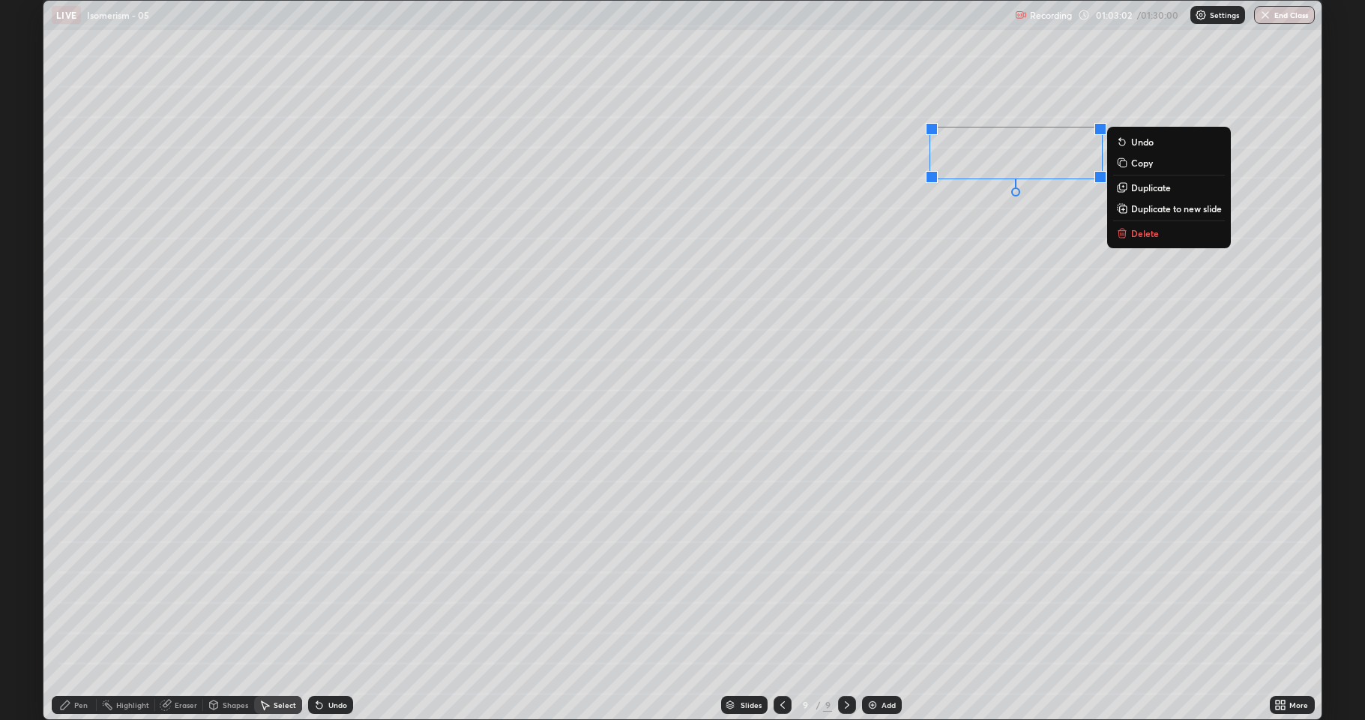
click at [1134, 186] on p "Duplicate" at bounding box center [1151, 187] width 40 height 12
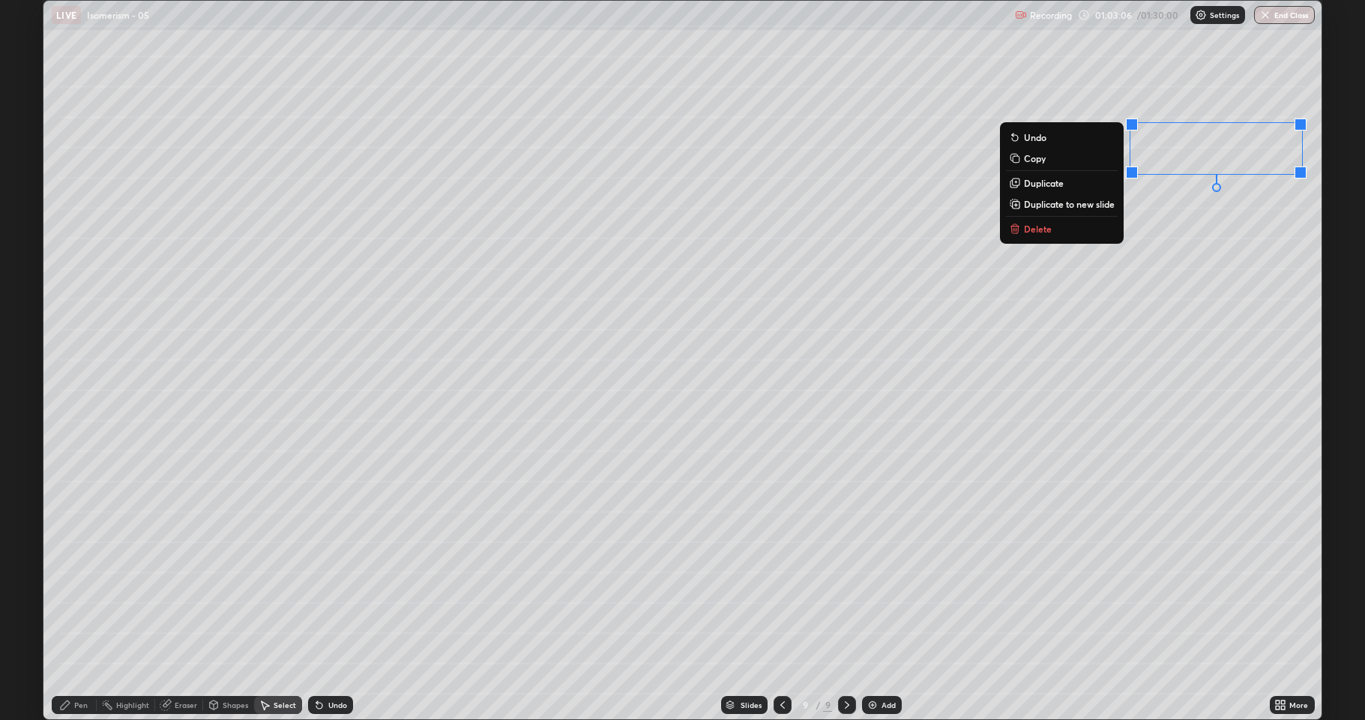
click at [74, 592] on div "Pen" at bounding box center [74, 705] width 45 height 18
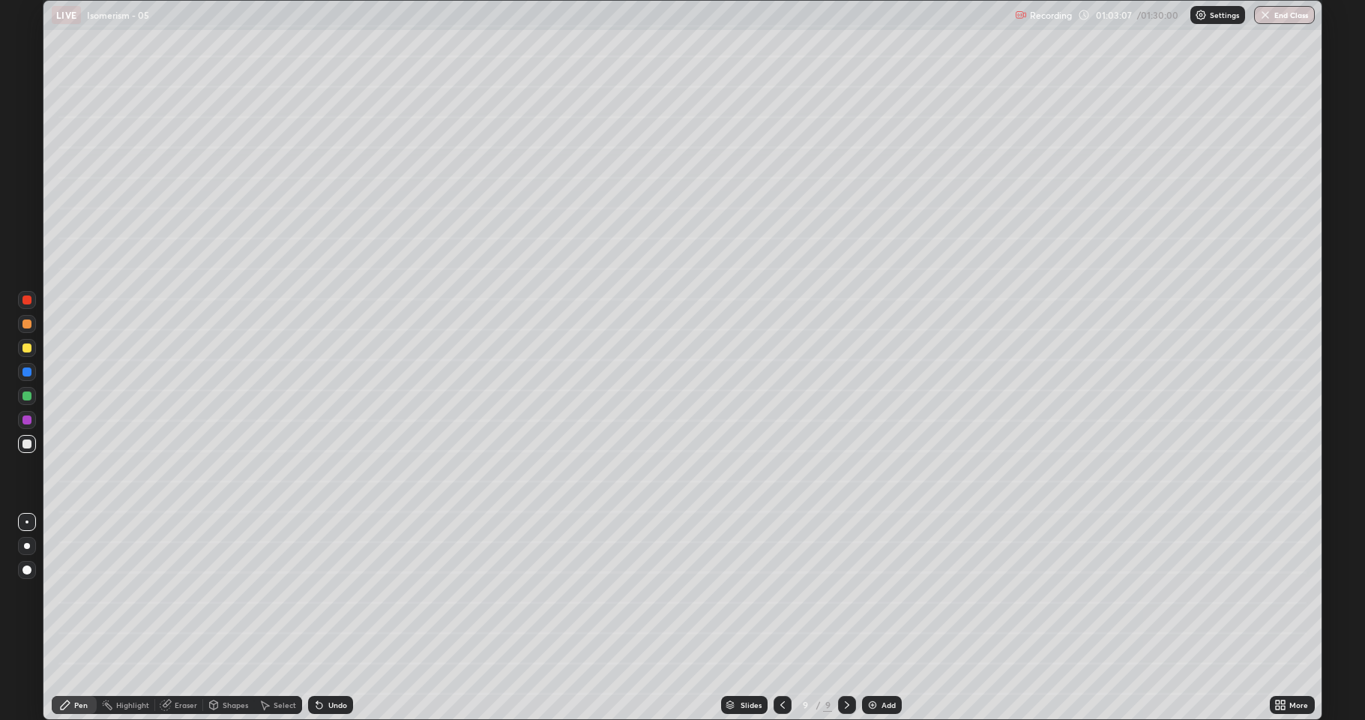
click at [27, 346] on div at bounding box center [26, 347] width 9 height 9
click at [26, 396] on div at bounding box center [26, 395] width 9 height 9
click at [26, 421] on div at bounding box center [26, 419] width 9 height 9
click at [788, 592] on div at bounding box center [783, 705] width 18 height 18
click at [784, 592] on icon at bounding box center [783, 705] width 12 height 12
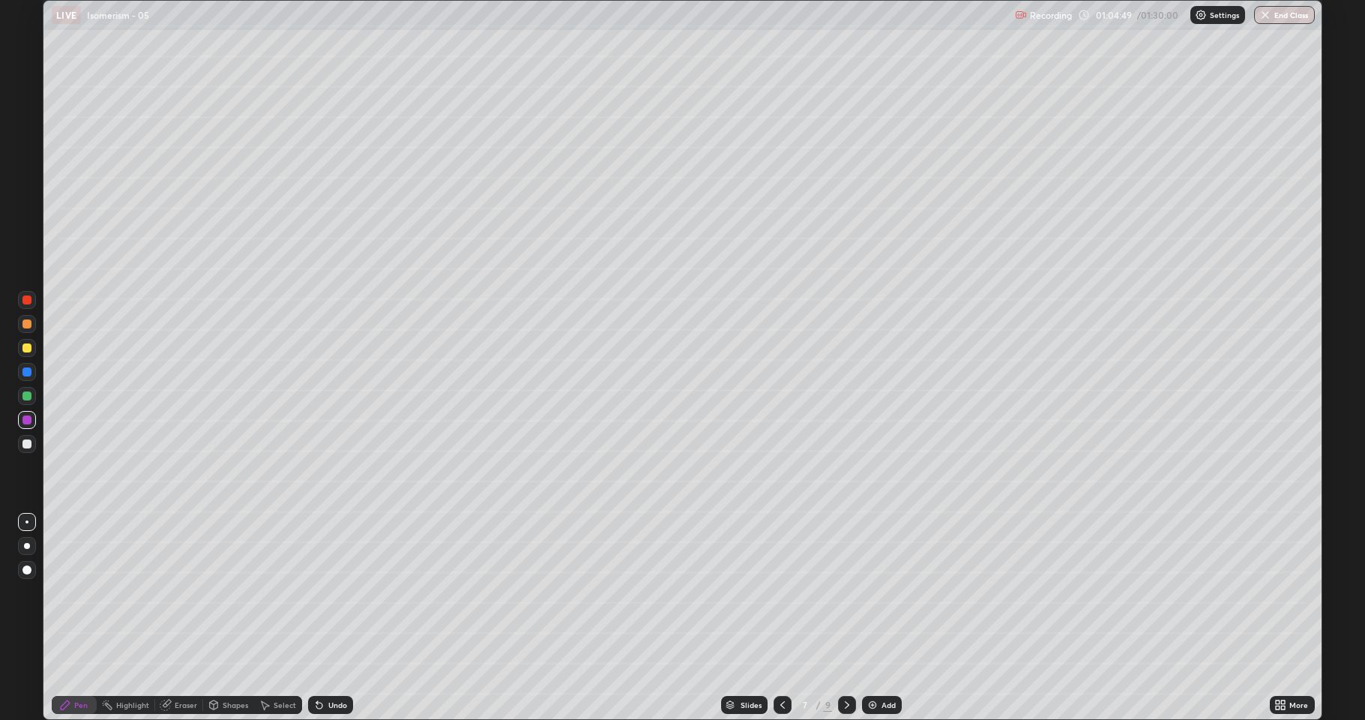
click at [783, 592] on icon at bounding box center [783, 705] width 12 height 12
click at [789, 592] on div at bounding box center [783, 705] width 18 height 18
click at [841, 592] on icon at bounding box center [847, 705] width 12 height 12
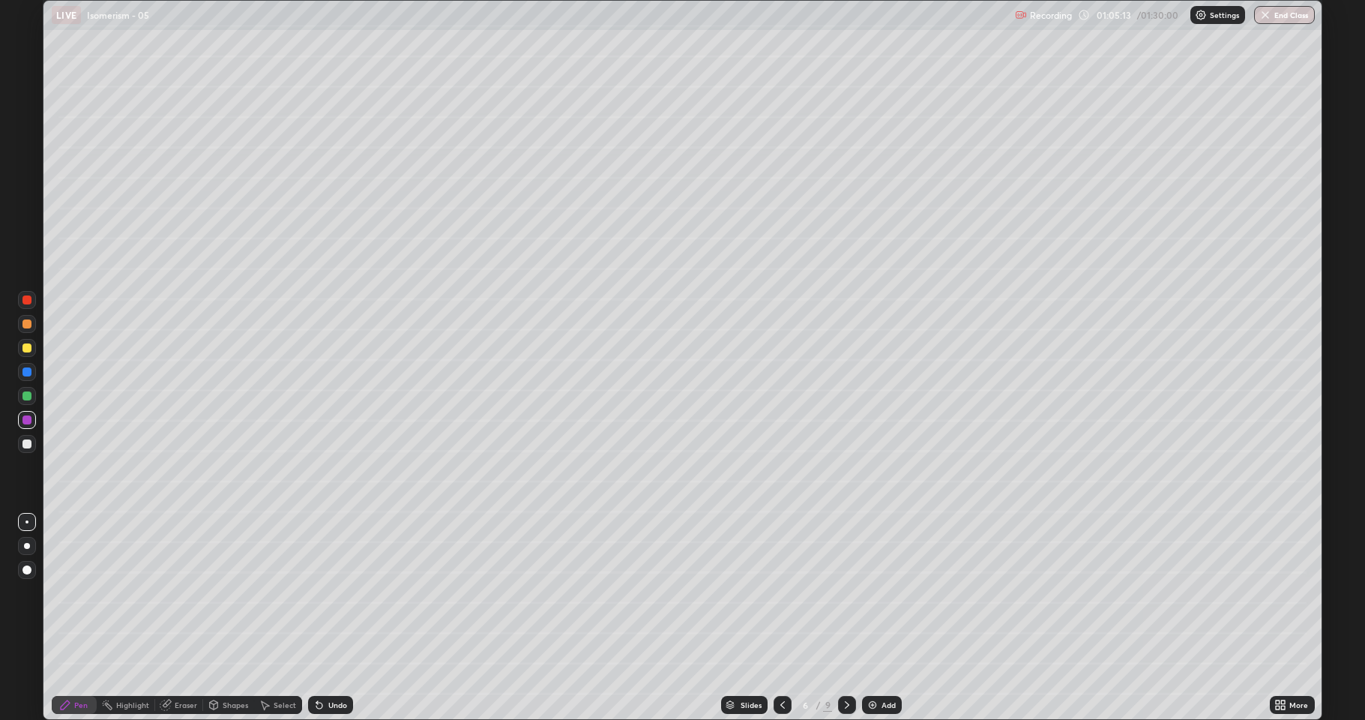
click at [843, 592] on icon at bounding box center [847, 705] width 12 height 12
click at [843, 592] on div at bounding box center [847, 705] width 18 height 18
click at [31, 351] on div at bounding box center [27, 348] width 18 height 18
click at [26, 400] on div at bounding box center [26, 395] width 9 height 9
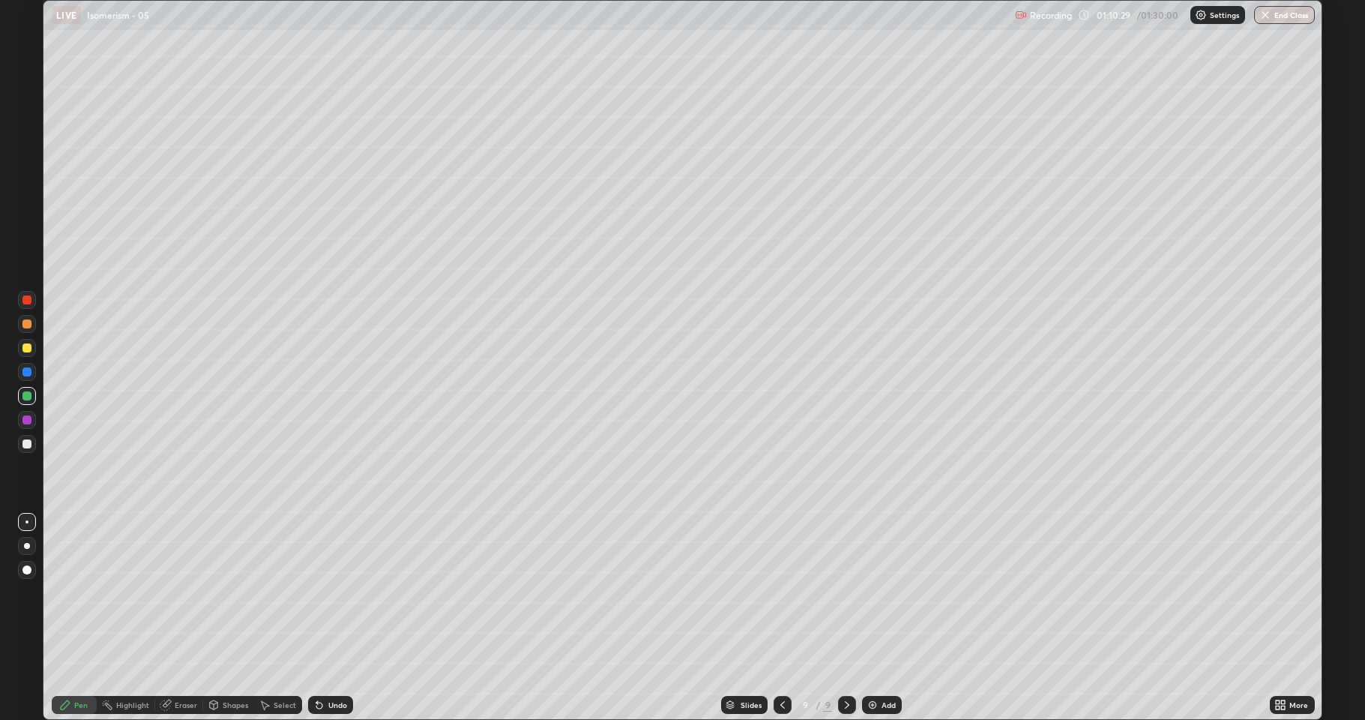
click at [334, 592] on div "Undo" at bounding box center [330, 705] width 45 height 18
click at [333, 592] on div "Undo" at bounding box center [337, 704] width 19 height 7
click at [337, 592] on div "Undo" at bounding box center [337, 704] width 19 height 7
click at [25, 423] on div at bounding box center [26, 419] width 9 height 9
click at [267, 592] on icon at bounding box center [265, 705] width 12 height 12
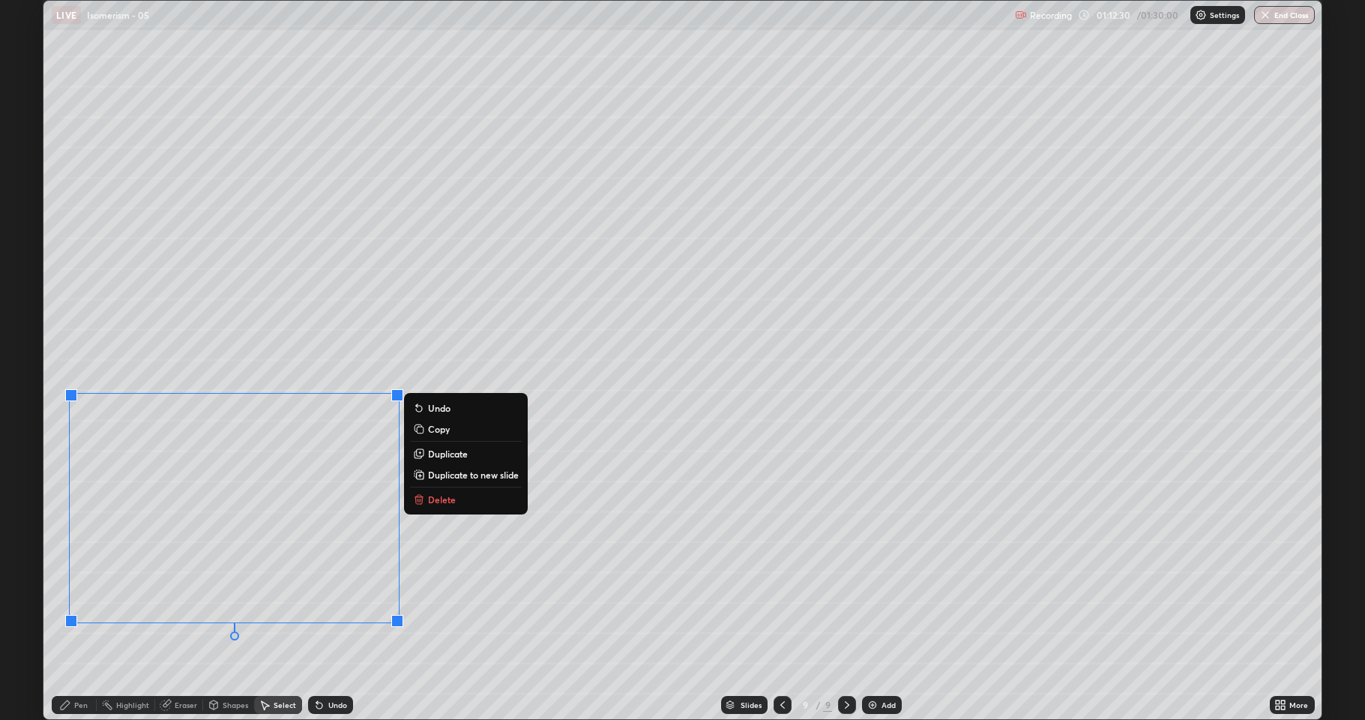
click at [452, 472] on p "Duplicate to new slide" at bounding box center [473, 475] width 91 height 12
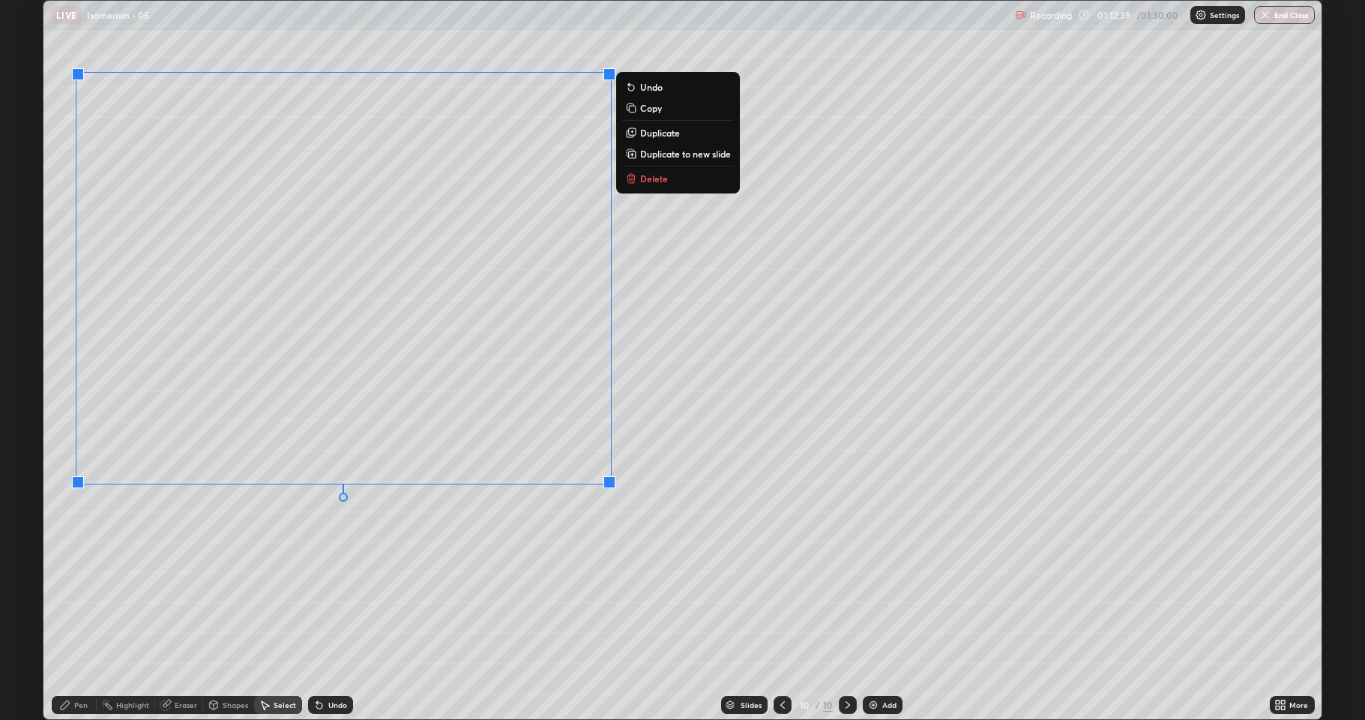
click at [453, 541] on div "0 ° Undo Copy Duplicate Duplicate to new slide Delete" at bounding box center [682, 360] width 1278 height 718
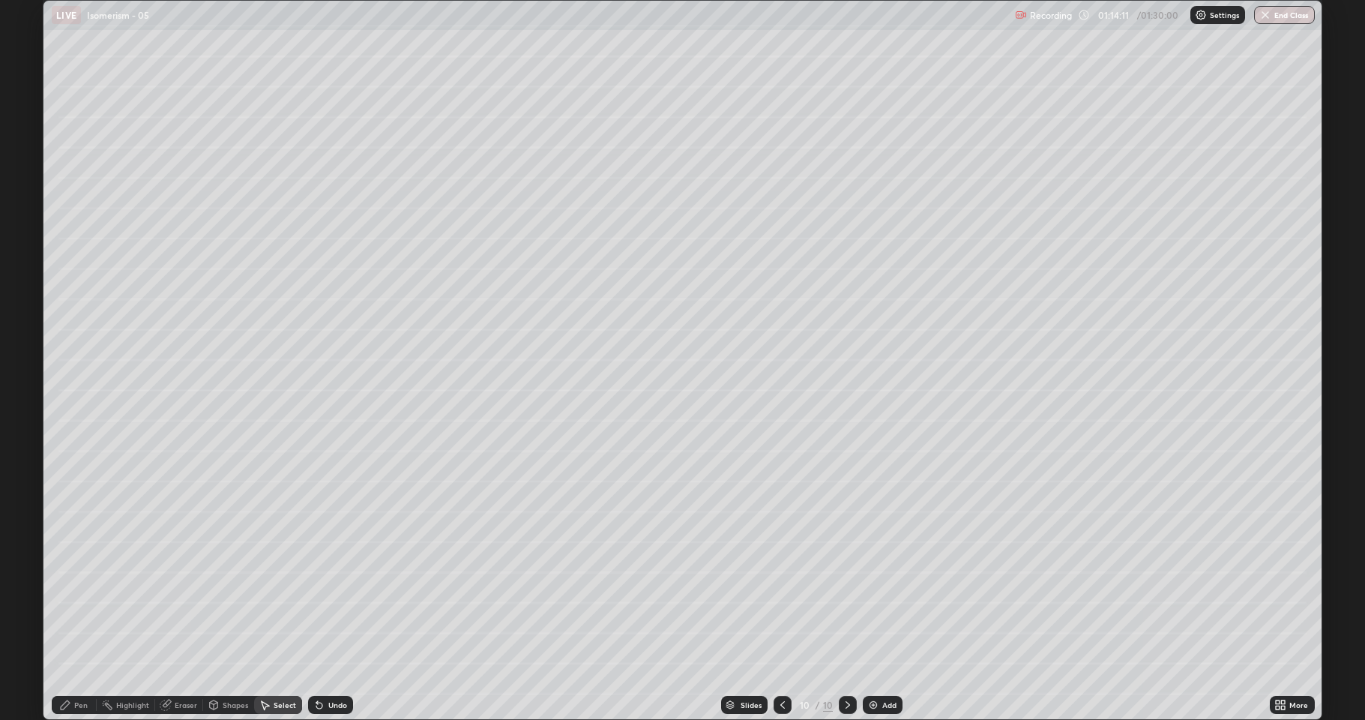
click at [79, 592] on div "Pen" at bounding box center [80, 704] width 13 height 7
click at [23, 399] on div at bounding box center [26, 395] width 9 height 9
click at [782, 592] on div at bounding box center [783, 705] width 18 height 18
click at [781, 592] on icon at bounding box center [783, 705] width 12 height 12
click at [777, 592] on icon at bounding box center [783, 705] width 12 height 12
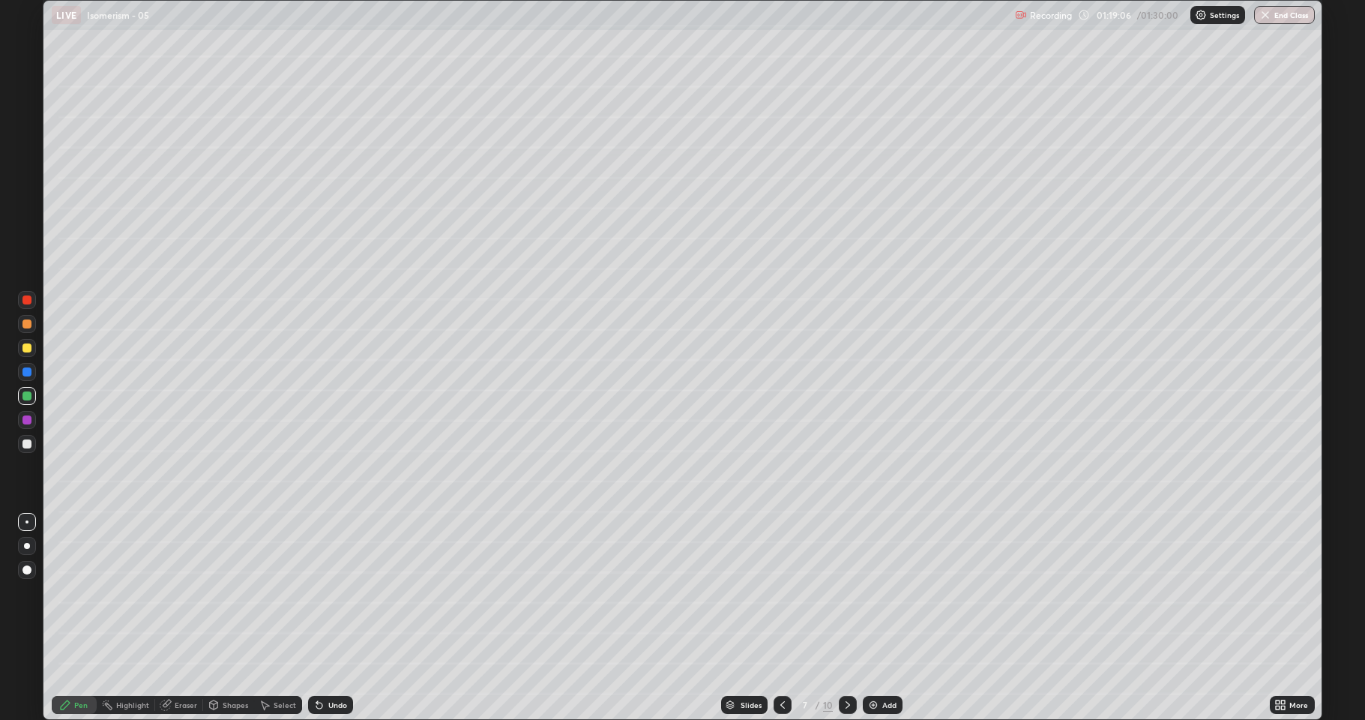
click at [771, 592] on div "Slides 7 / 10 Add" at bounding box center [811, 705] width 917 height 30
click at [786, 592] on icon at bounding box center [783, 705] width 12 height 12
click at [852, 592] on icon at bounding box center [848, 705] width 12 height 12
click at [849, 592] on div at bounding box center [848, 705] width 18 height 18
click at [846, 592] on icon at bounding box center [848, 705] width 12 height 12
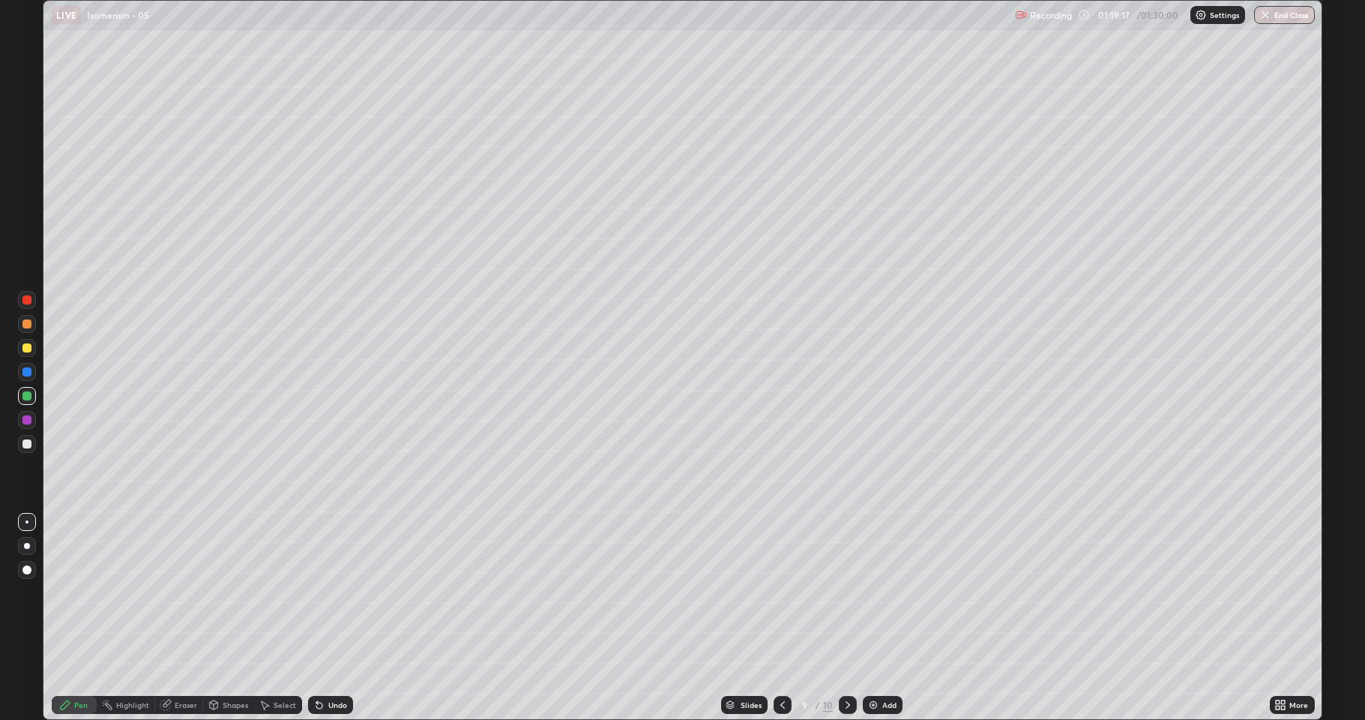
click at [842, 592] on icon at bounding box center [848, 705] width 12 height 12
click at [238, 592] on div "Shapes" at bounding box center [228, 705] width 51 height 30
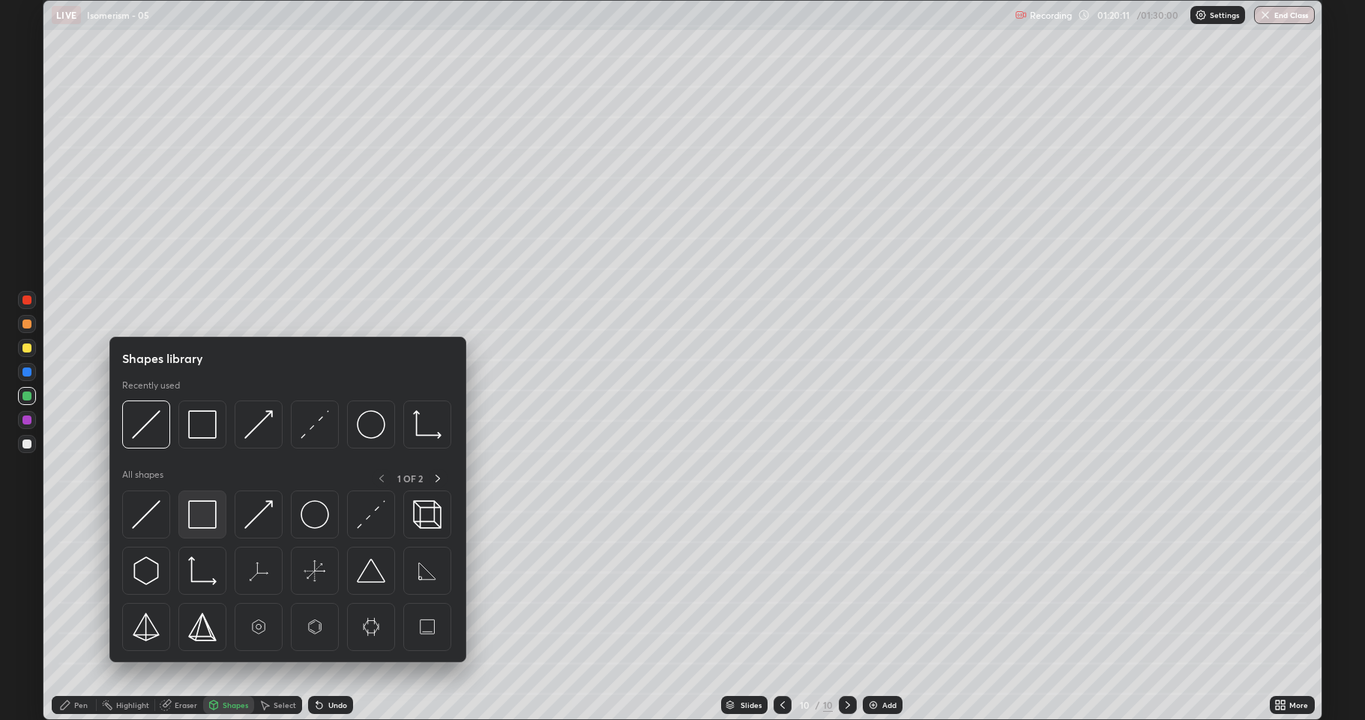
click at [205, 525] on img at bounding box center [202, 514] width 28 height 28
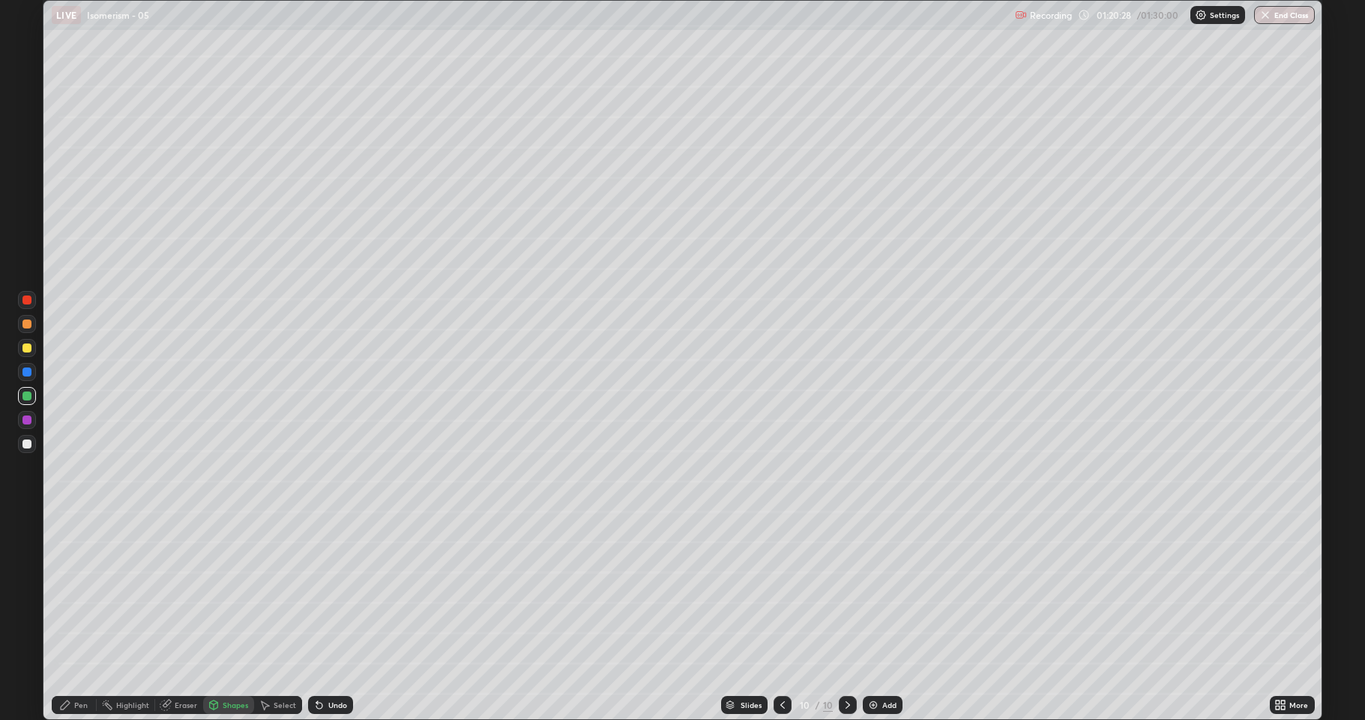
click at [26, 446] on div at bounding box center [26, 443] width 9 height 9
click at [334, 592] on div "Undo" at bounding box center [337, 704] width 19 height 7
click at [81, 592] on div "Pen" at bounding box center [80, 704] width 13 height 7
click at [28, 400] on div at bounding box center [27, 396] width 18 height 18
click at [28, 448] on div at bounding box center [27, 444] width 18 height 18
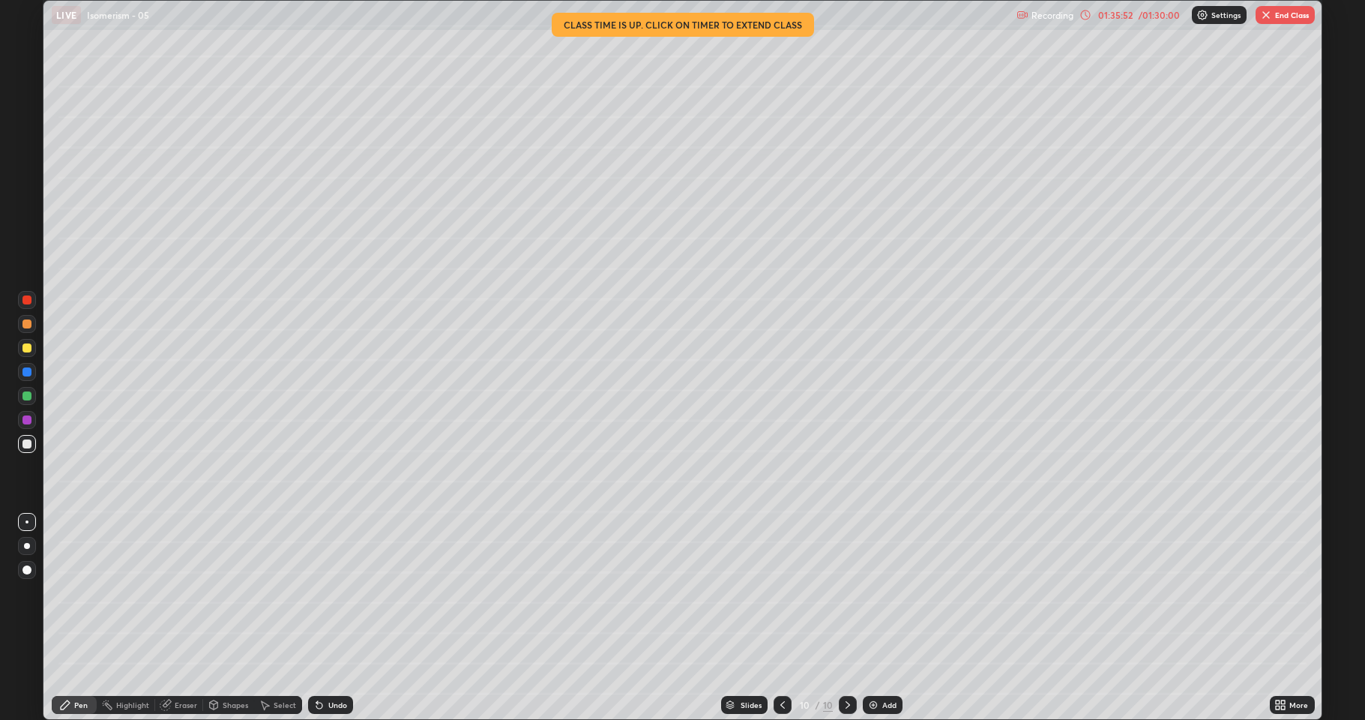
click at [1134, 13] on div "01:35:52" at bounding box center [1116, 14] width 42 height 9
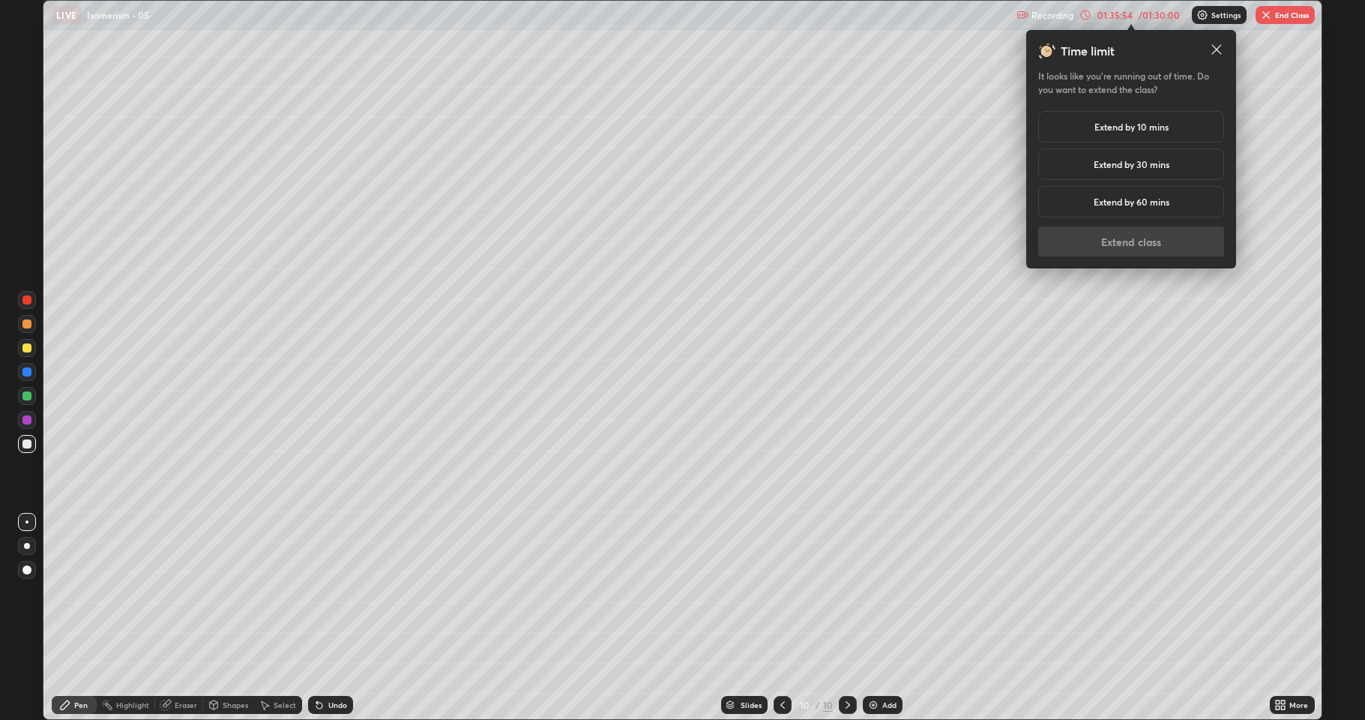
click at [1178, 201] on div "Extend by 60 mins" at bounding box center [1131, 201] width 186 height 31
click at [1186, 205] on div "Extend by 60 mins" at bounding box center [1131, 201] width 186 height 31
click at [1149, 249] on button "Extend class" at bounding box center [1131, 241] width 186 height 30
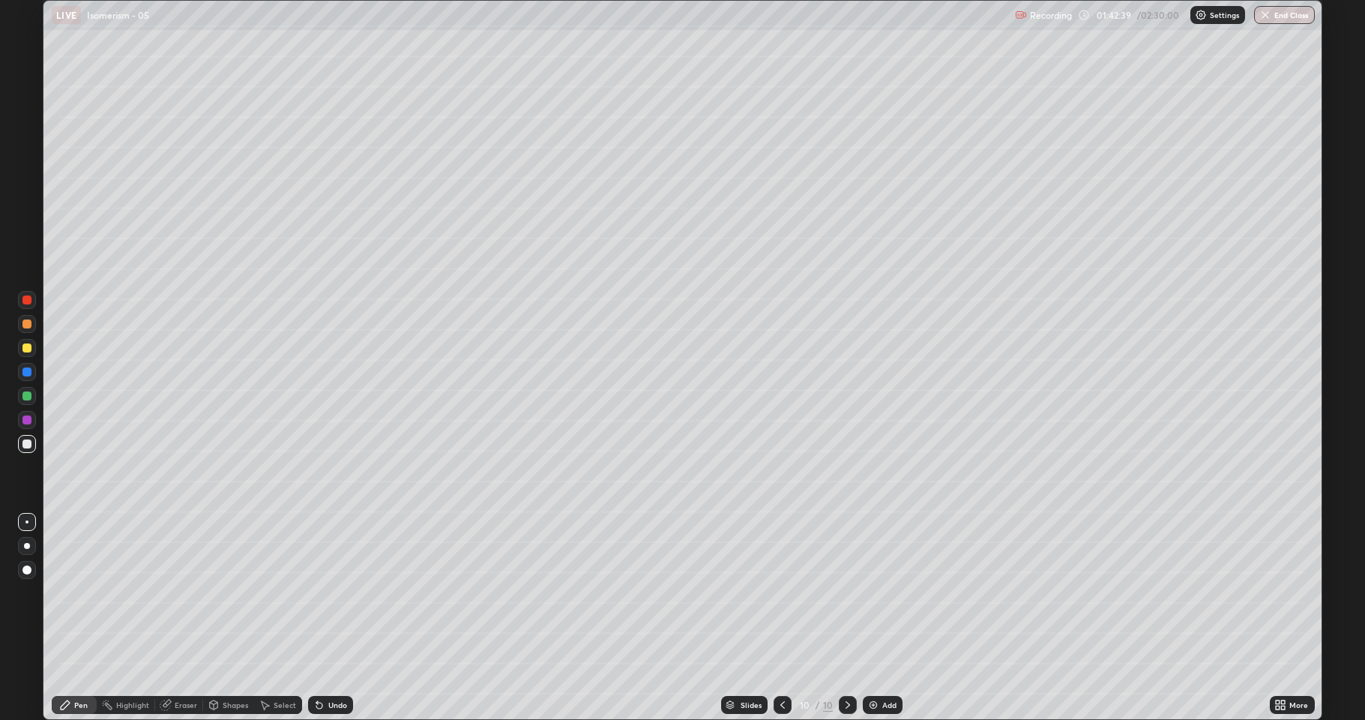
click at [1271, 13] on img "button" at bounding box center [1265, 15] width 12 height 12
click at [1274, 18] on button "End Class" at bounding box center [1284, 15] width 61 height 18
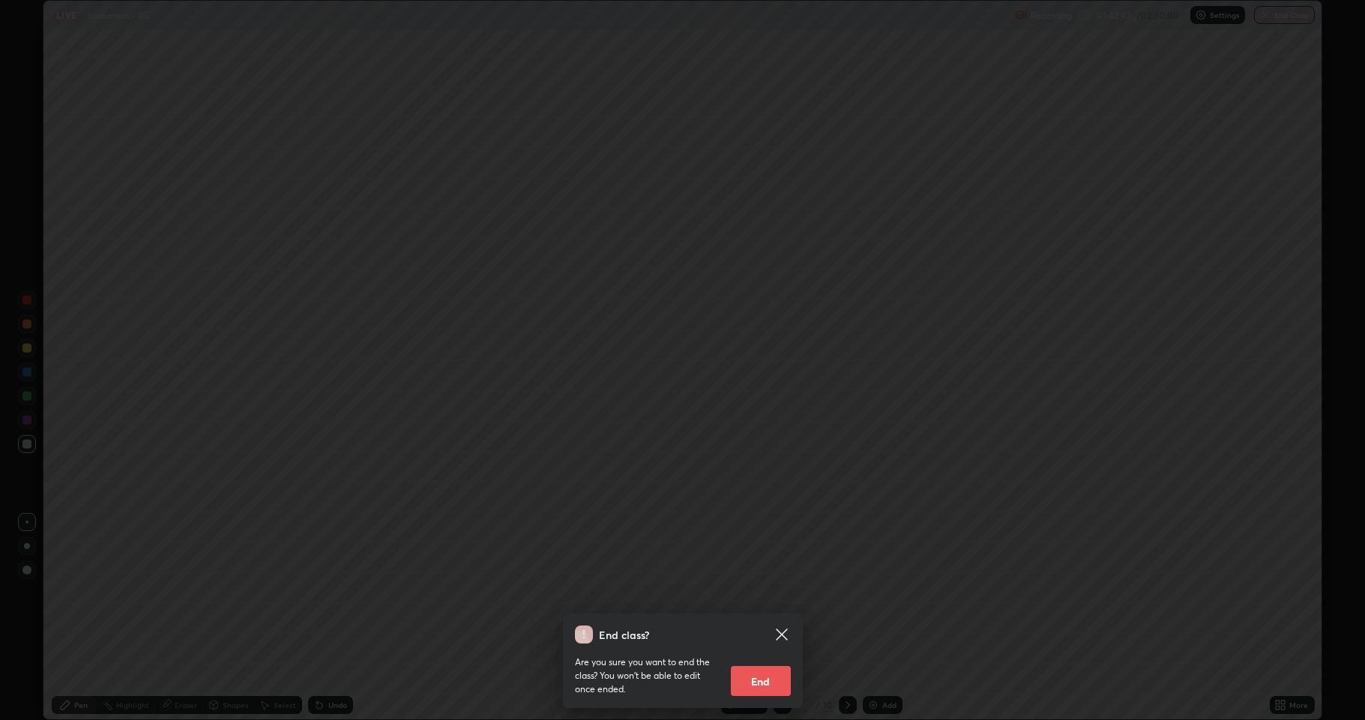
click at [771, 592] on button "End" at bounding box center [761, 681] width 60 height 30
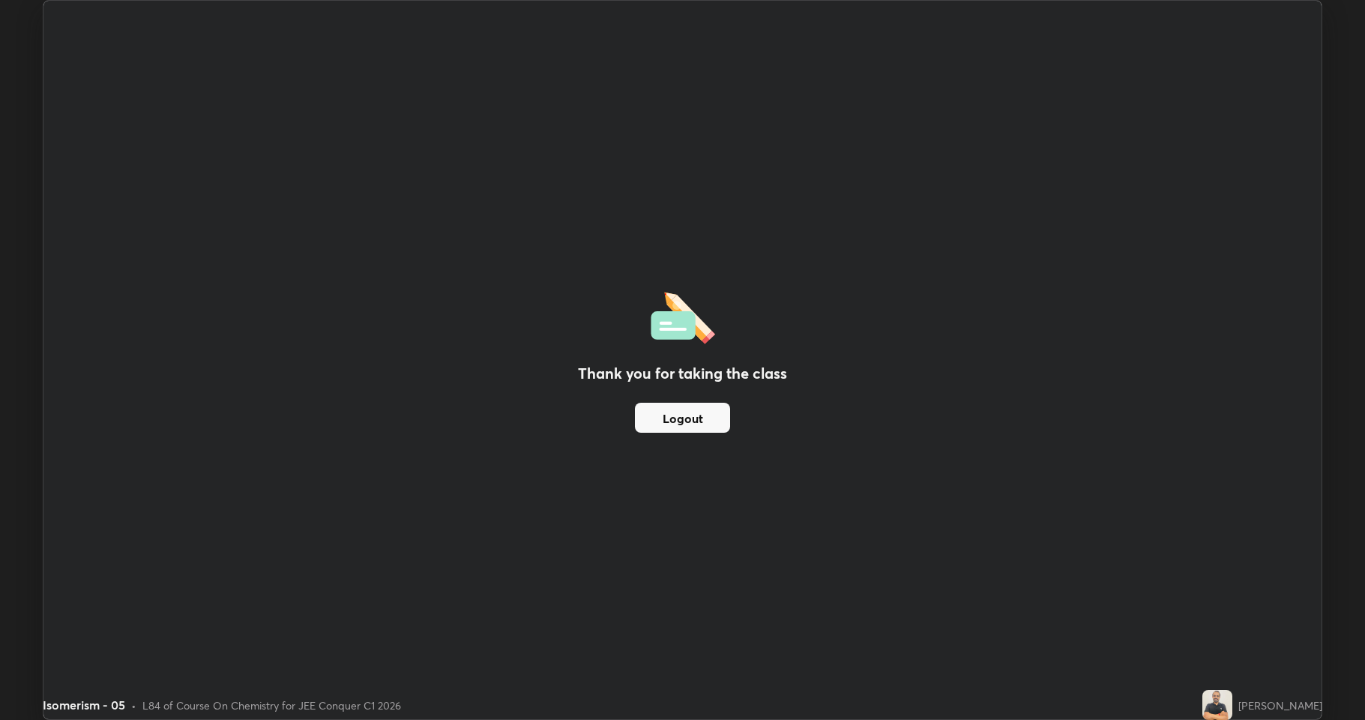
click at [687, 415] on button "Logout" at bounding box center [682, 418] width 95 height 30
click at [678, 418] on button "Logout" at bounding box center [682, 418] width 95 height 30
click at [682, 421] on button "Logout" at bounding box center [682, 418] width 95 height 30
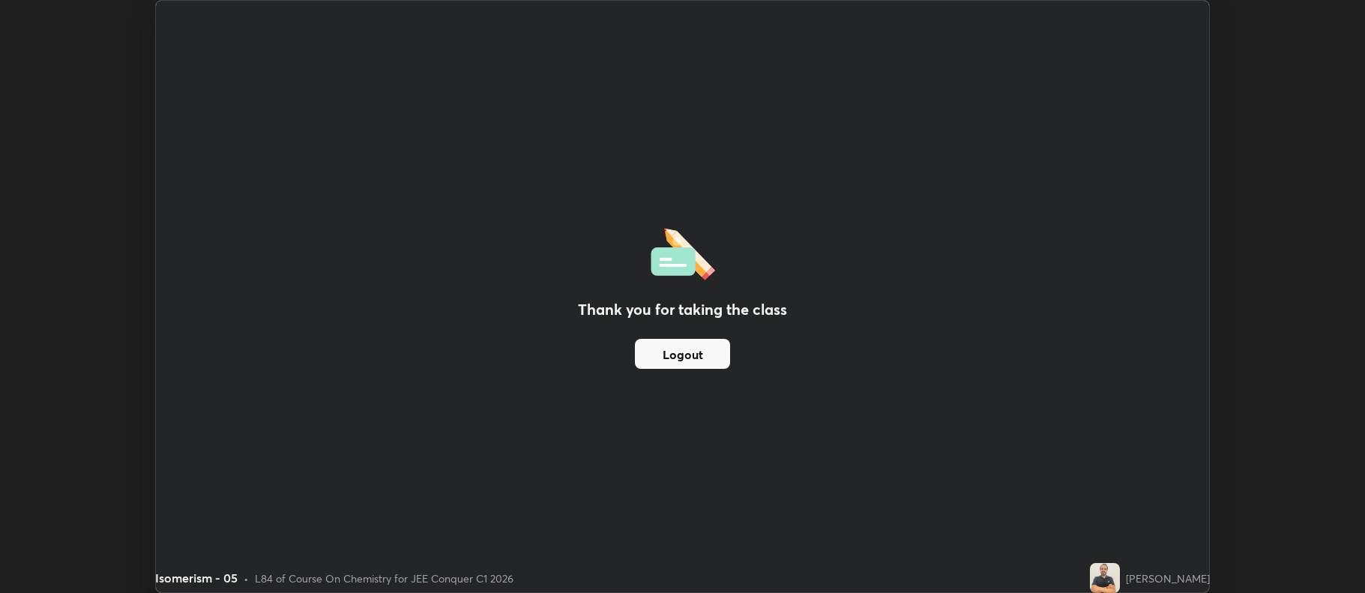
scroll to position [74376, 73604]
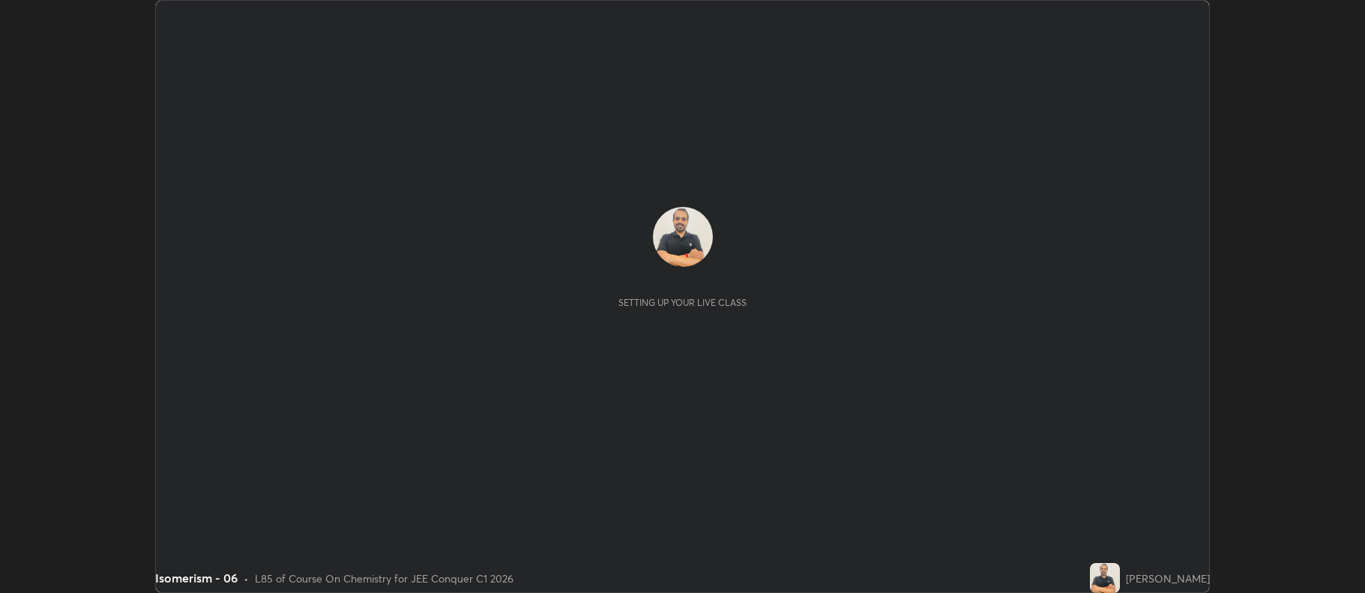
scroll to position [593, 1364]
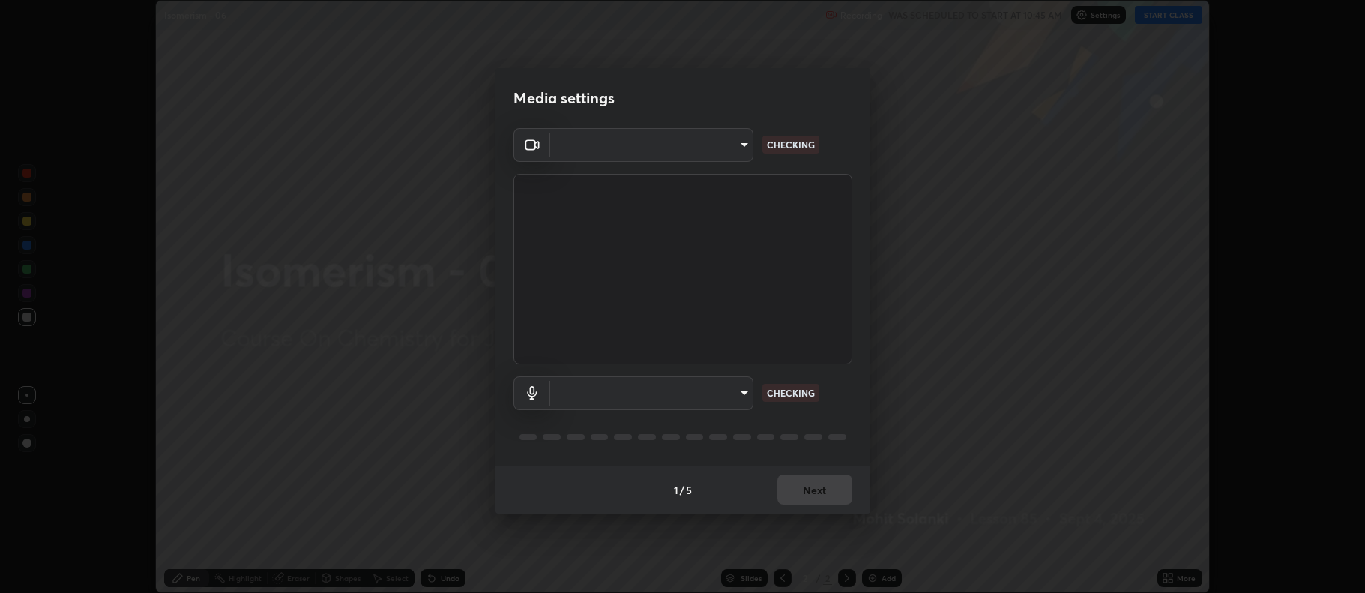
type input "516aff405987d273e063f32cb7a884c6bfcf45826045b825bb1863d7a4804d13"
type input "default"
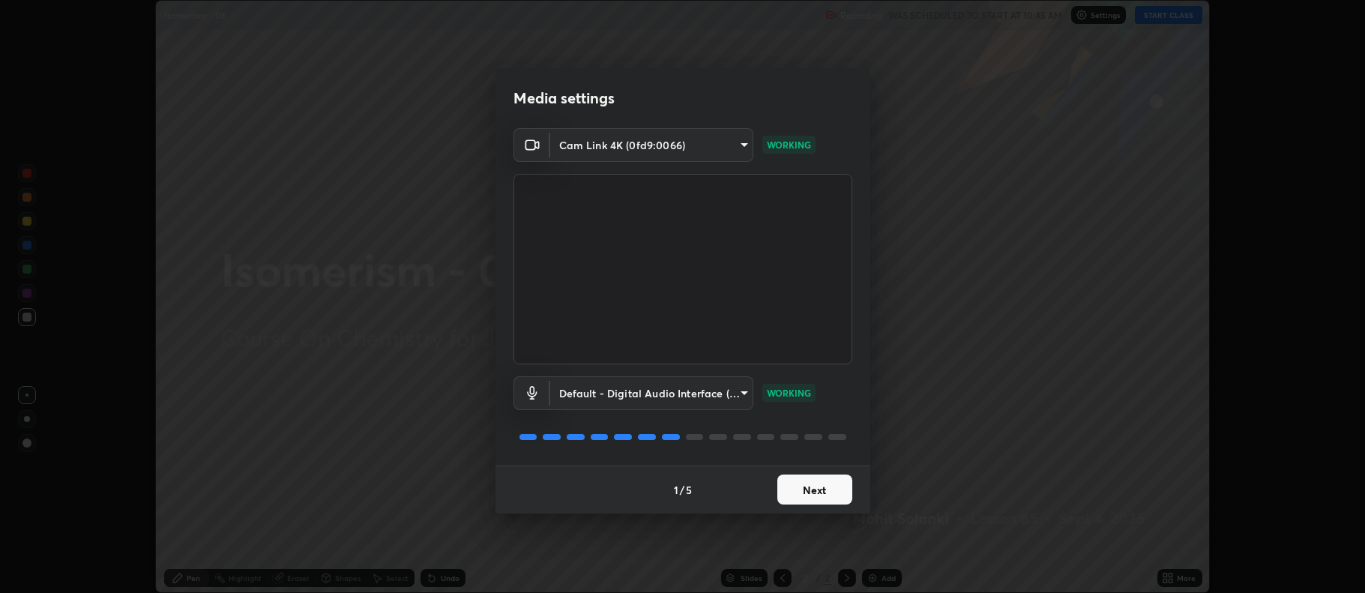
click at [816, 487] on button "Next" at bounding box center [814, 490] width 75 height 30
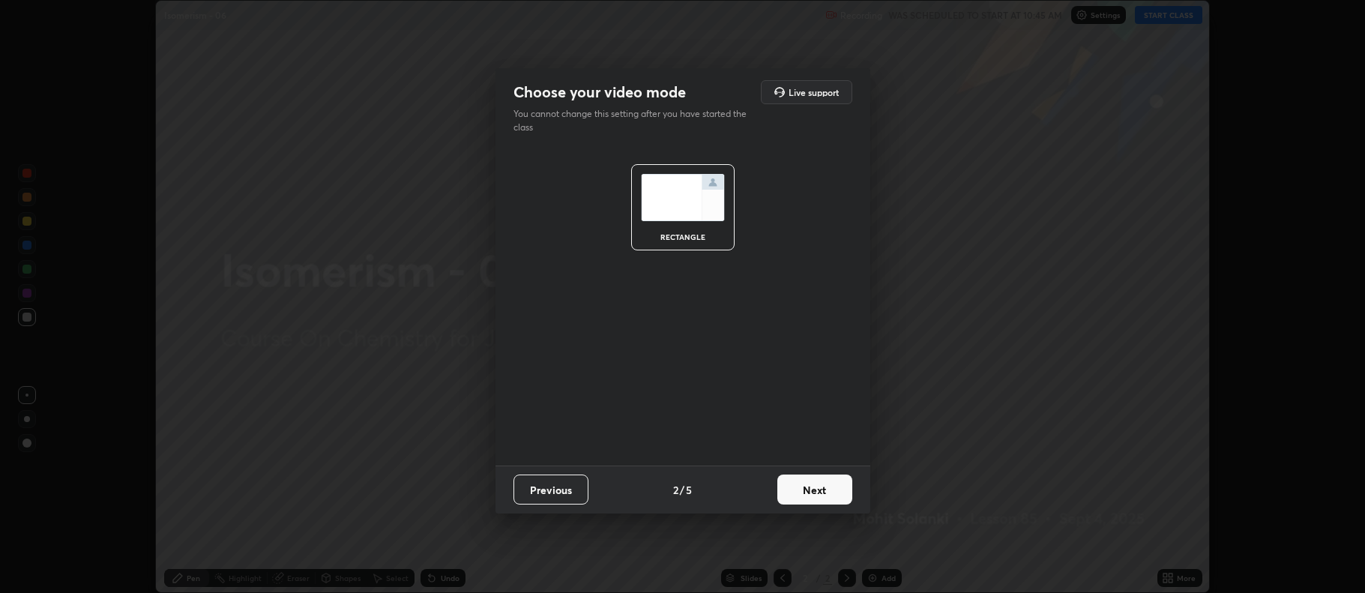
click at [818, 493] on button "Next" at bounding box center [814, 490] width 75 height 30
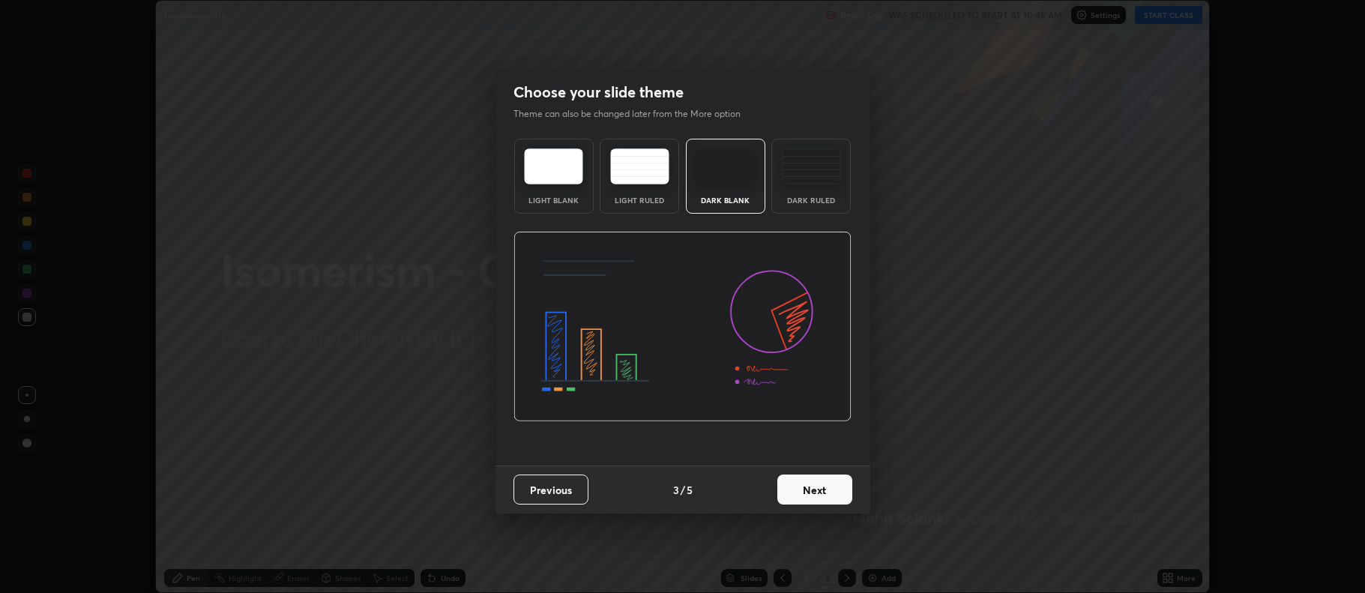
click at [819, 181] on img at bounding box center [811, 166] width 59 height 36
click at [827, 484] on button "Next" at bounding box center [814, 490] width 75 height 30
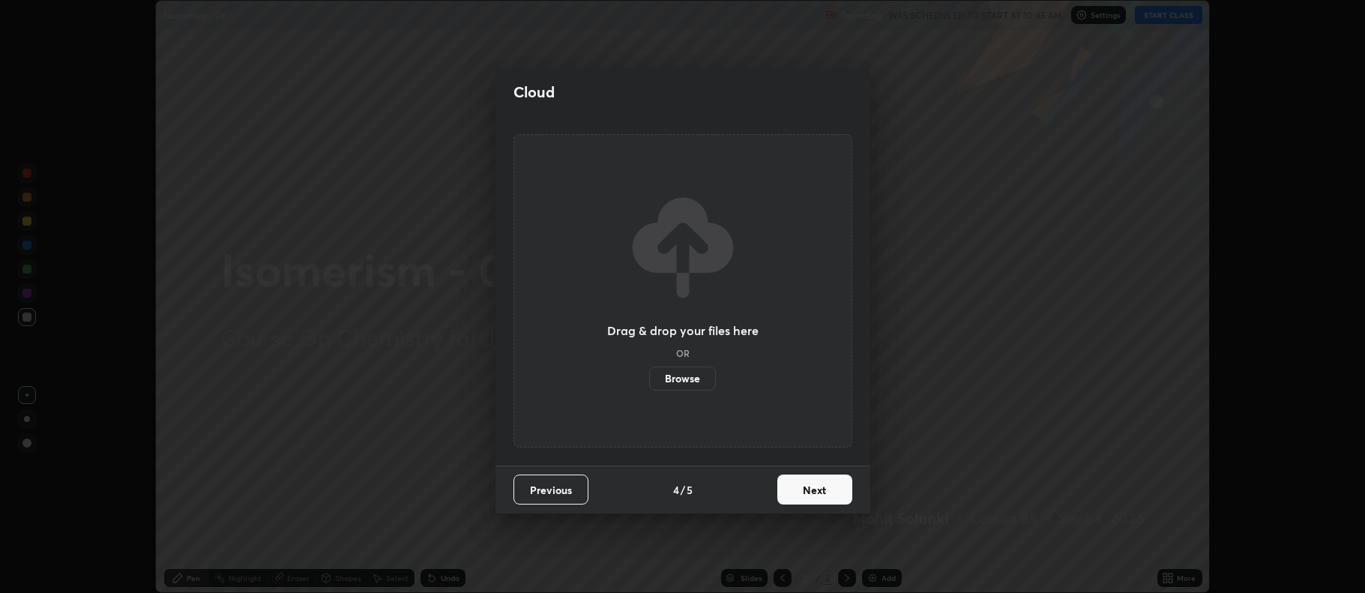
click at [822, 495] on button "Next" at bounding box center [814, 490] width 75 height 30
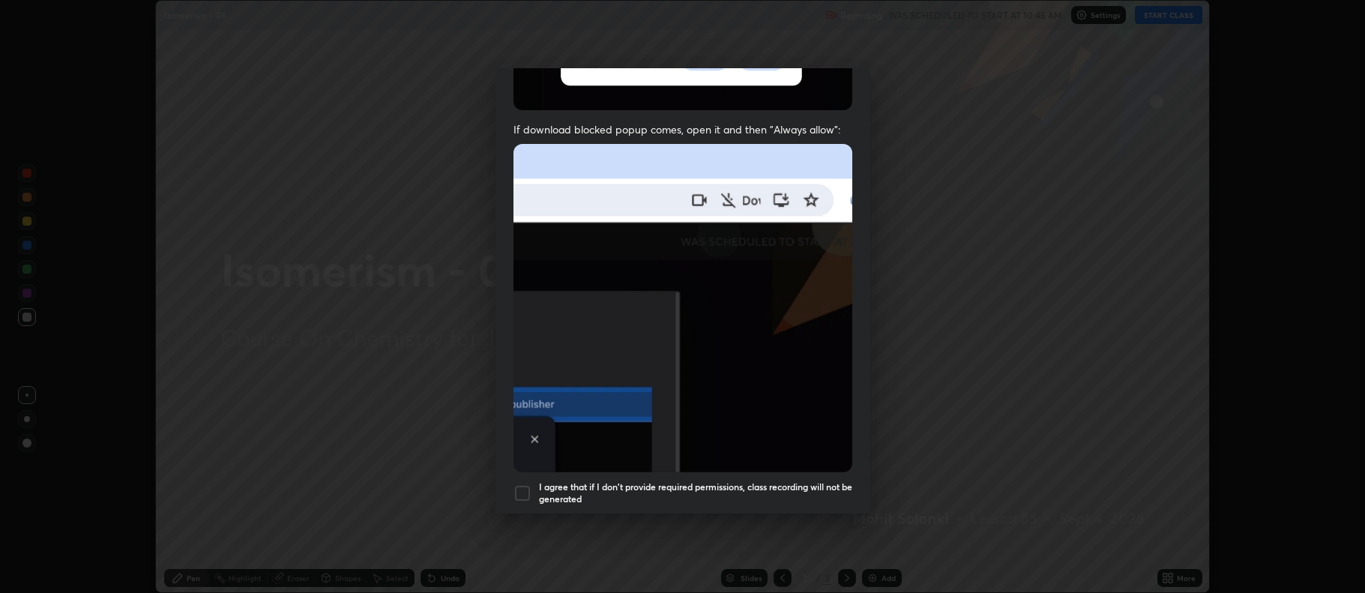
scroll to position [267, 0]
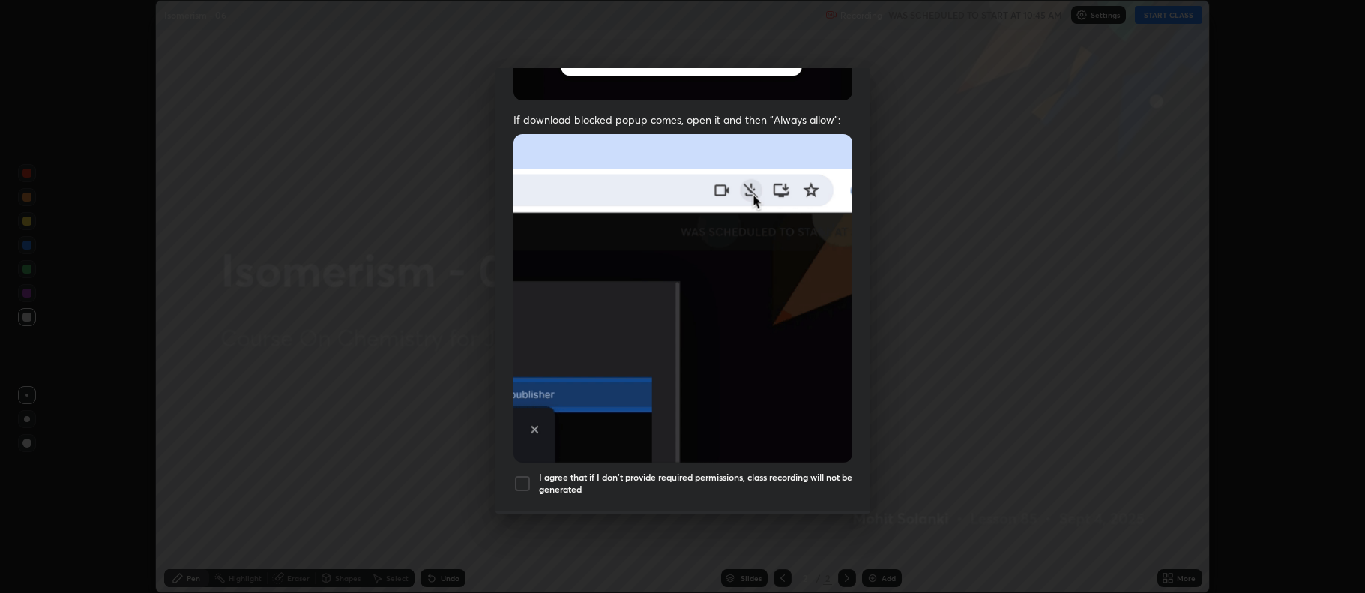
click at [527, 475] on div at bounding box center [523, 484] width 18 height 18
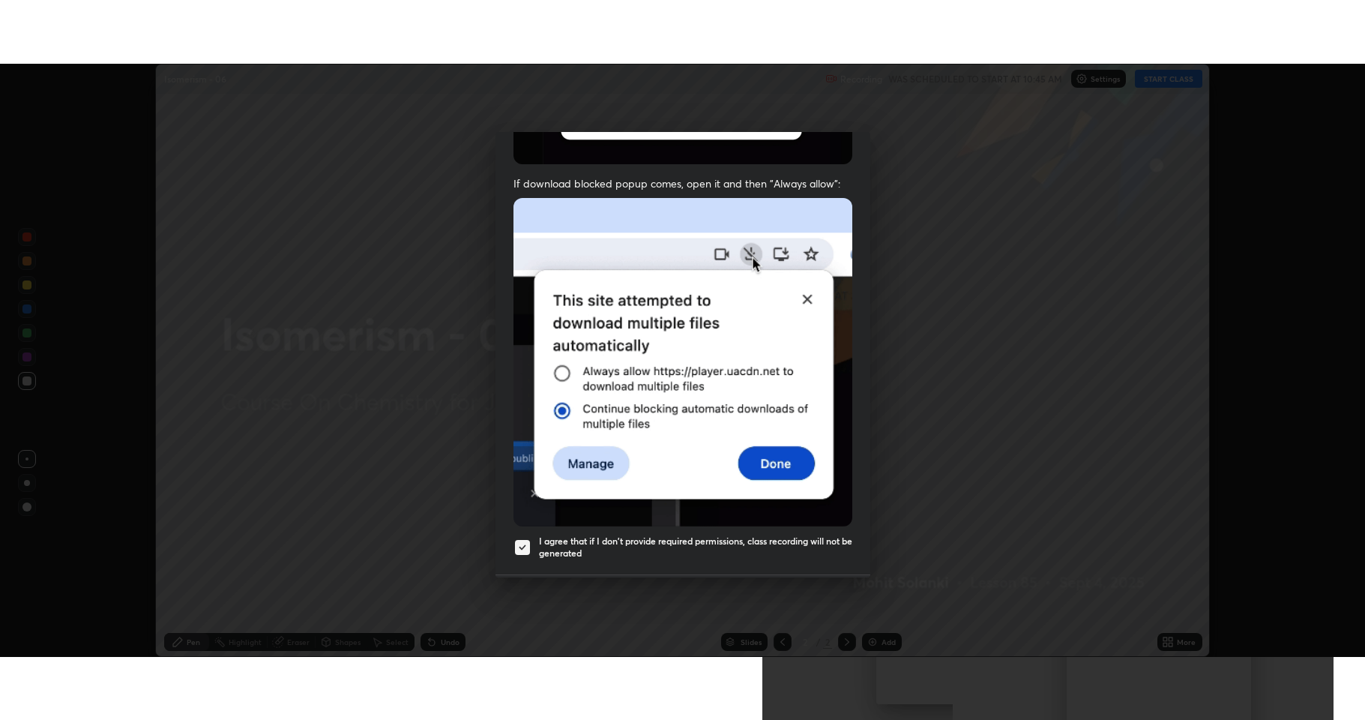
scroll to position [304, 0]
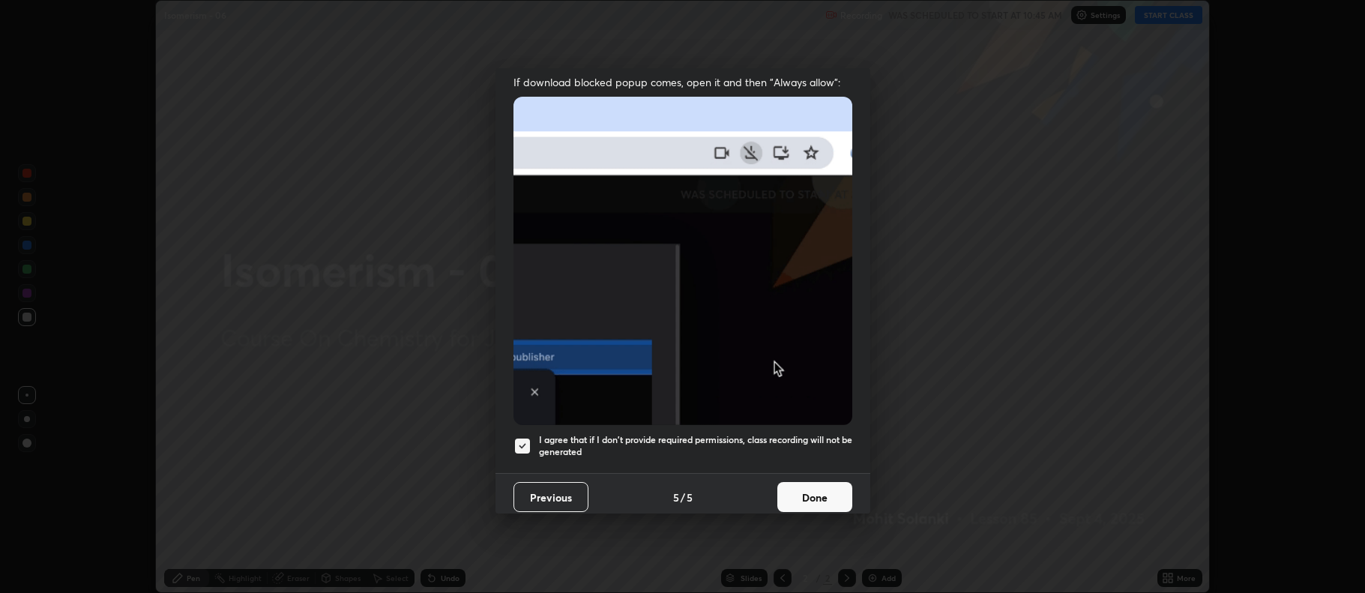
click at [807, 482] on button "Done" at bounding box center [814, 497] width 75 height 30
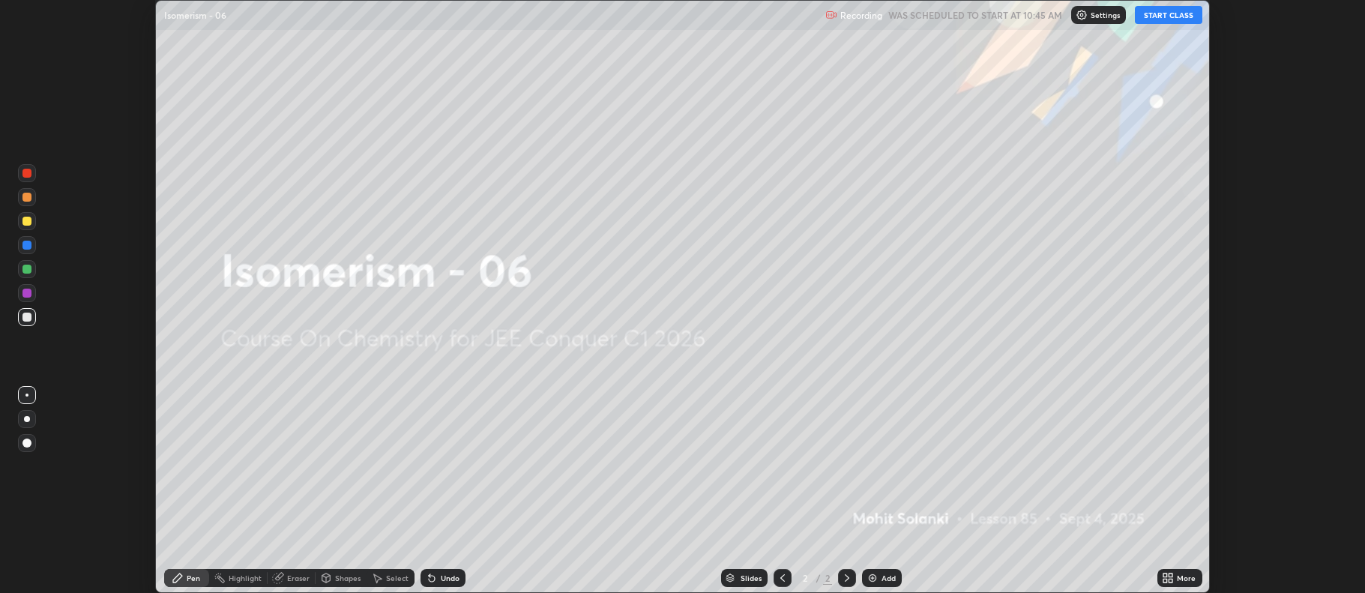
click at [873, 576] on img at bounding box center [873, 578] width 12 height 12
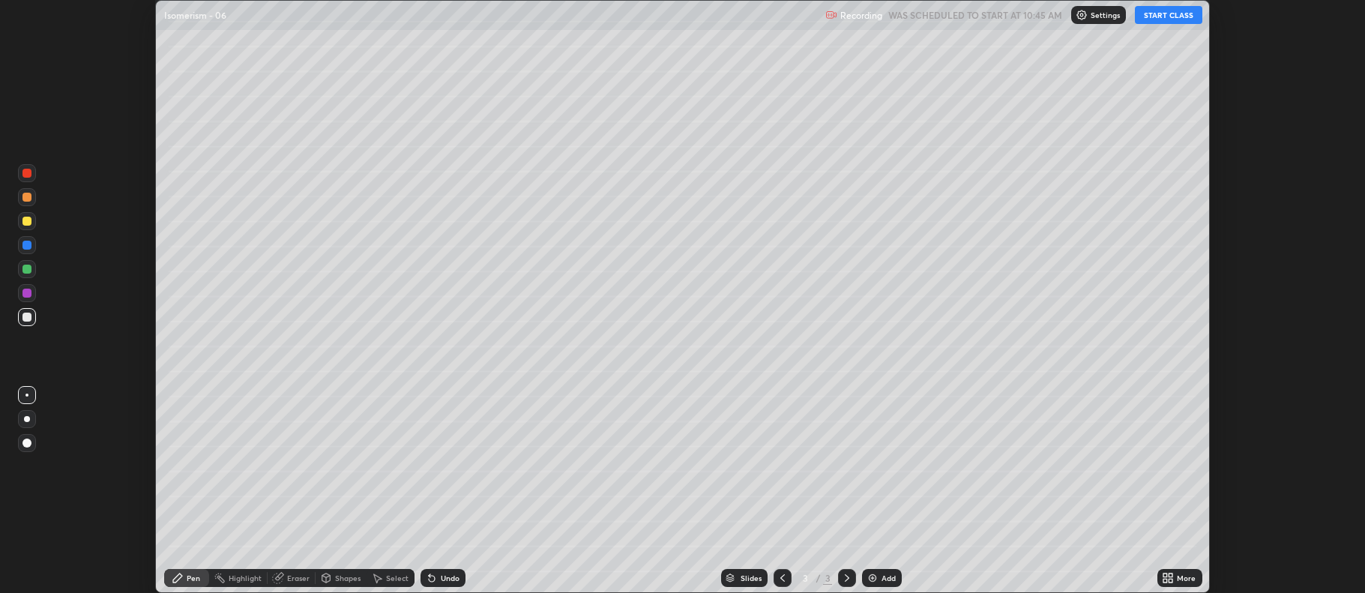
click at [1172, 578] on icon at bounding box center [1168, 578] width 12 height 12
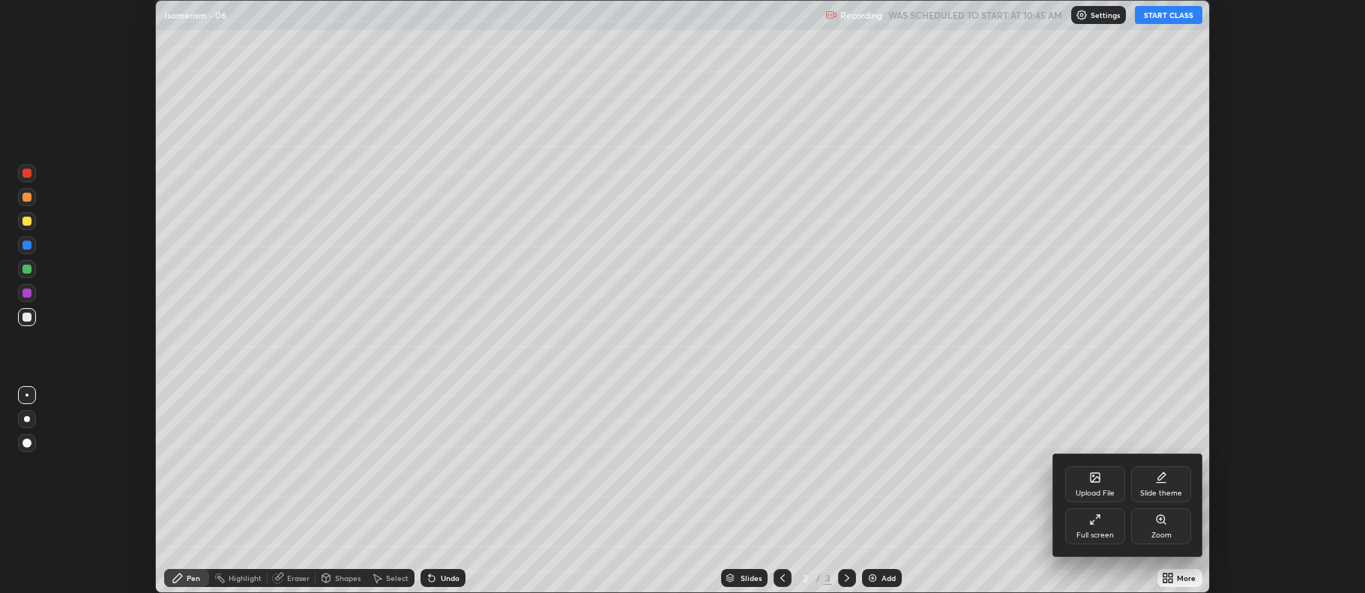
click at [1103, 529] on div "Full screen" at bounding box center [1095, 526] width 60 height 36
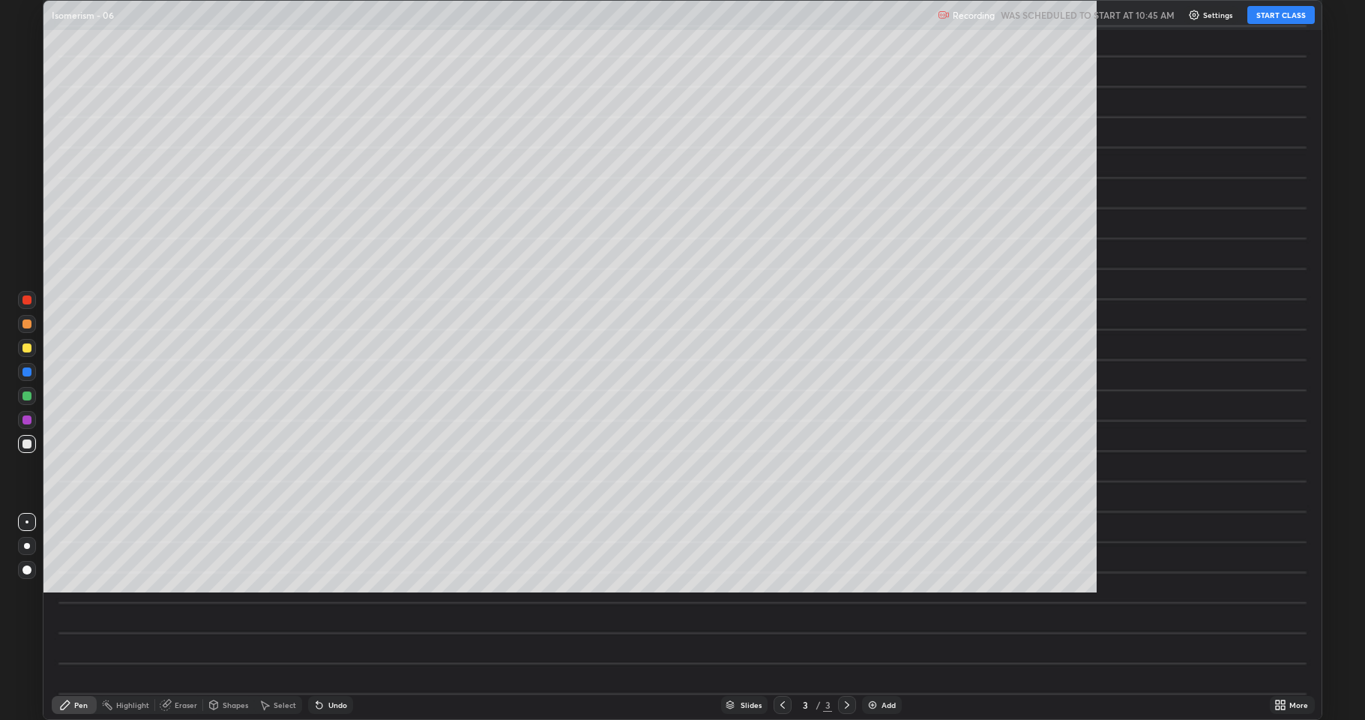
scroll to position [720, 1365]
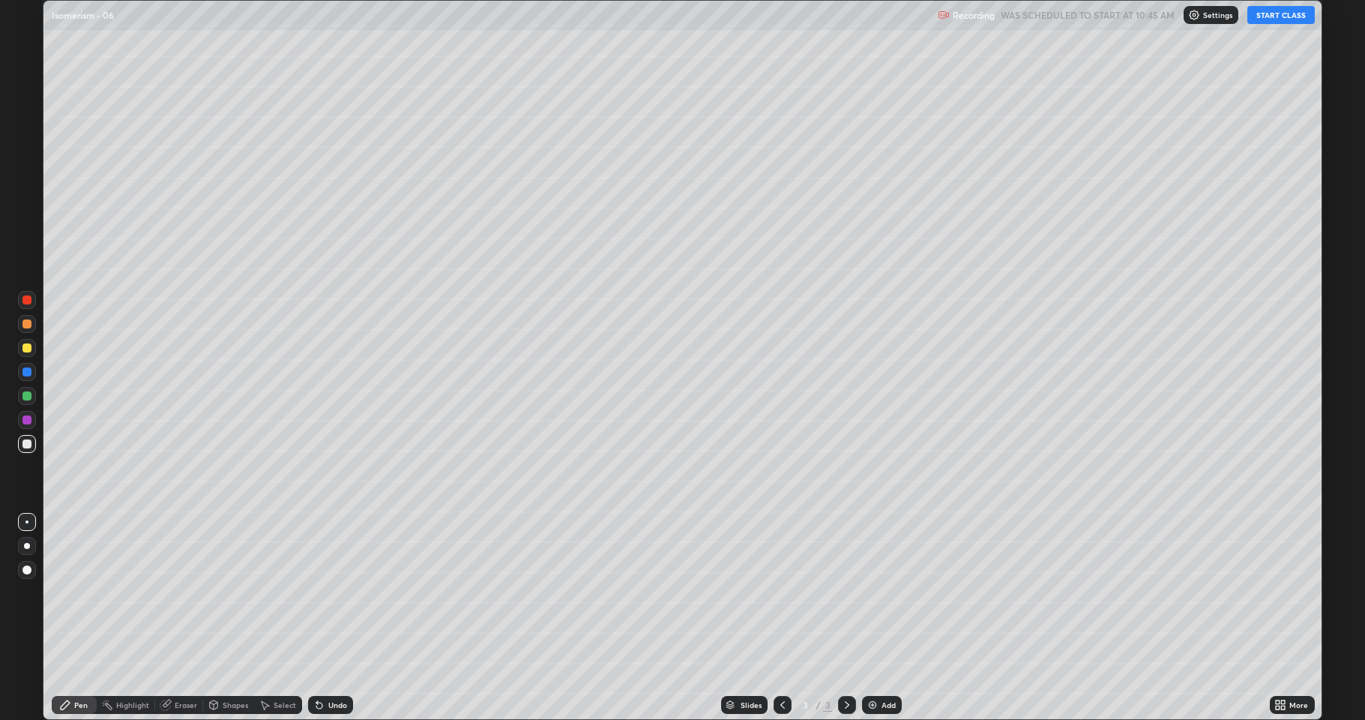
click at [1282, 18] on button "START CLASS" at bounding box center [1280, 15] width 67 height 18
click at [28, 349] on div at bounding box center [26, 347] width 9 height 9
click at [27, 445] on div at bounding box center [26, 443] width 9 height 9
click at [26, 348] on div at bounding box center [26, 347] width 9 height 9
click at [28, 399] on div at bounding box center [26, 395] width 9 height 9
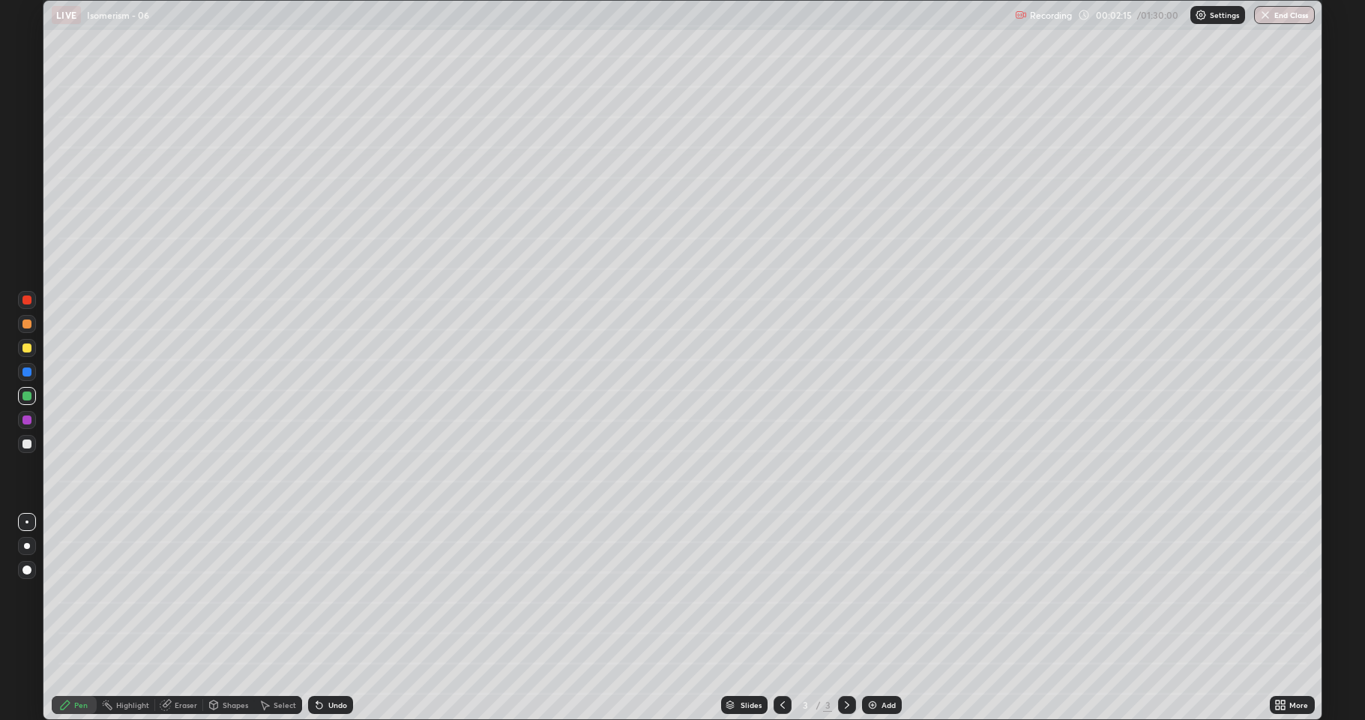
click at [30, 447] on div at bounding box center [26, 443] width 9 height 9
click at [24, 398] on div at bounding box center [26, 395] width 9 height 9
click at [28, 442] on div at bounding box center [26, 443] width 9 height 9
click at [22, 376] on div at bounding box center [27, 372] width 18 height 18
click at [31, 447] on div at bounding box center [26, 443] width 9 height 9
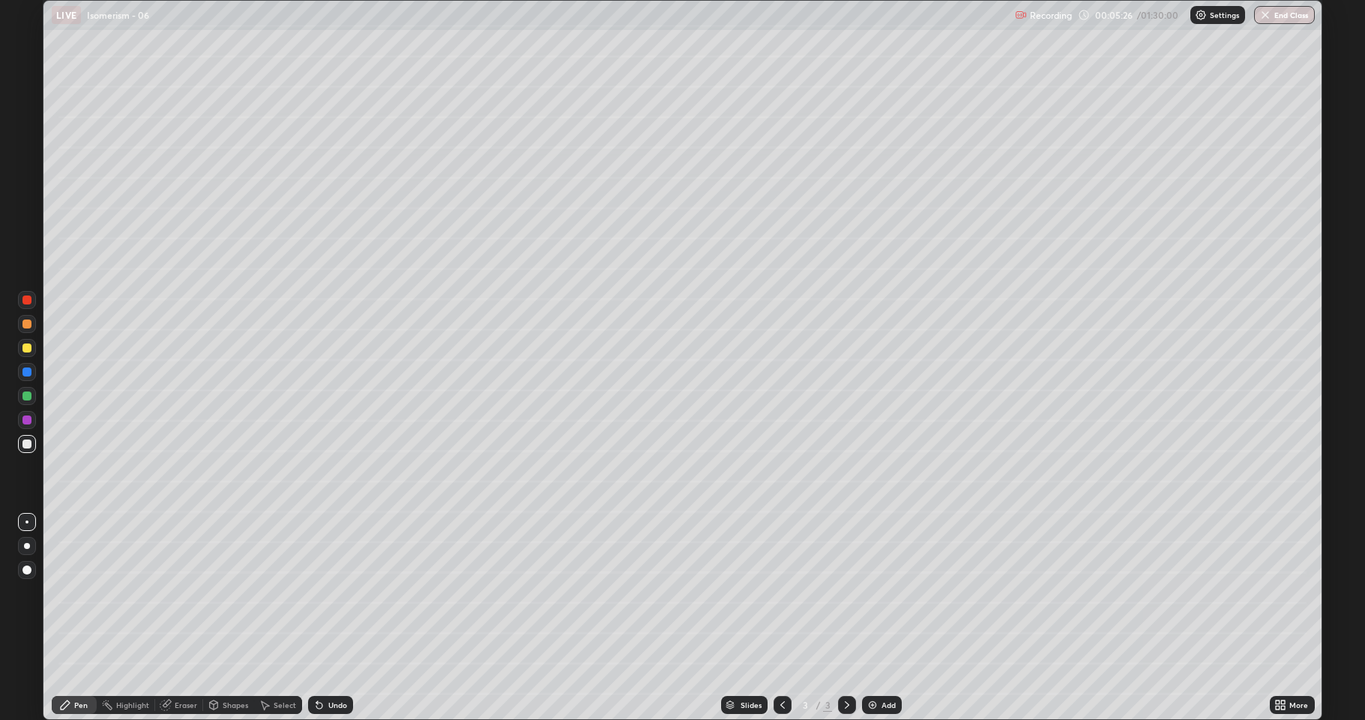
click at [189, 592] on div "Eraser" at bounding box center [186, 704] width 22 height 7
click at [288, 592] on div "Select" at bounding box center [278, 705] width 48 height 18
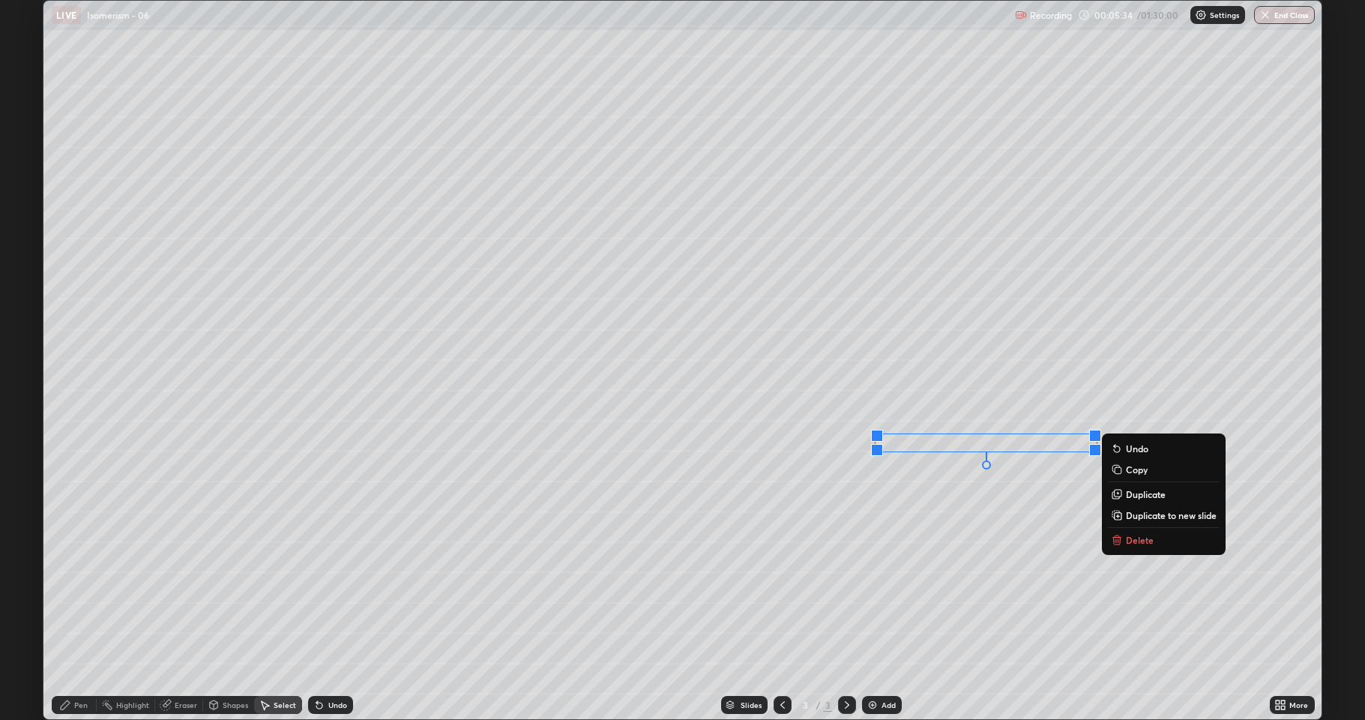
click at [1089, 592] on div "0 ° Undo Copy Duplicate Duplicate to new slide Delete" at bounding box center [682, 360] width 1278 height 718
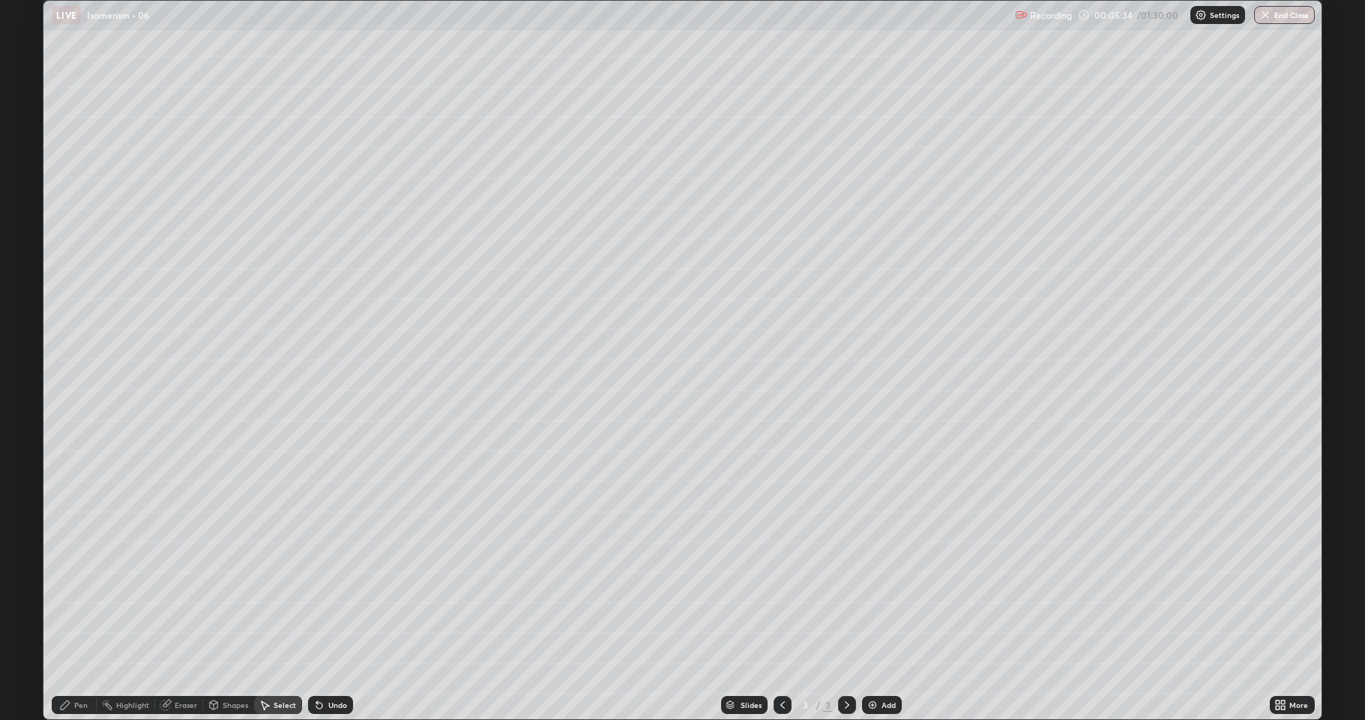
click at [1110, 440] on div "0 ° Undo Copy Duplicate Duplicate to new slide Delete" at bounding box center [682, 360] width 1278 height 718
click at [872, 592] on img at bounding box center [873, 705] width 12 height 12
click at [226, 592] on div "Shapes" at bounding box center [235, 704] width 25 height 7
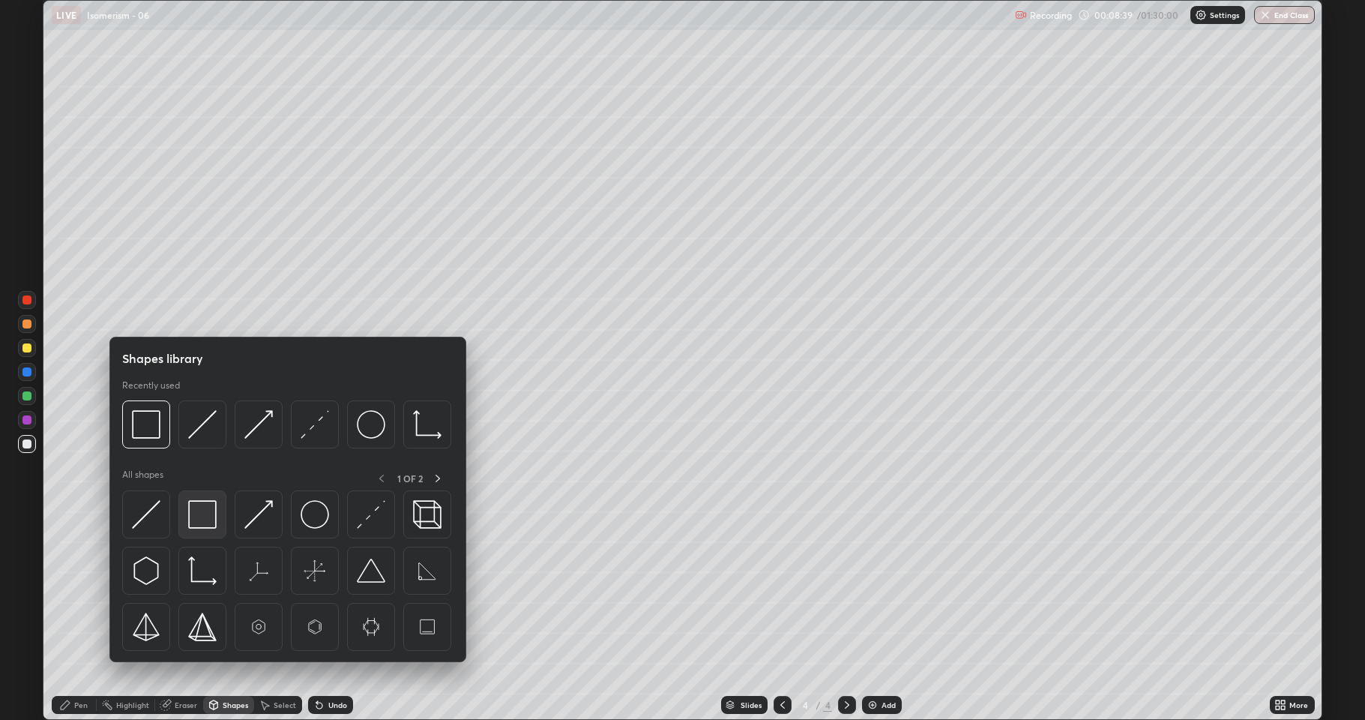
click at [210, 527] on img at bounding box center [202, 514] width 28 height 28
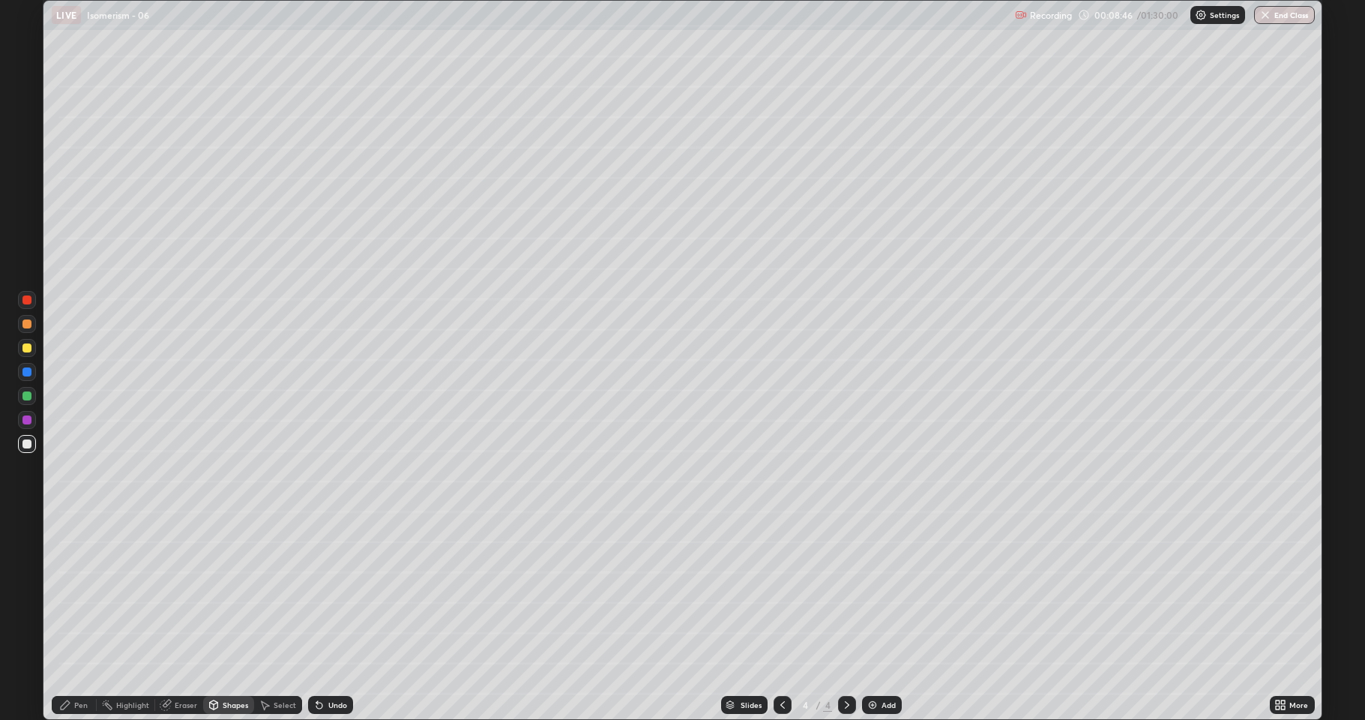
click at [240, 592] on div "Shapes" at bounding box center [235, 704] width 25 height 7
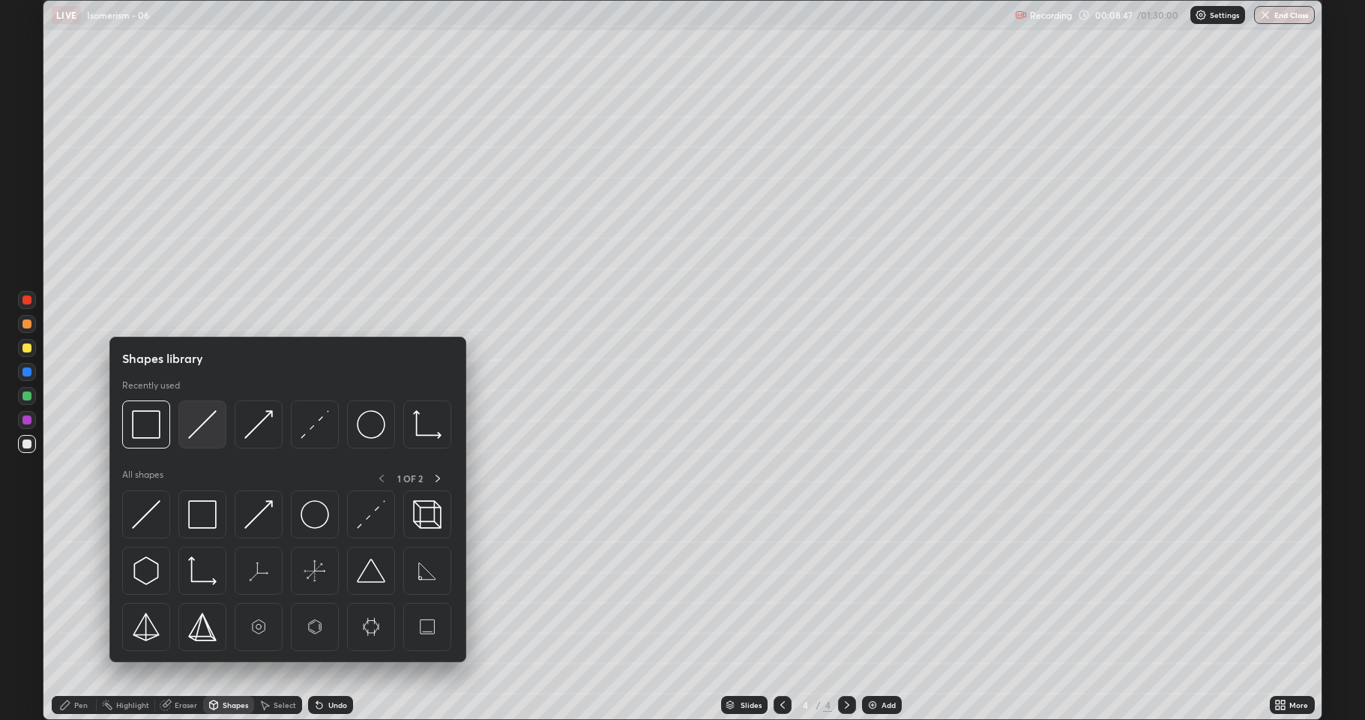
click at [197, 430] on img at bounding box center [202, 424] width 28 height 28
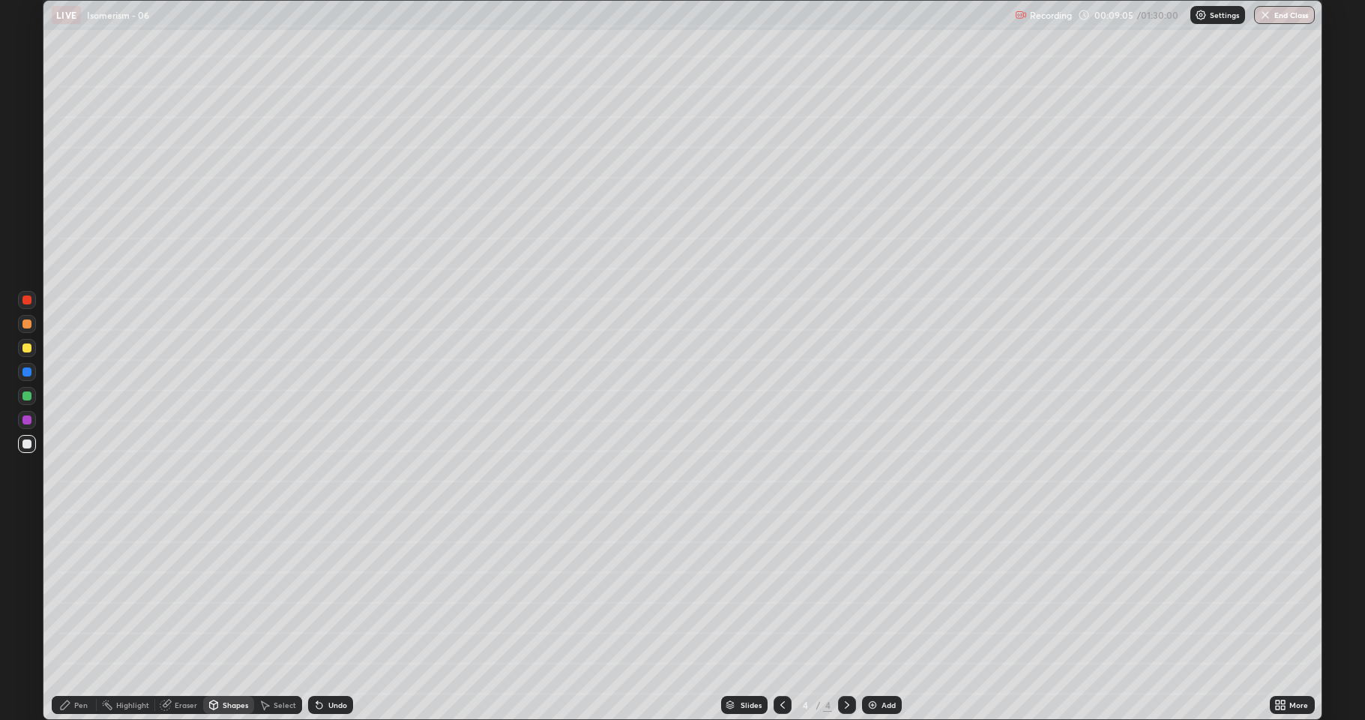
click at [75, 592] on div "Pen" at bounding box center [74, 705] width 45 height 18
click at [28, 346] on div at bounding box center [26, 347] width 9 height 9
click at [324, 592] on div "Undo" at bounding box center [330, 705] width 45 height 18
click at [277, 592] on div "Select" at bounding box center [285, 704] width 22 height 7
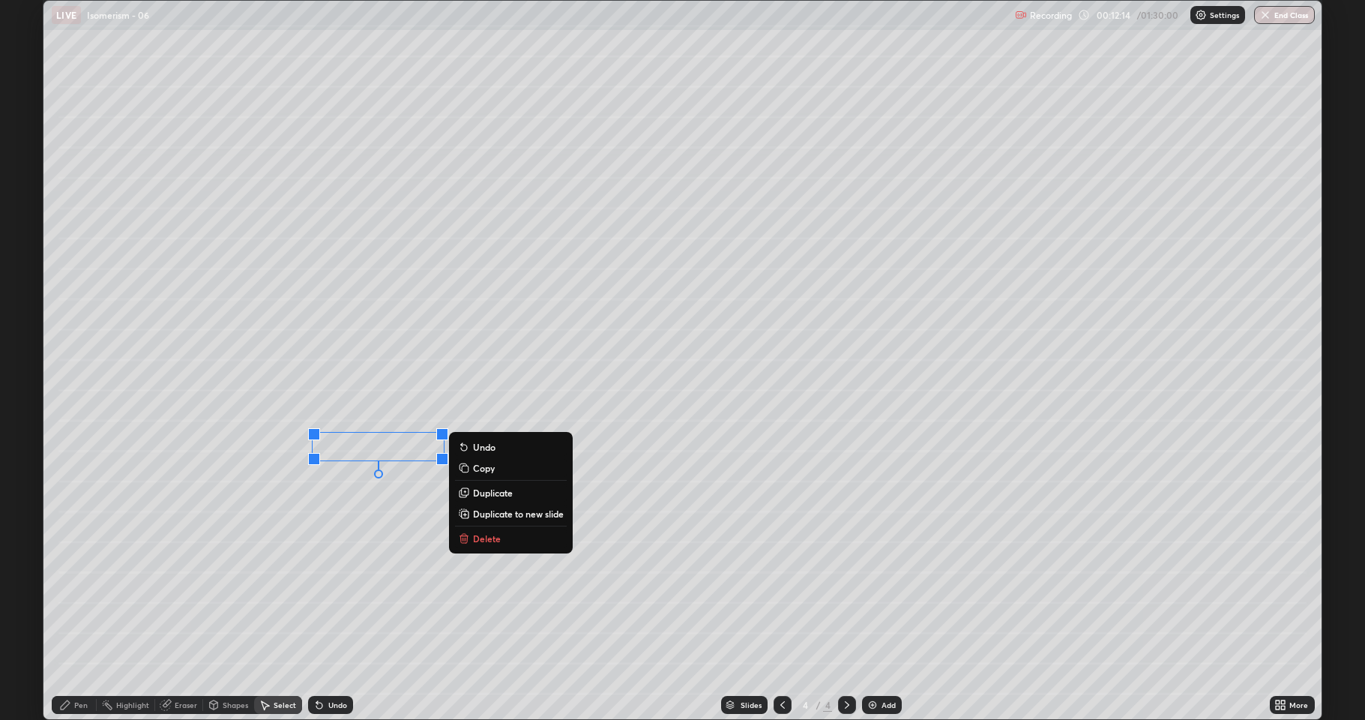
click at [361, 565] on div "0 ° Undo Copy Duplicate Duplicate to new slide Delete" at bounding box center [682, 360] width 1278 height 718
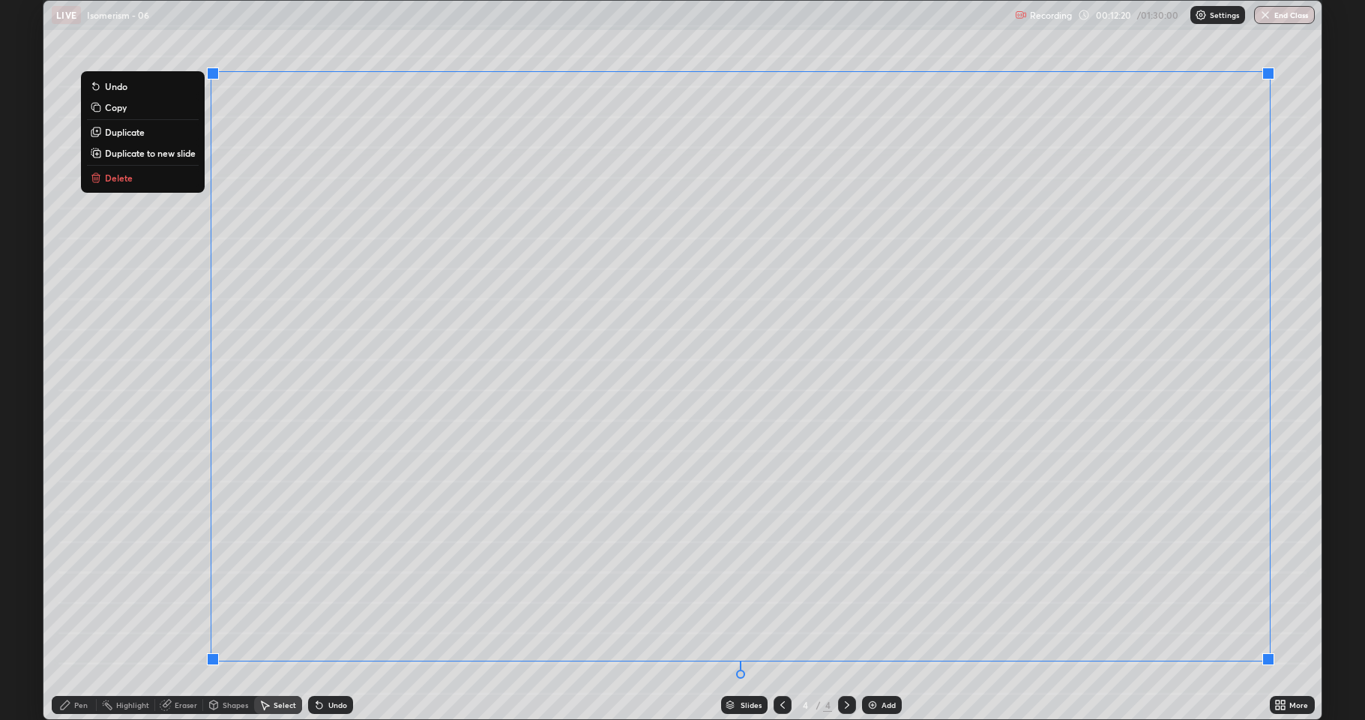
click at [221, 592] on div "Shapes" at bounding box center [228, 705] width 51 height 18
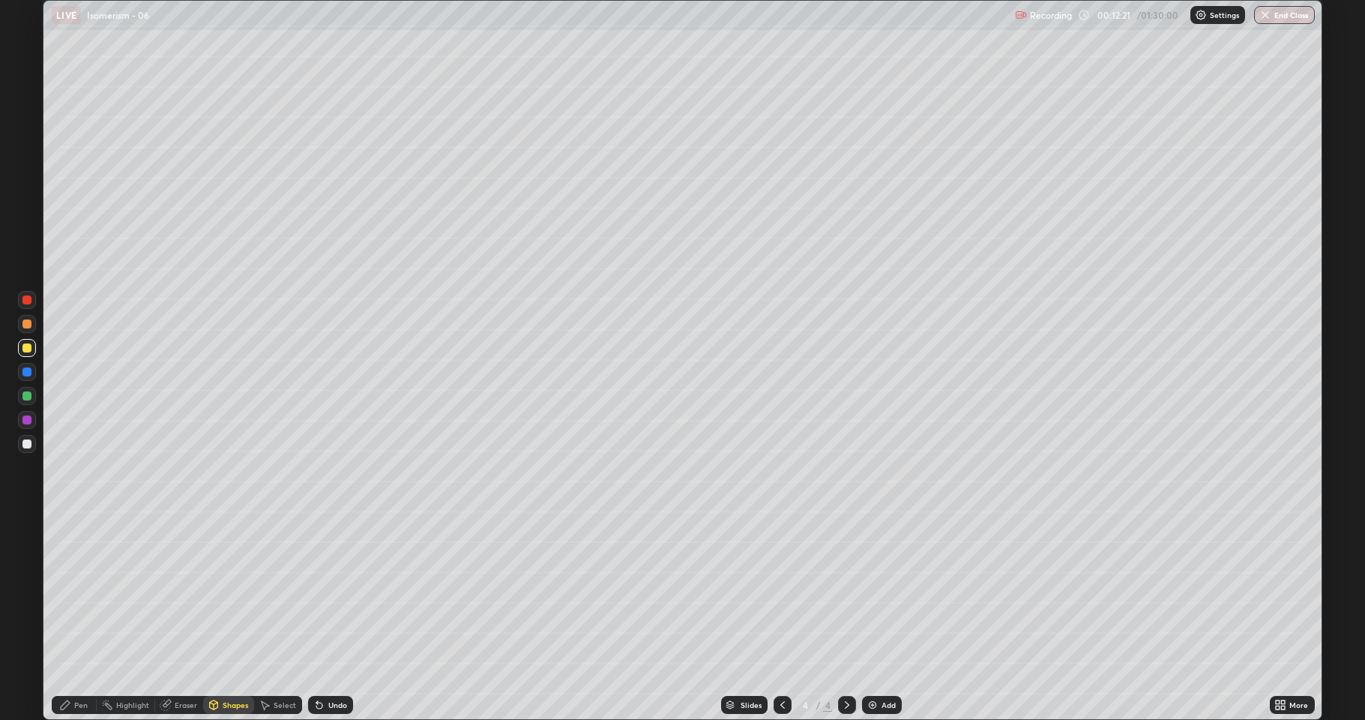
click at [85, 592] on div "Pen" at bounding box center [80, 704] width 13 height 7
click at [30, 445] on div at bounding box center [26, 443] width 9 height 9
click at [331, 592] on div "Undo" at bounding box center [330, 705] width 45 height 18
click at [78, 592] on div "Pen" at bounding box center [80, 704] width 13 height 7
click at [28, 348] on div at bounding box center [26, 347] width 9 height 9
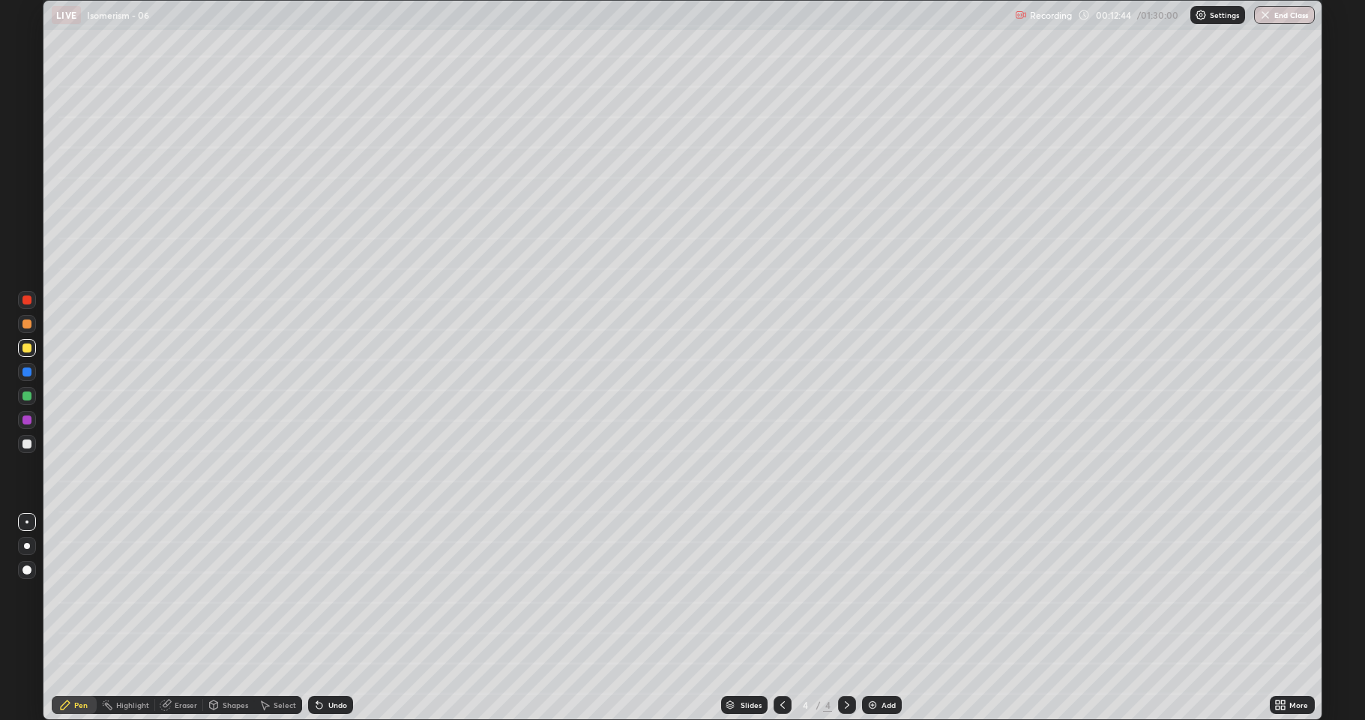
click at [28, 448] on div at bounding box center [26, 443] width 9 height 9
click at [219, 592] on icon at bounding box center [214, 705] width 12 height 12
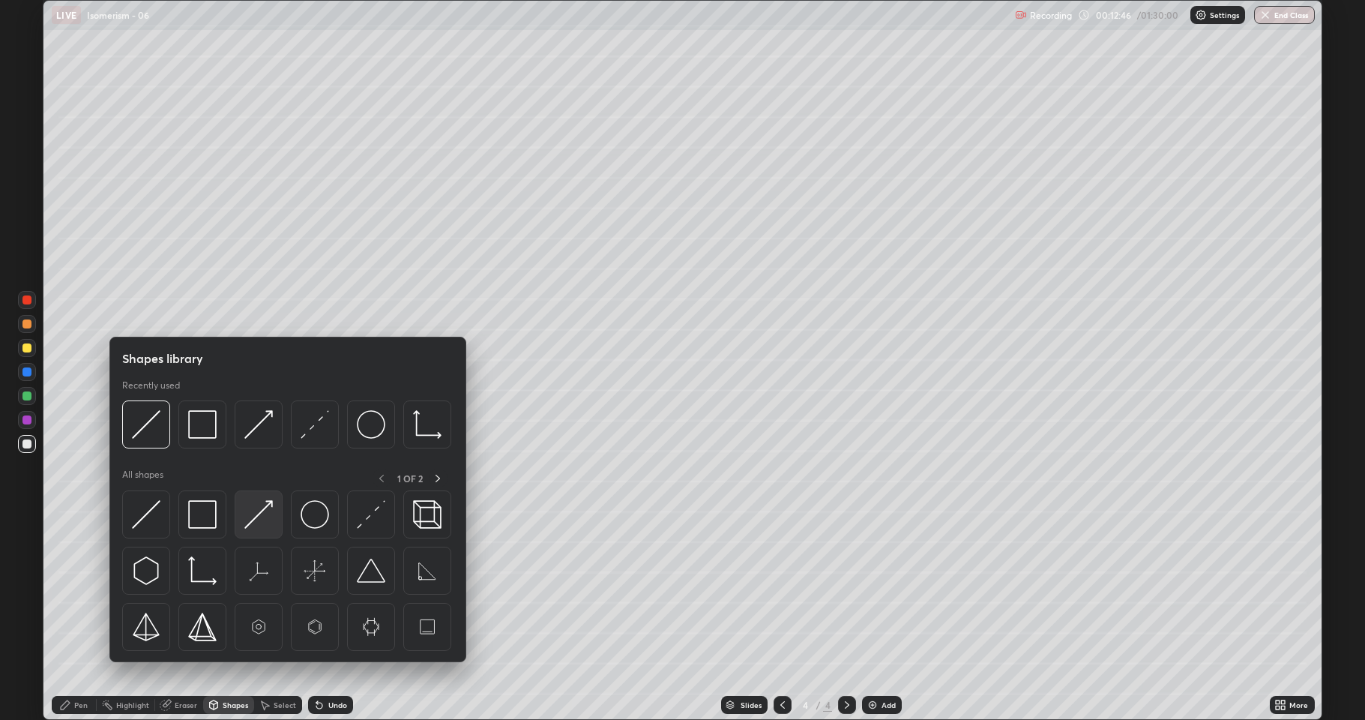
click at [254, 522] on img at bounding box center [258, 514] width 28 height 28
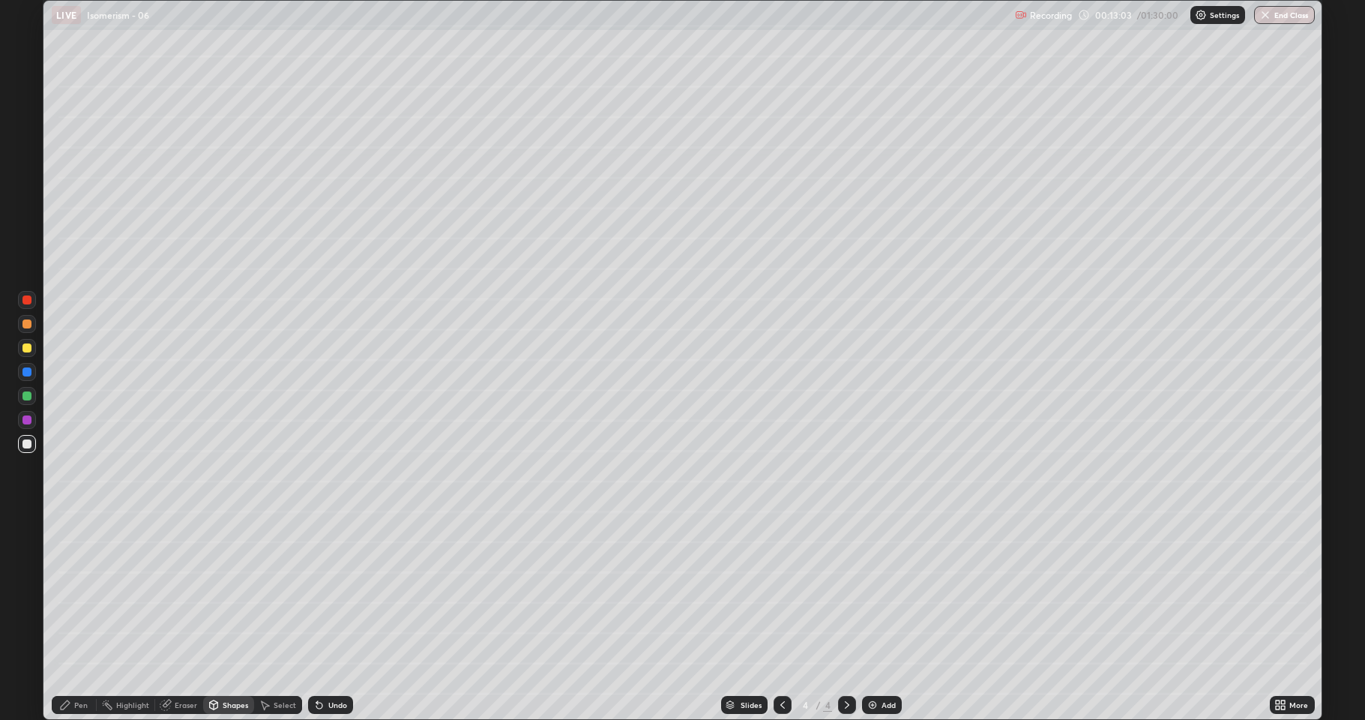
click at [279, 592] on div "Select" at bounding box center [285, 704] width 22 height 7
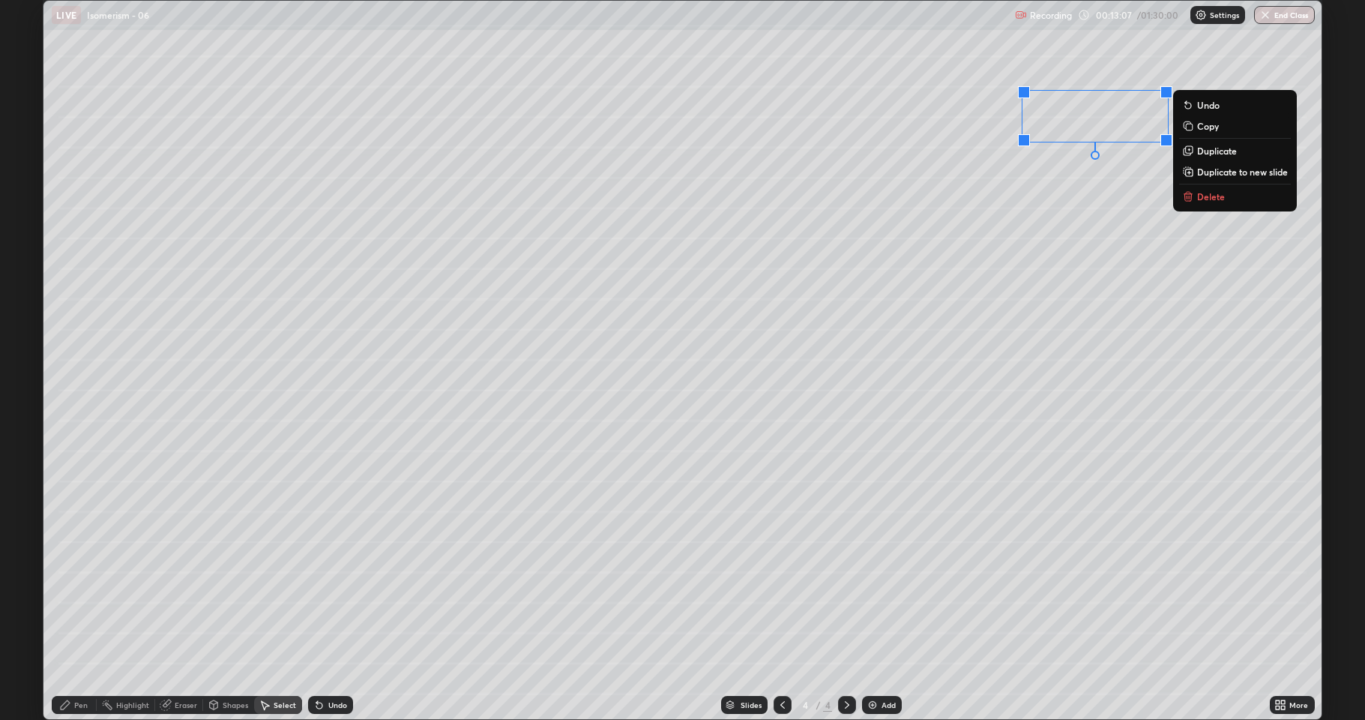
click at [1219, 153] on p "Duplicate" at bounding box center [1217, 151] width 40 height 12
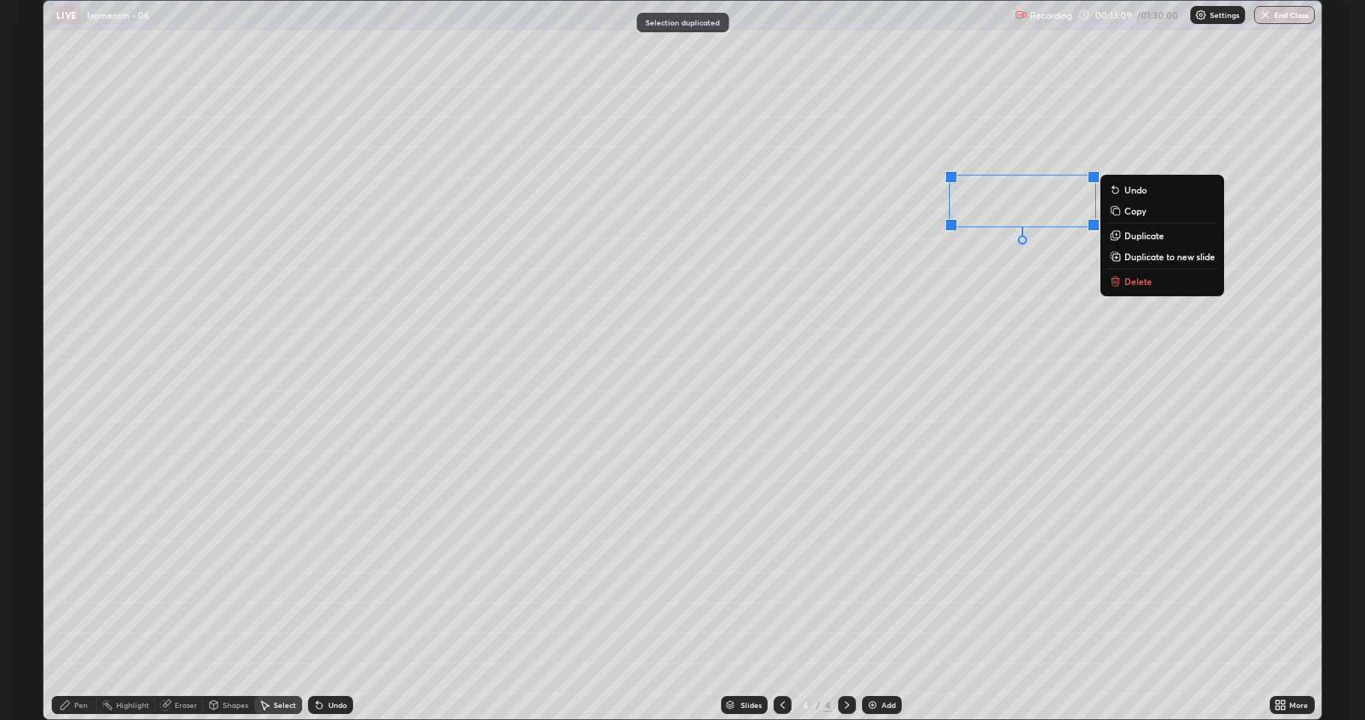
click at [982, 306] on div "0 ° Undo Copy Duplicate Duplicate to new slide Delete" at bounding box center [682, 360] width 1278 height 718
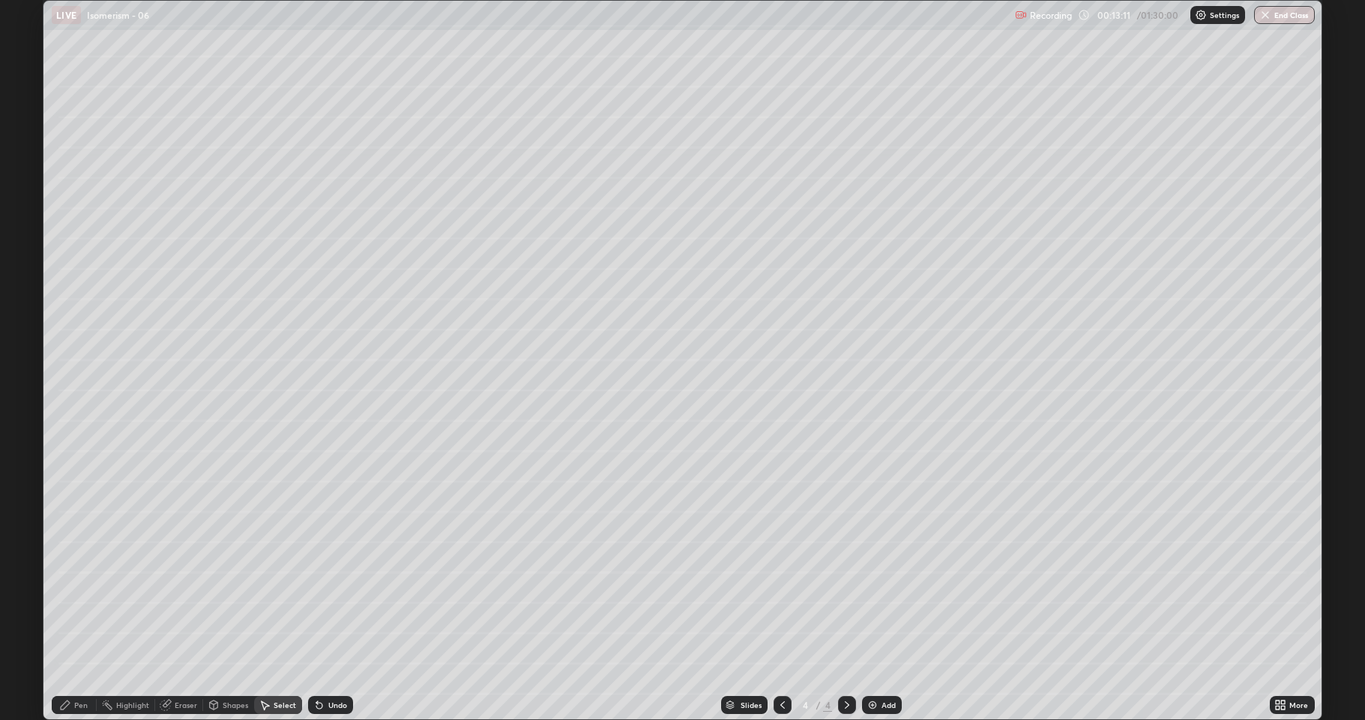
click at [234, 592] on div "Shapes" at bounding box center [228, 705] width 51 height 18
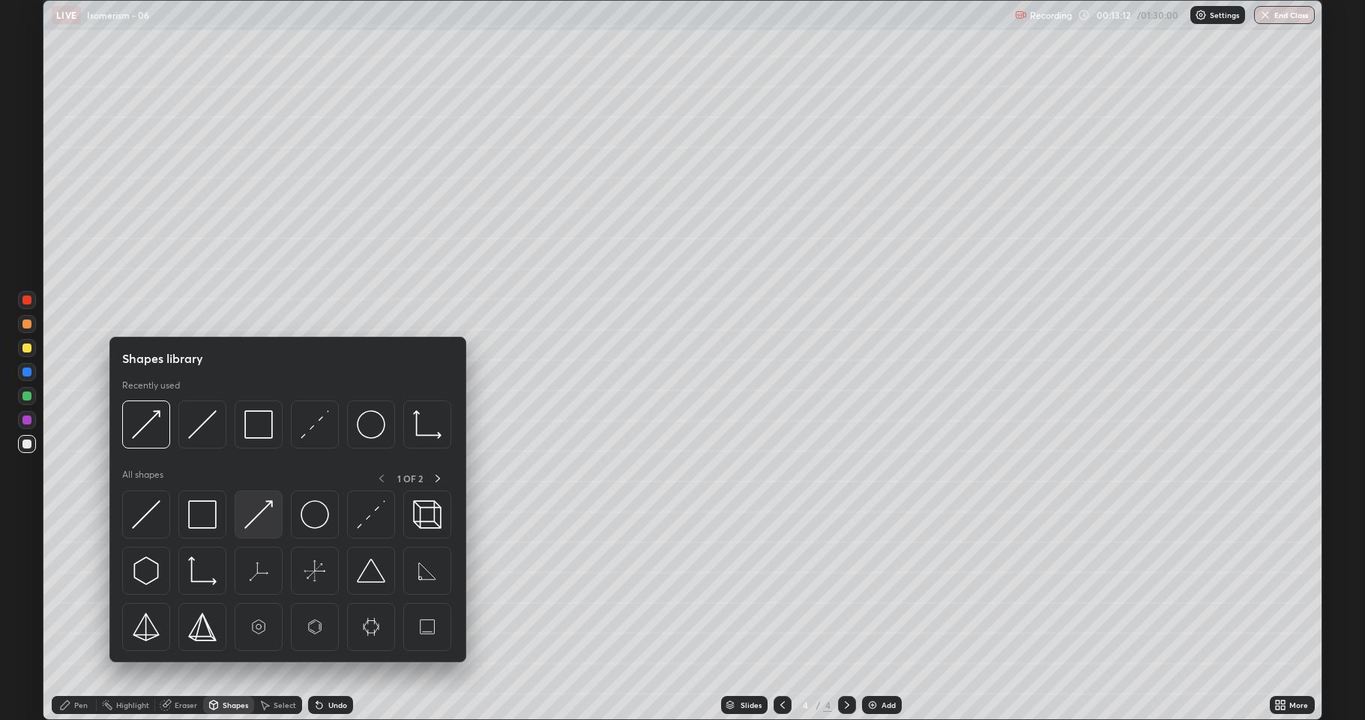
click at [255, 518] on img at bounding box center [258, 514] width 28 height 28
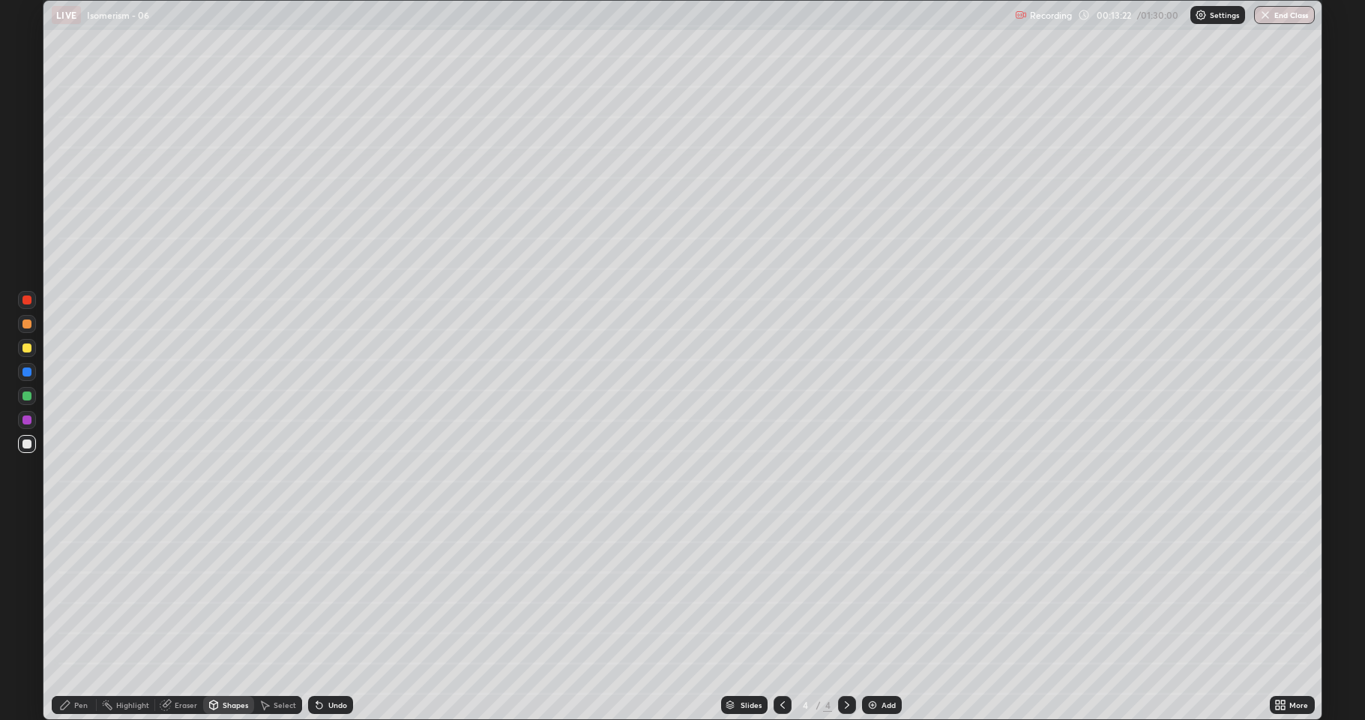
click at [28, 397] on div at bounding box center [26, 395] width 9 height 9
click at [328, 592] on div "Undo" at bounding box center [330, 705] width 45 height 18
click at [78, 592] on div "Pen" at bounding box center [80, 704] width 13 height 7
click at [25, 448] on div at bounding box center [27, 444] width 18 height 18
click at [30, 349] on div at bounding box center [26, 347] width 9 height 9
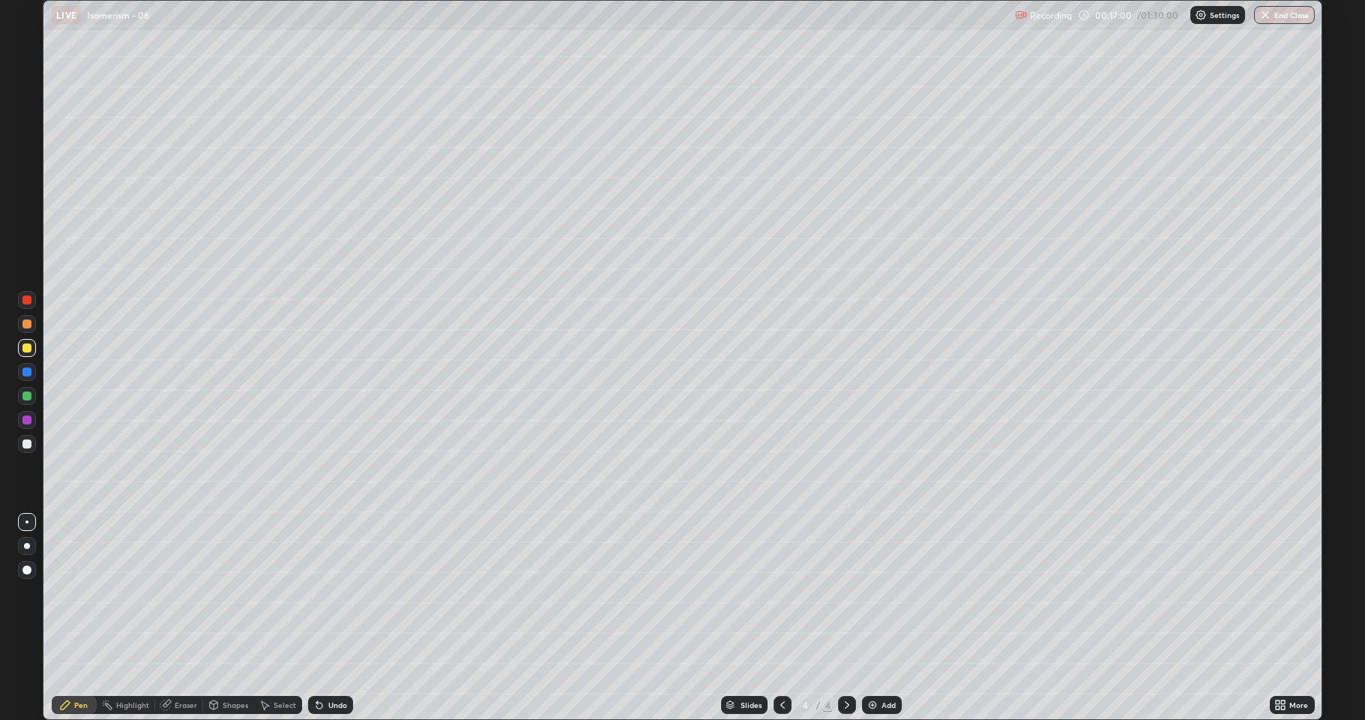
click at [328, 592] on div "Undo" at bounding box center [337, 704] width 19 height 7
click at [331, 592] on div "Undo" at bounding box center [337, 704] width 19 height 7
click at [870, 592] on img at bounding box center [873, 705] width 12 height 12
click at [21, 444] on div at bounding box center [27, 444] width 18 height 18
click at [29, 444] on div at bounding box center [26, 443] width 9 height 9
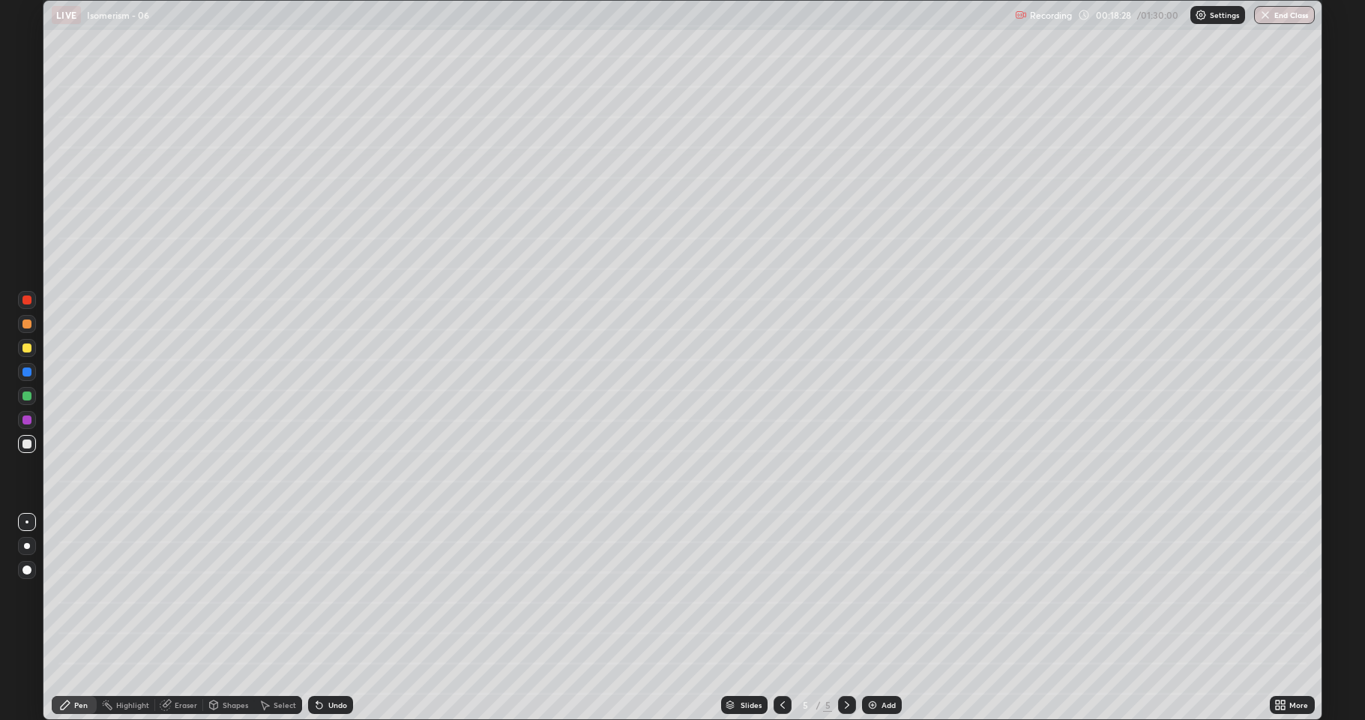
click at [28, 353] on div at bounding box center [27, 348] width 18 height 18
click at [25, 439] on div at bounding box center [26, 443] width 9 height 9
click at [871, 592] on div "Add" at bounding box center [882, 705] width 40 height 18
click at [27, 348] on div at bounding box center [26, 347] width 9 height 9
click at [27, 417] on div at bounding box center [26, 419] width 9 height 9
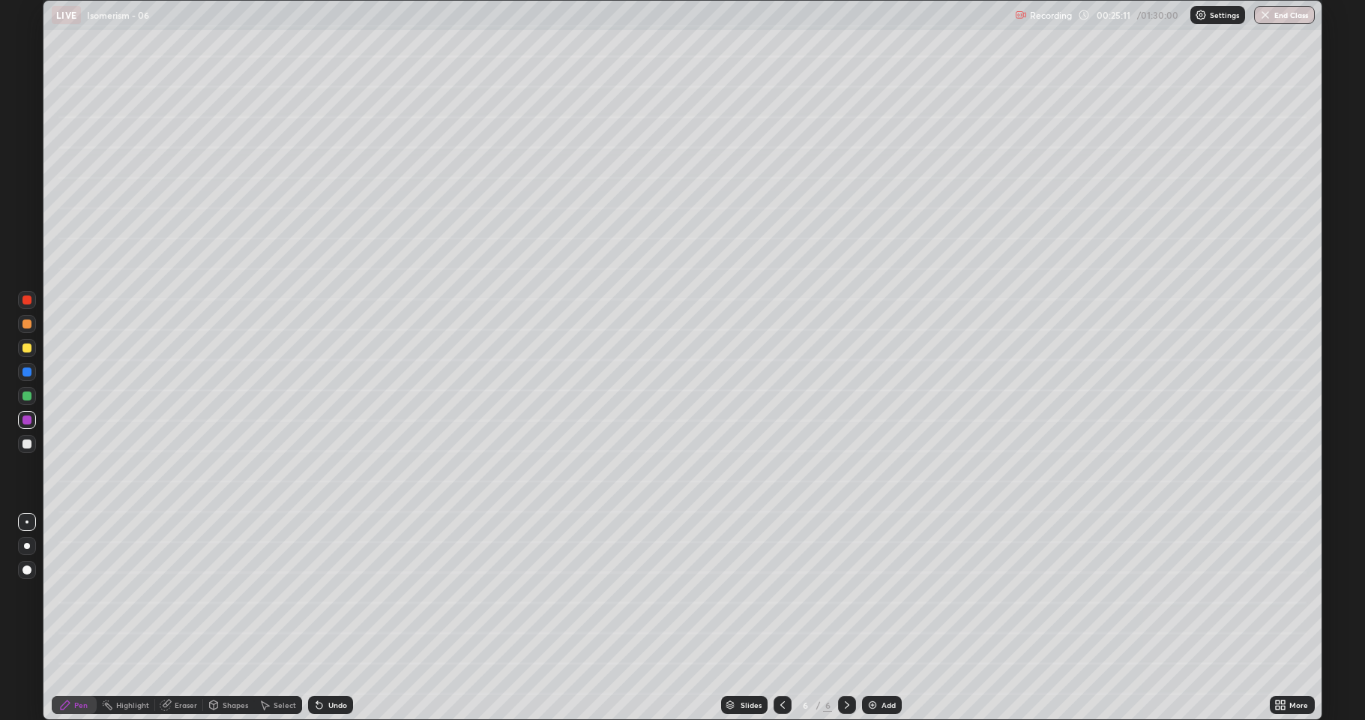
click at [25, 396] on div at bounding box center [26, 395] width 9 height 9
click at [28, 448] on div at bounding box center [26, 443] width 9 height 9
click at [27, 353] on div at bounding box center [27, 348] width 18 height 18
click at [24, 396] on div at bounding box center [26, 395] width 9 height 9
click at [28, 445] on div at bounding box center [26, 443] width 9 height 9
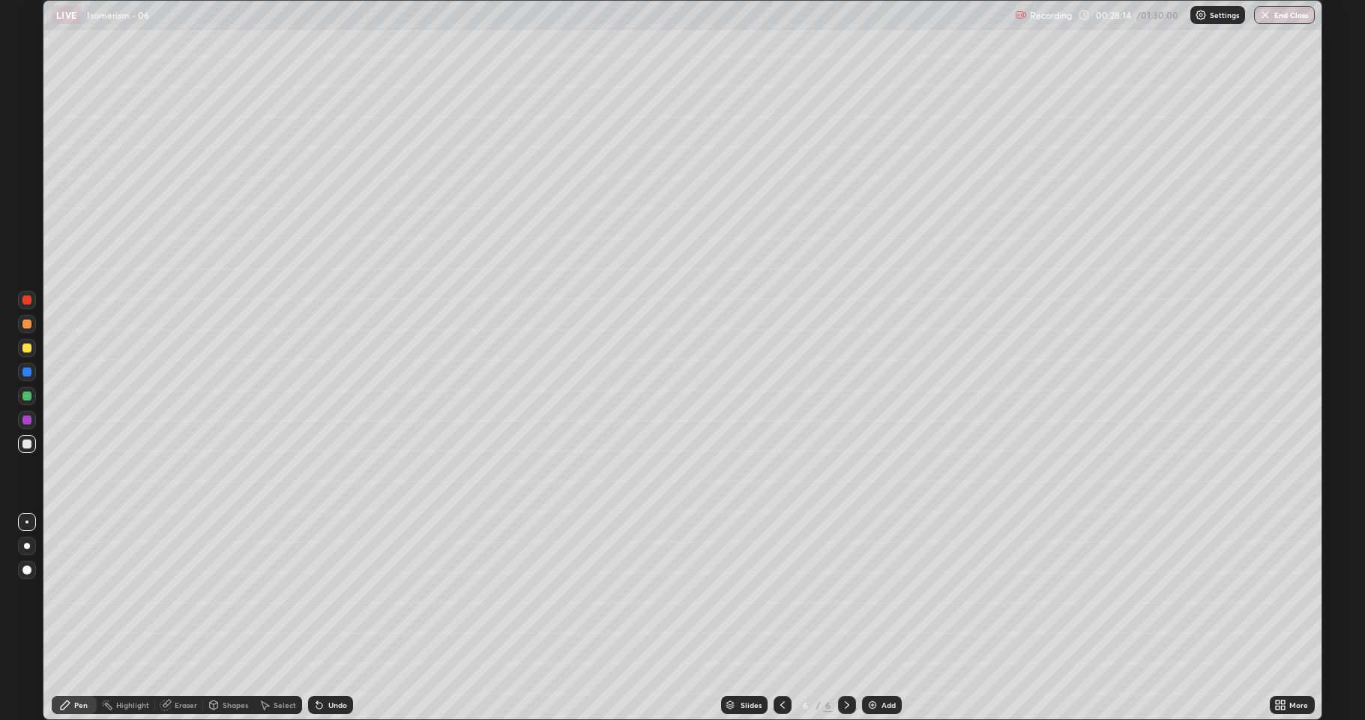
click at [184, 592] on div "Eraser" at bounding box center [186, 704] width 22 height 7
click at [72, 592] on div "Pen" at bounding box center [74, 705] width 45 height 18
click at [26, 423] on div at bounding box center [26, 419] width 9 height 9
click at [27, 395] on div at bounding box center [26, 395] width 9 height 9
click at [864, 592] on div "Add" at bounding box center [882, 705] width 40 height 18
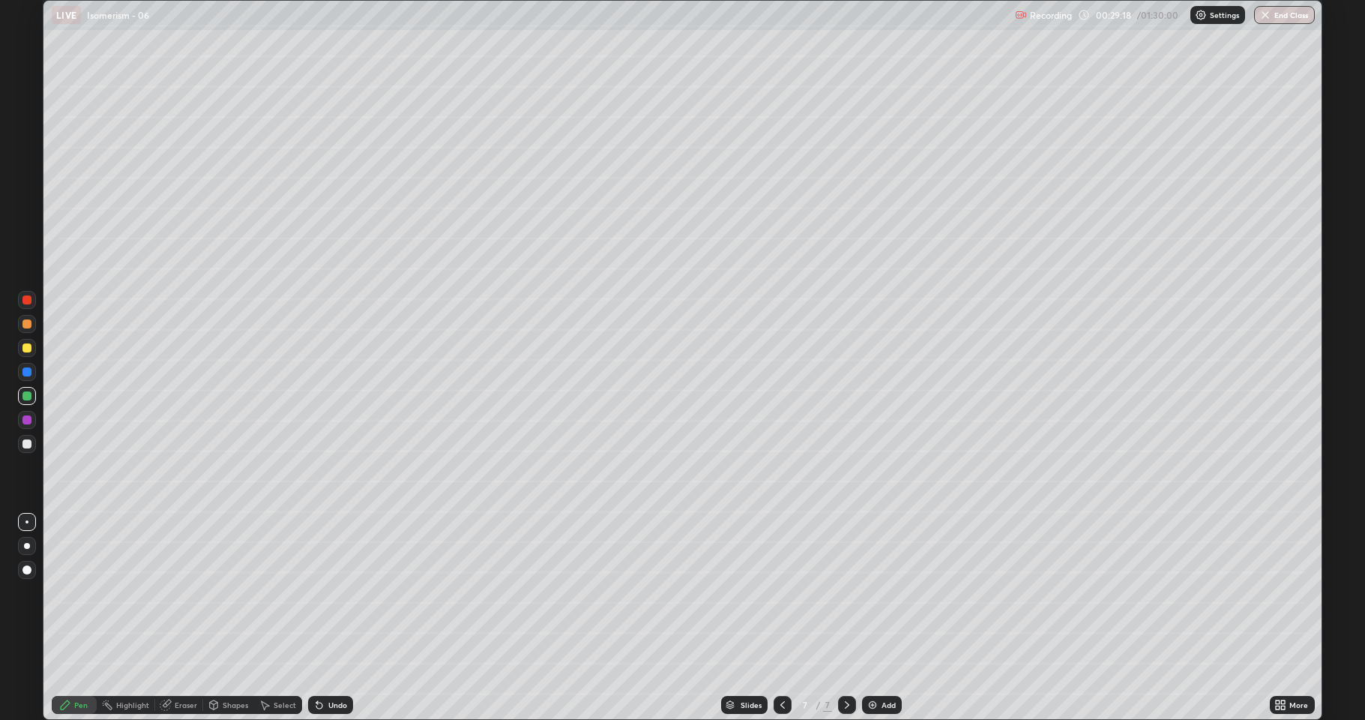
click at [29, 443] on div at bounding box center [26, 443] width 9 height 9
click at [777, 592] on icon at bounding box center [783, 705] width 12 height 12
click at [844, 592] on icon at bounding box center [847, 705] width 12 height 12
click at [23, 348] on div at bounding box center [26, 347] width 9 height 9
click at [28, 442] on div at bounding box center [26, 443] width 9 height 9
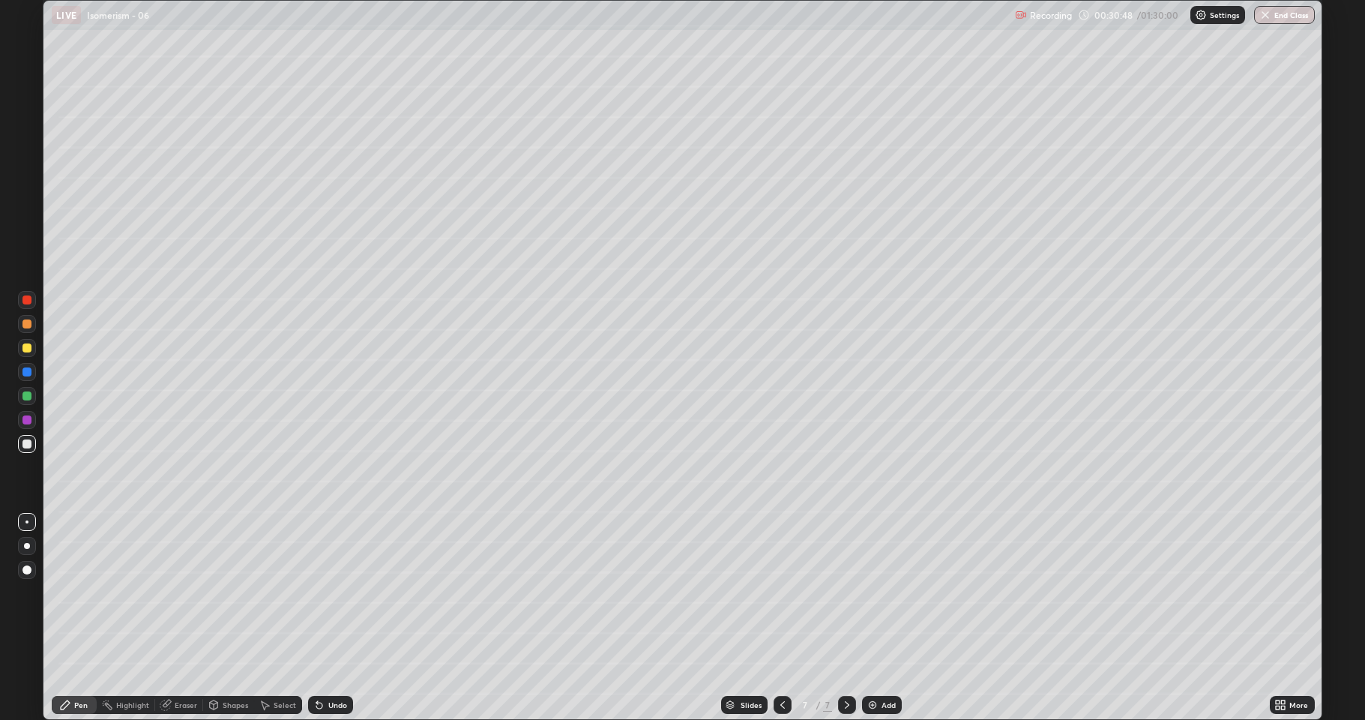
click at [26, 397] on div at bounding box center [26, 395] width 9 height 9
click at [780, 592] on icon at bounding box center [783, 705] width 12 height 12
click at [846, 592] on icon at bounding box center [847, 705] width 12 height 12
click at [28, 442] on div at bounding box center [26, 443] width 9 height 9
click at [24, 349] on div at bounding box center [26, 347] width 9 height 9
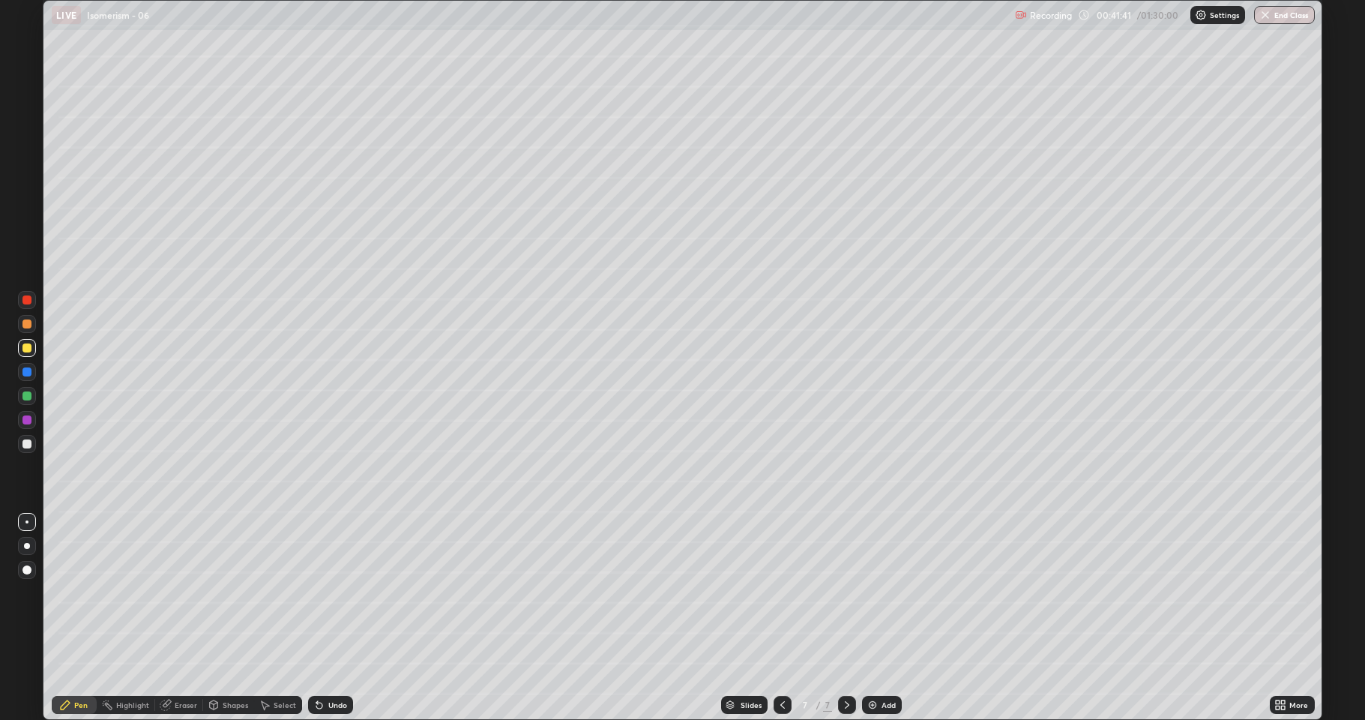
click at [1289, 18] on button "End Class" at bounding box center [1284, 15] width 61 height 18
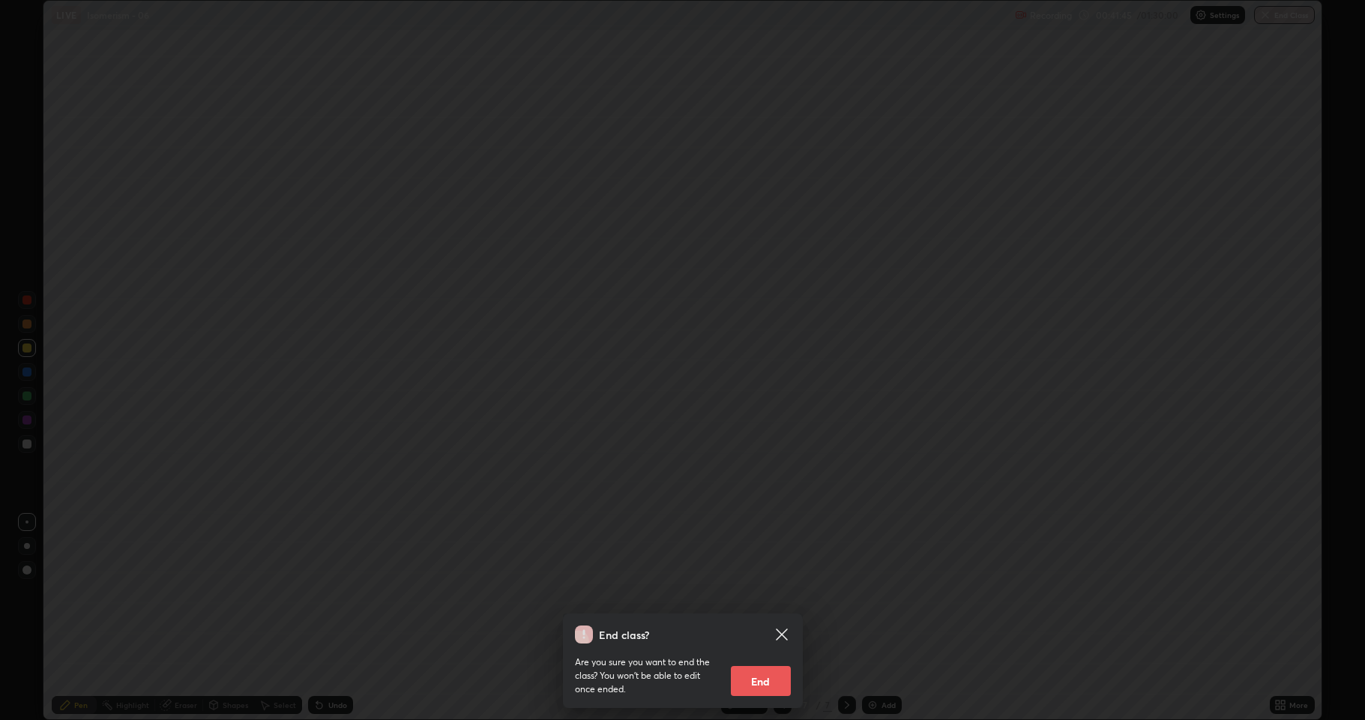
click at [767, 592] on button "End" at bounding box center [761, 681] width 60 height 30
